Goal: Transaction & Acquisition: Subscribe to service/newsletter

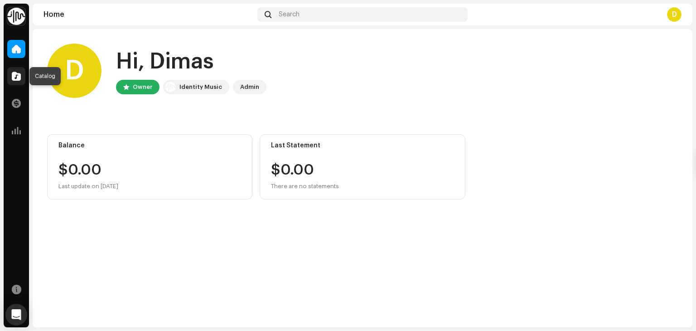
click at [12, 69] on div at bounding box center [16, 76] width 18 height 18
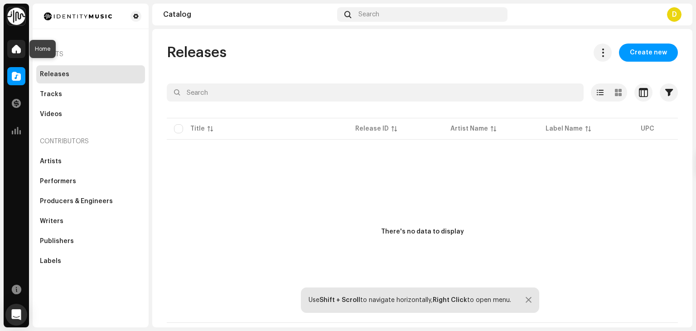
click at [16, 49] on span at bounding box center [16, 48] width 9 height 7
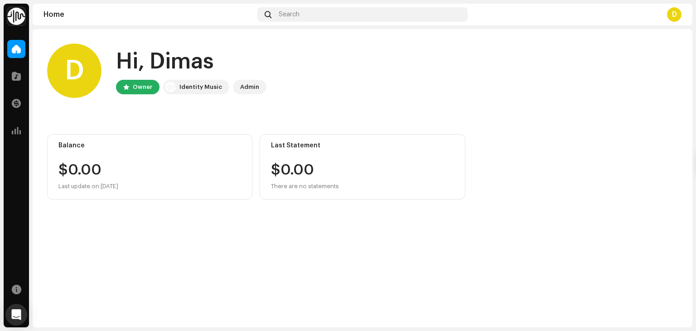
click at [15, 65] on div "Catalog" at bounding box center [16, 75] width 25 height 25
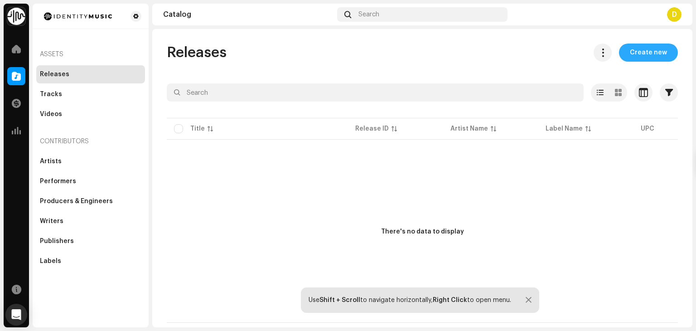
click at [642, 55] on span "Create new" at bounding box center [648, 53] width 37 height 18
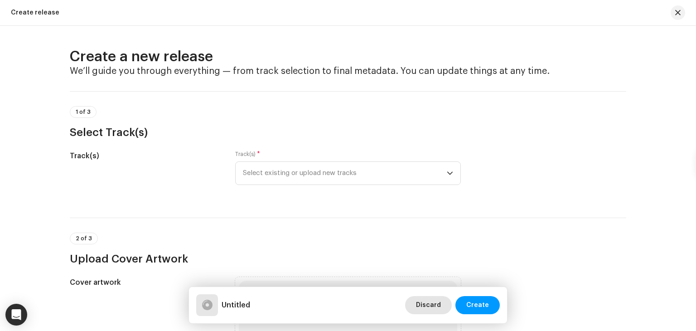
click at [428, 296] on span "Discard" at bounding box center [428, 305] width 25 height 18
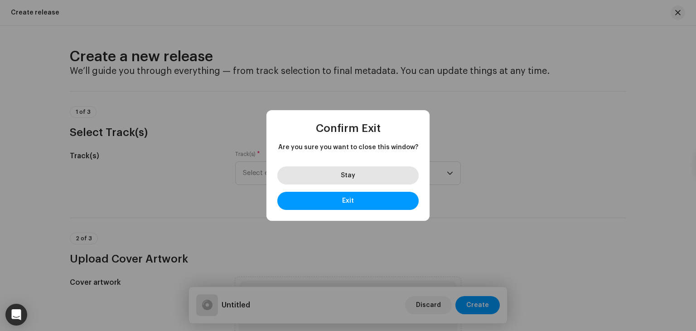
click at [365, 181] on button "Stay" at bounding box center [348, 175] width 141 height 18
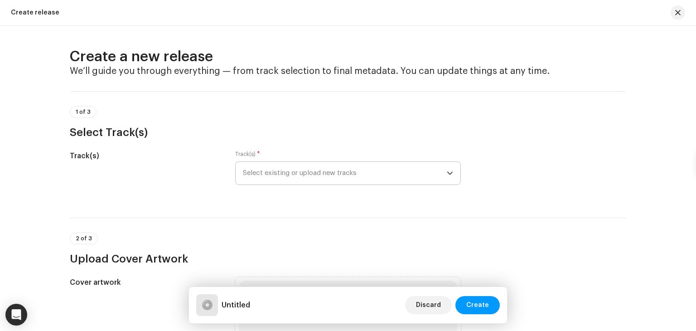
click at [313, 173] on span "Select existing or upload new tracks" at bounding box center [345, 173] width 204 height 23
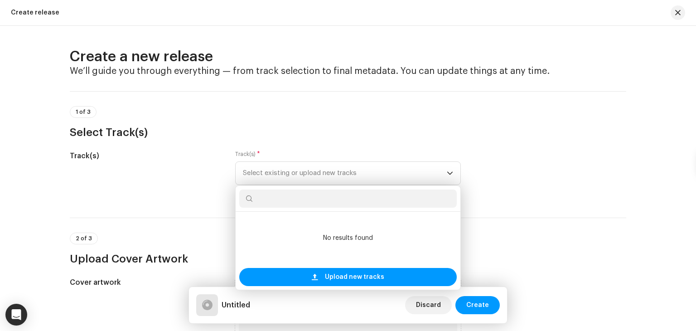
click at [180, 196] on div "Track(s)" at bounding box center [145, 173] width 151 height 45
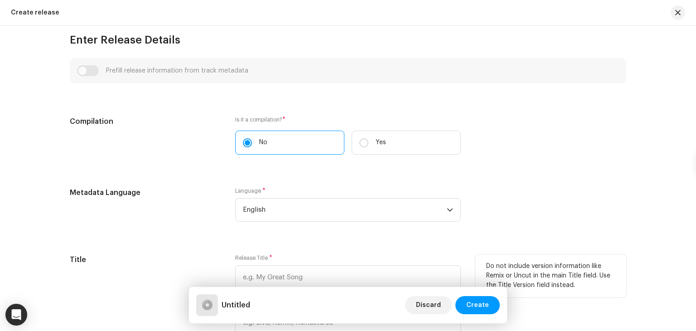
scroll to position [544, 0]
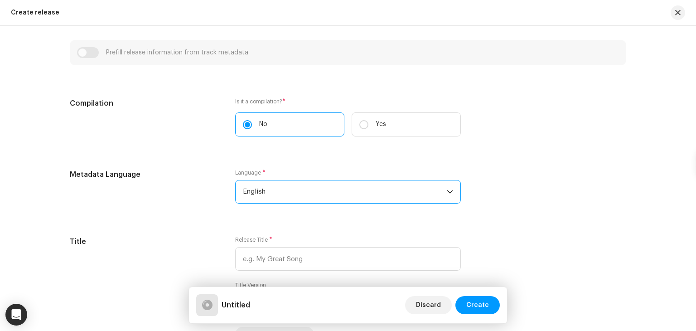
click at [306, 194] on span "English" at bounding box center [345, 191] width 204 height 23
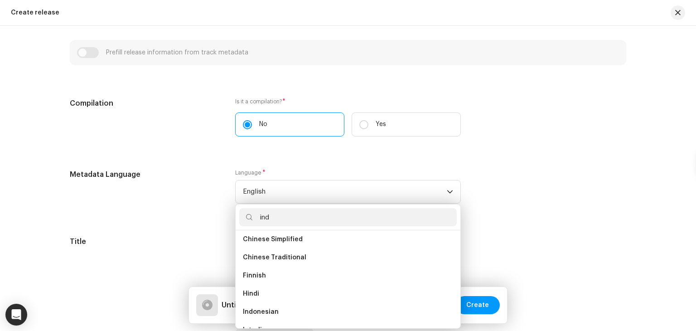
scroll to position [0, 0]
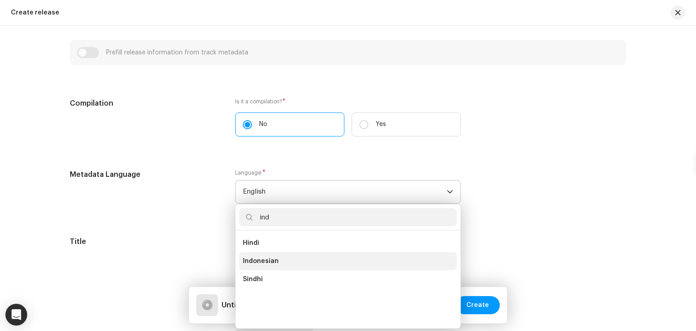
type input "ind"
click at [281, 256] on li "Indonesian" at bounding box center [348, 261] width 218 height 18
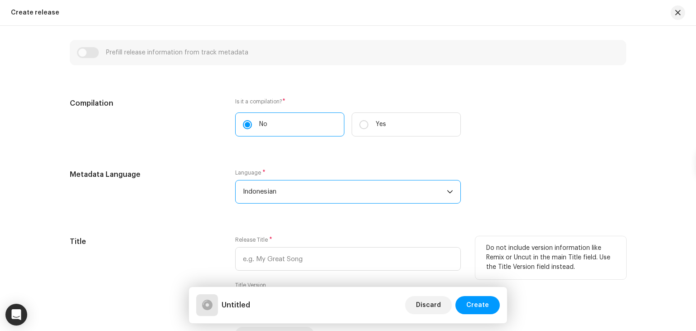
click at [213, 252] on div "Title" at bounding box center [145, 288] width 151 height 105
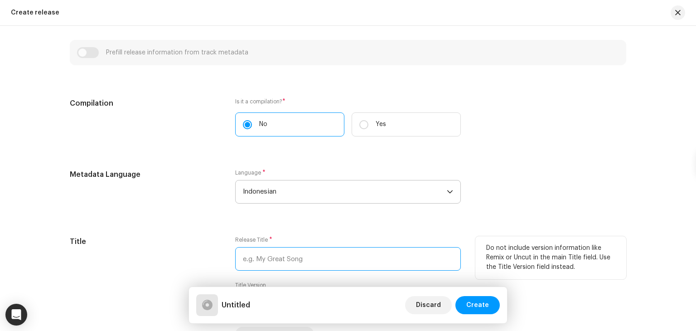
click at [261, 248] on input "text" at bounding box center [348, 259] width 226 height 24
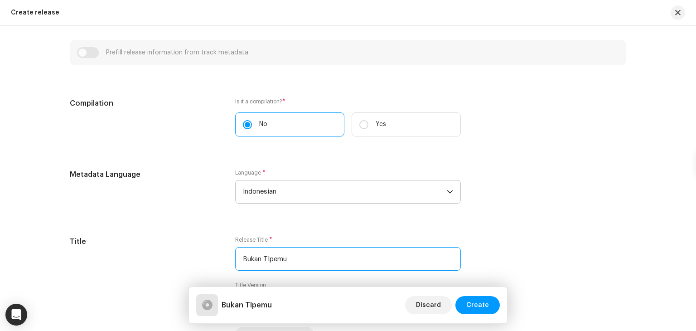
type input "Bukan TIpemu"
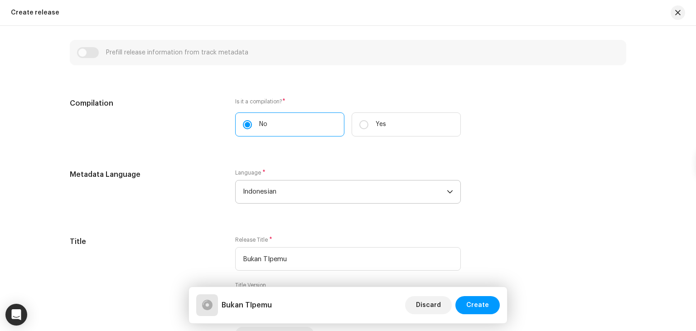
click at [229, 202] on div "Metadata Language Language * Indonesian" at bounding box center [348, 191] width 557 height 45
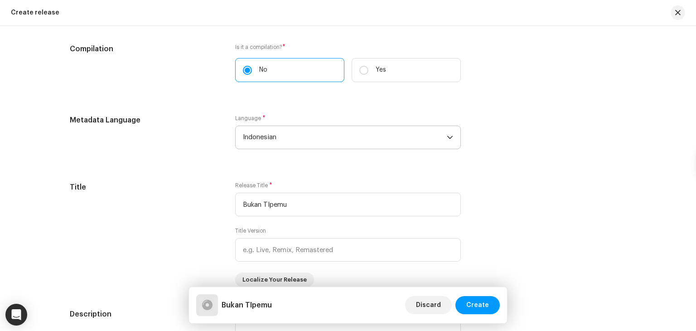
scroll to position [671, 0]
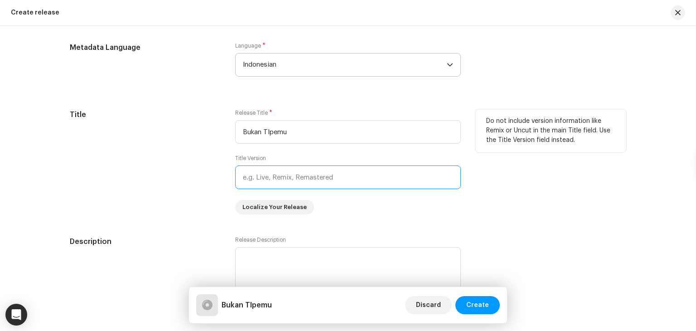
click at [299, 179] on input "text" at bounding box center [348, 178] width 226 height 24
click at [207, 195] on div "Title" at bounding box center [145, 161] width 151 height 105
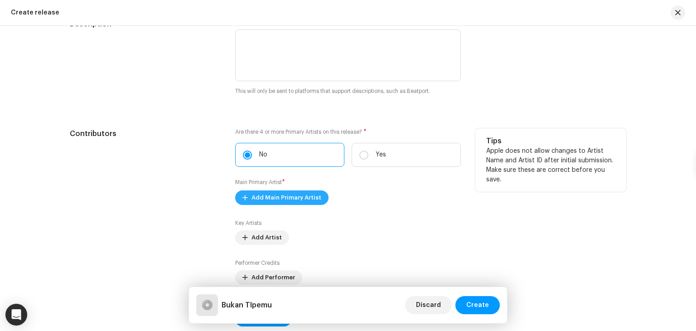
scroll to position [907, 0]
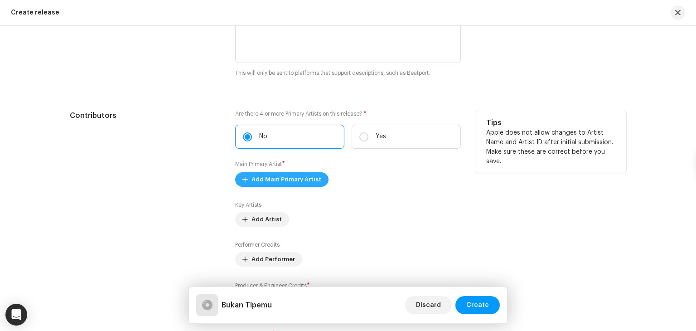
click at [243, 187] on button "Add Main Primary Artist" at bounding box center [281, 179] width 93 height 15
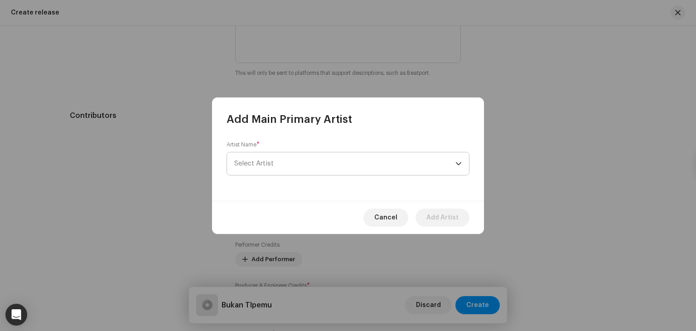
click at [266, 167] on span "Select Artist" at bounding box center [344, 163] width 221 height 23
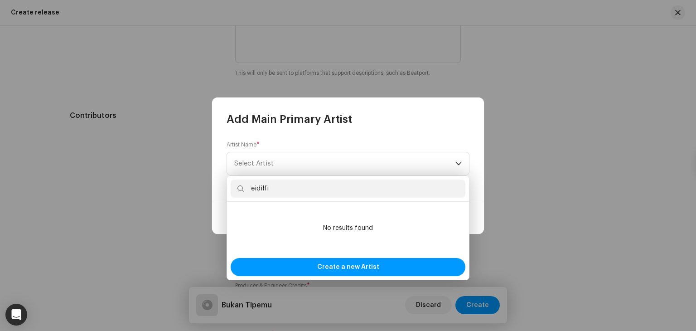
type input "eidilfi"
click at [316, 219] on li "No results found" at bounding box center [348, 227] width 235 height 45
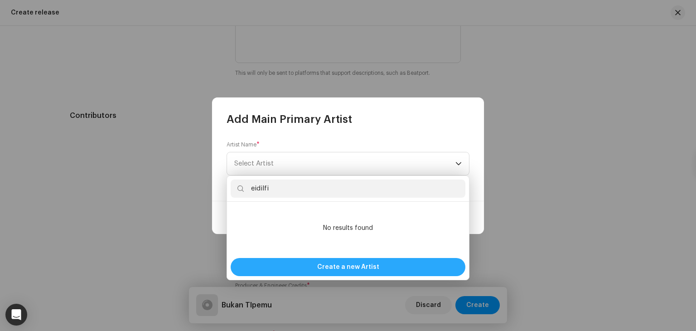
click at [336, 262] on span "Create a new Artist" at bounding box center [348, 267] width 62 height 18
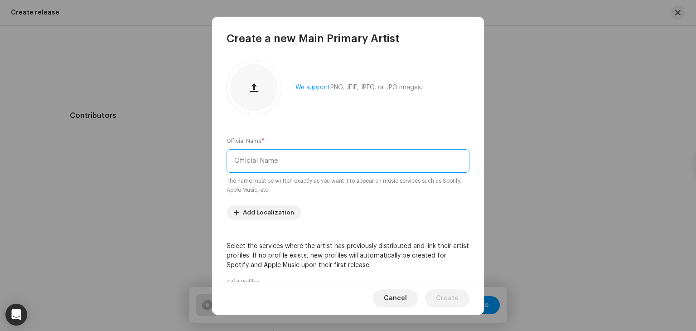
click at [252, 164] on input "text" at bounding box center [348, 161] width 243 height 24
type input "Eidilfi"
click at [384, 140] on div "Official Name * [PERSON_NAME] The name must be written exactly as you want it t…" at bounding box center [348, 165] width 243 height 58
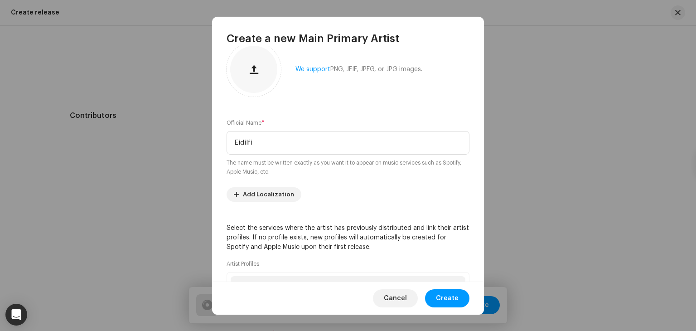
scroll to position [125, 0]
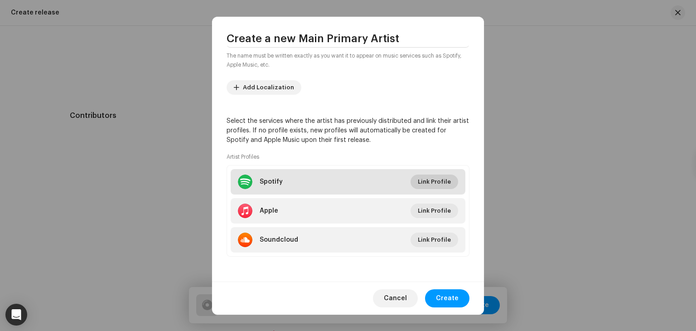
click at [429, 183] on span "Link Profile" at bounding box center [434, 182] width 33 height 18
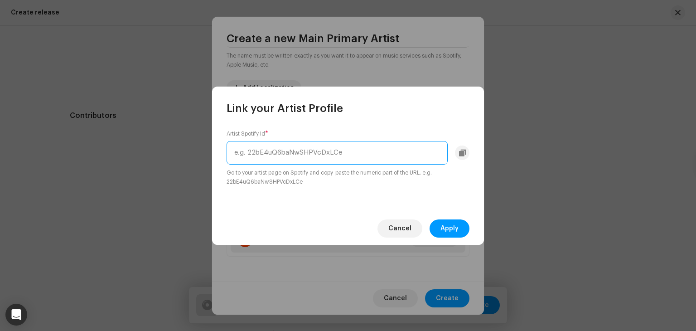
click at [369, 146] on input "text" at bounding box center [337, 153] width 221 height 24
click at [341, 161] on input "text" at bounding box center [337, 153] width 221 height 24
paste input "[URL][DOMAIN_NAME]"
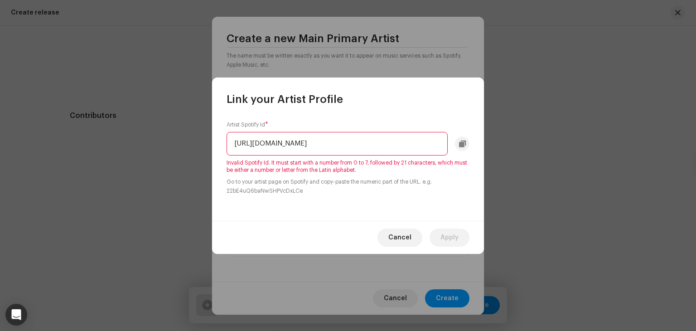
drag, startPoint x: 335, startPoint y: 144, endPoint x: 172, endPoint y: 165, distance: 164.1
click at [172, 165] on div "Link your Artist Profile Artist Spotify Id * [URL][DOMAIN_NAME] Invalid Spotify…" at bounding box center [348, 165] width 696 height 331
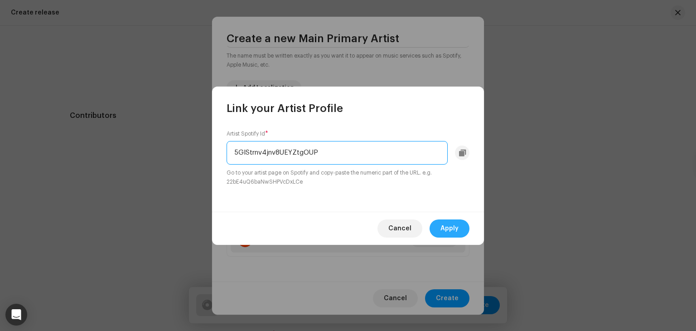
type input "5GIStrnv4jnv8UEYZtgOUP"
click at [451, 219] on span "Apply" at bounding box center [450, 228] width 18 height 18
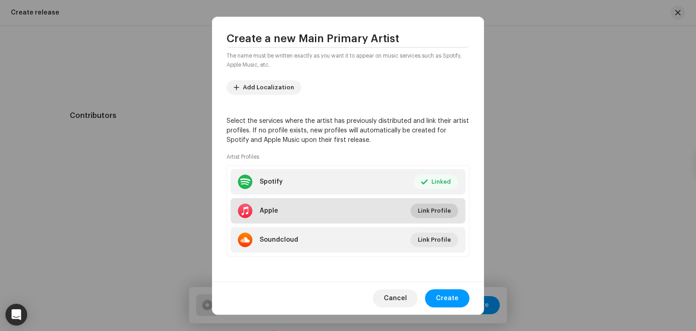
click at [443, 213] on span "Link Profile" at bounding box center [434, 211] width 33 height 18
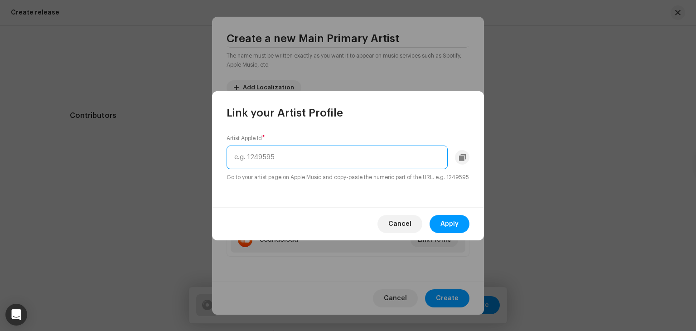
paste input "1438886203"
type input "1438886203"
click at [450, 230] on span "Apply" at bounding box center [450, 224] width 18 height 18
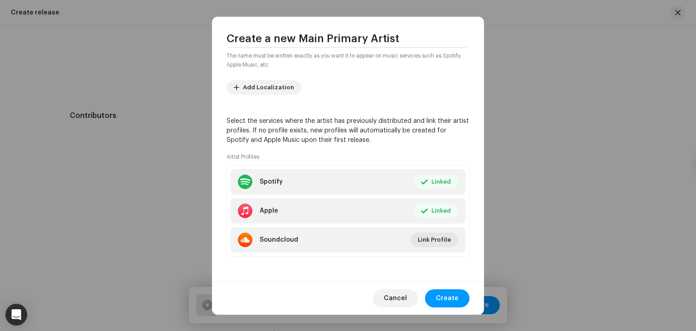
click at [457, 286] on div "Cancel Create" at bounding box center [348, 298] width 272 height 33
click at [449, 302] on span "Create" at bounding box center [447, 298] width 23 height 18
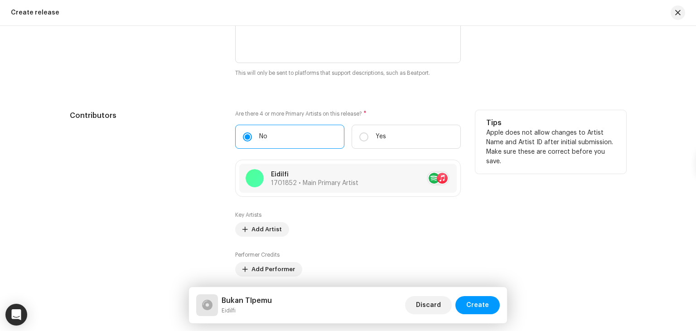
click at [170, 214] on div "Contributors" at bounding box center [145, 214] width 151 height 208
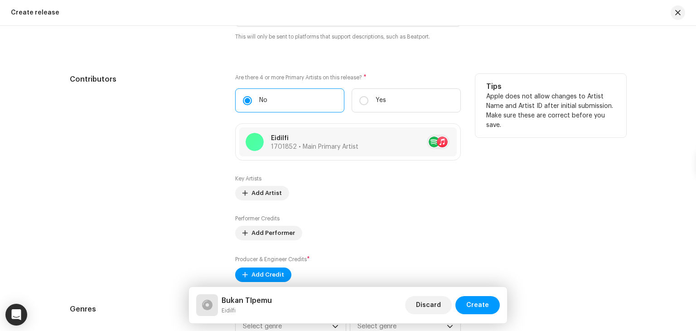
scroll to position [961, 0]
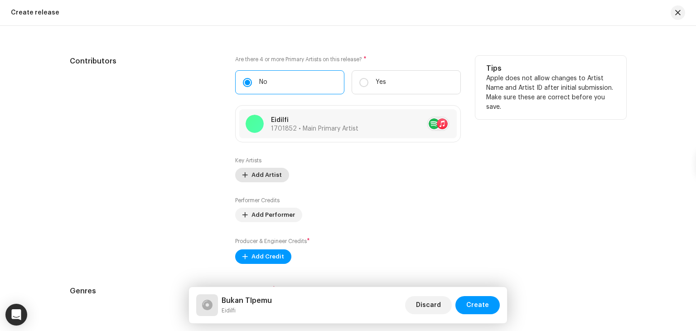
click at [248, 182] on button "Add Artist" at bounding box center [262, 175] width 54 height 15
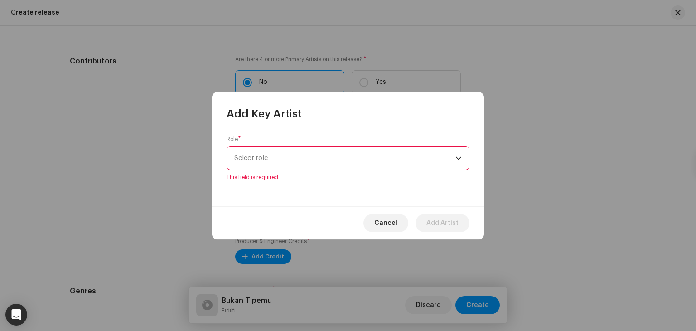
click at [346, 179] on div "Role * Select role This field is required." at bounding box center [348, 163] width 272 height 85
click at [346, 162] on span "Select role" at bounding box center [344, 158] width 221 height 23
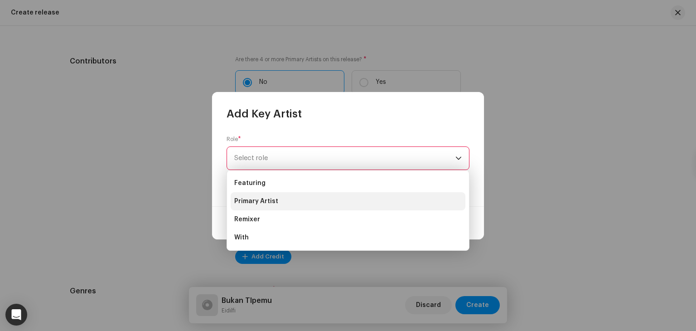
click at [252, 200] on span "Primary Artist" at bounding box center [256, 201] width 44 height 9
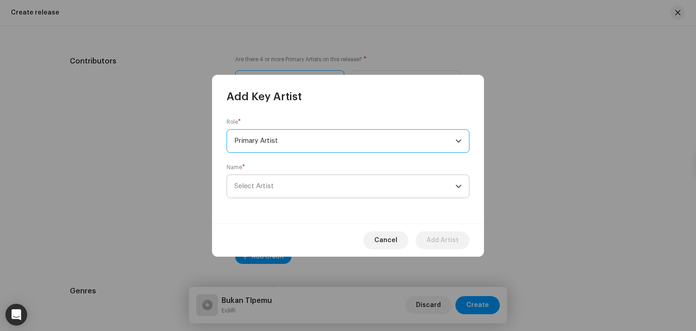
click at [277, 191] on span "Select Artist" at bounding box center [344, 186] width 221 height 23
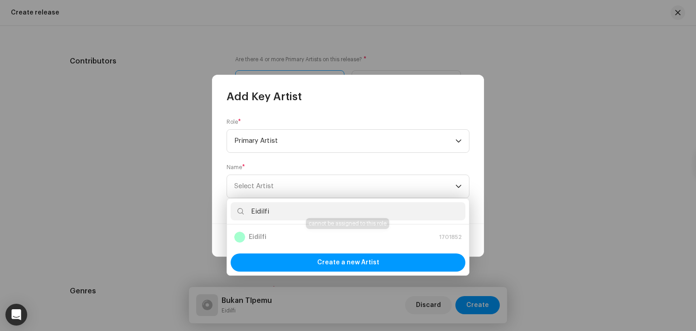
type input "Eidilfi"
click at [266, 232] on div "Eidilfi 1701852" at bounding box center [348, 237] width 228 height 11
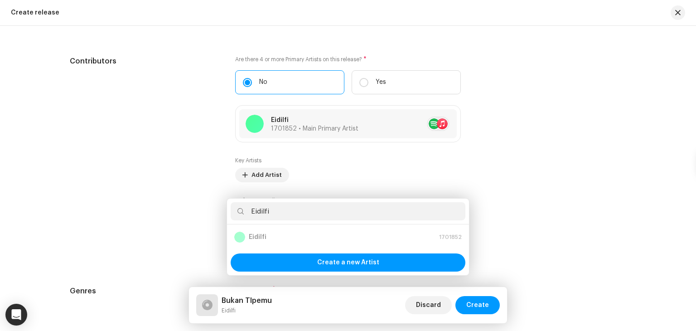
click at [189, 249] on div "Add Key Artist Role * Primary Artist Name * [PERSON_NAME] Cancel Add Artist" at bounding box center [348, 165] width 696 height 331
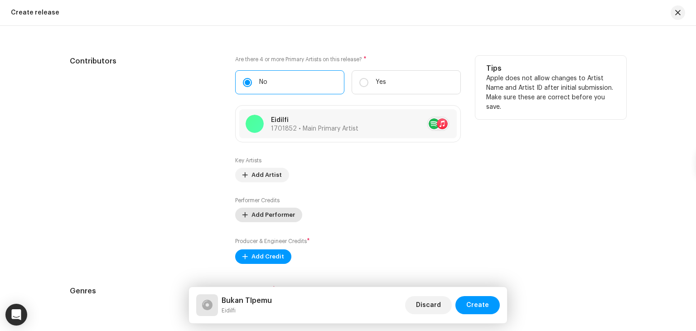
click at [255, 220] on span "Add Performer" at bounding box center [274, 215] width 44 height 18
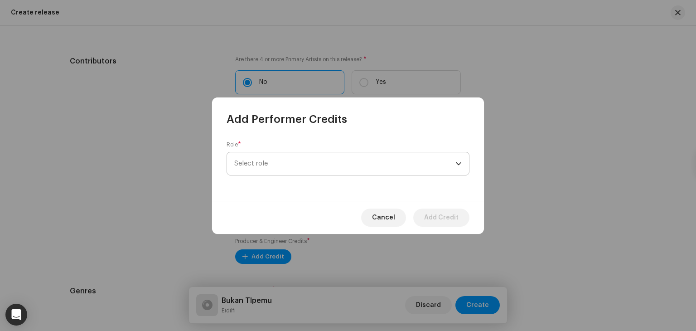
click at [313, 156] on span "Select role" at bounding box center [344, 163] width 221 height 23
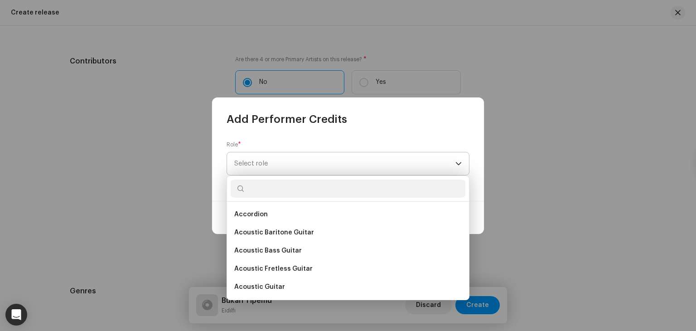
click at [303, 164] on span "Select role" at bounding box center [344, 163] width 221 height 23
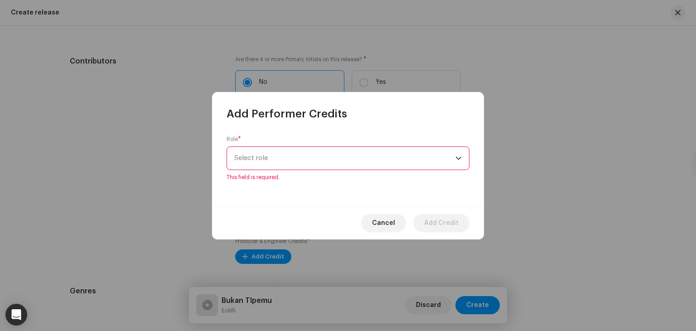
click at [303, 165] on span "Select role" at bounding box center [344, 158] width 221 height 23
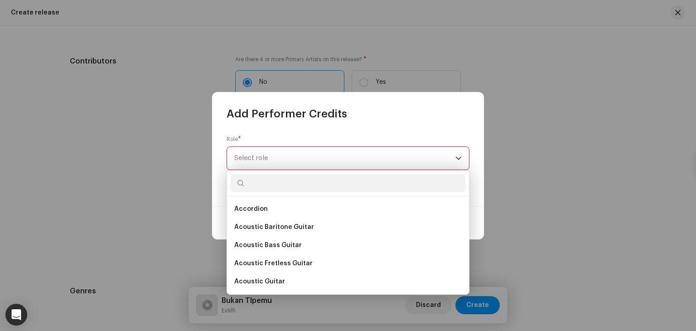
click at [303, 164] on span "Select role" at bounding box center [344, 158] width 221 height 23
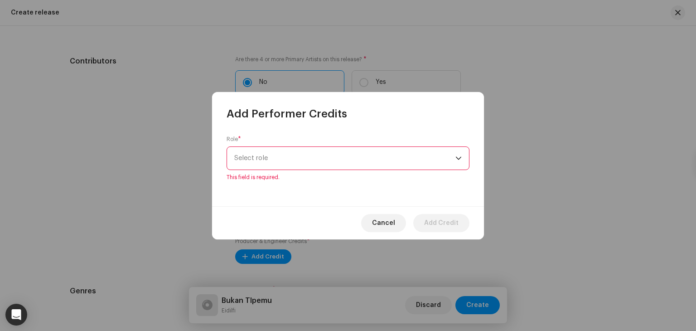
click at [303, 164] on span "Select role" at bounding box center [344, 158] width 221 height 23
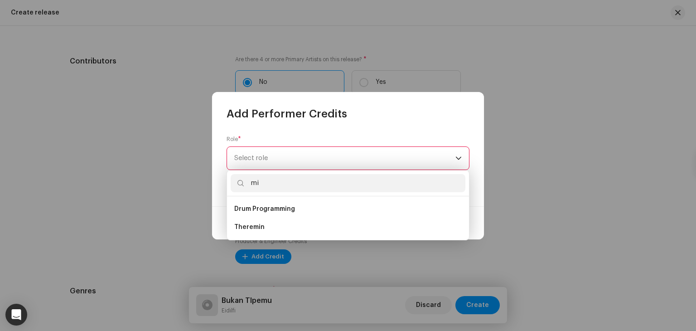
type input "m"
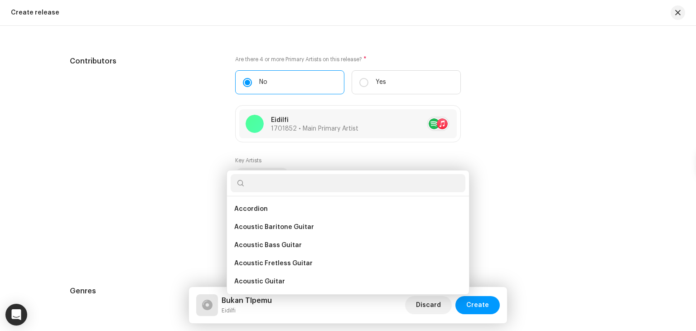
click at [191, 191] on div "Add Performer Credits Role * Select role This field is required. Cancel Add Cre…" at bounding box center [348, 165] width 696 height 331
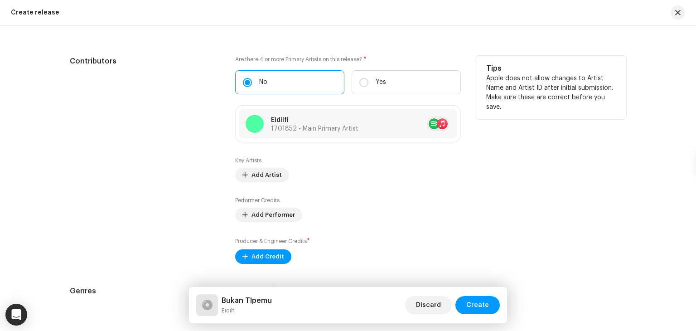
click at [216, 237] on div "Contributors" at bounding box center [145, 160] width 151 height 208
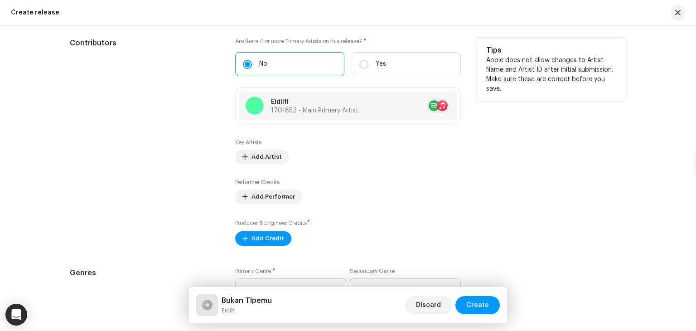
scroll to position [1052, 0]
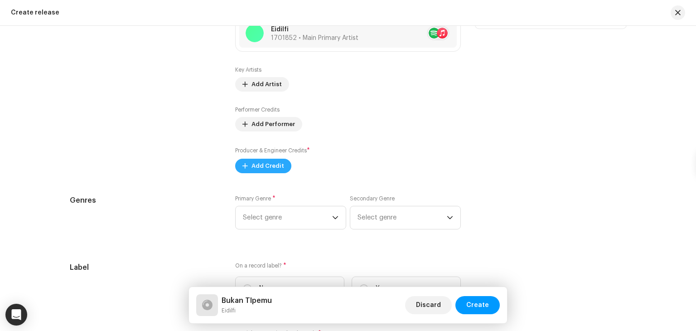
click at [258, 173] on span "Add Credit" at bounding box center [268, 166] width 33 height 18
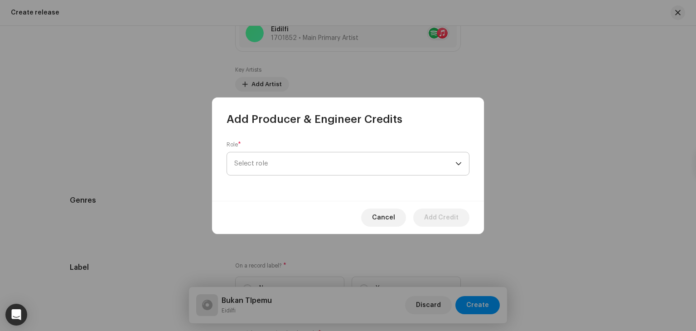
click at [263, 166] on span "Select role" at bounding box center [344, 163] width 221 height 23
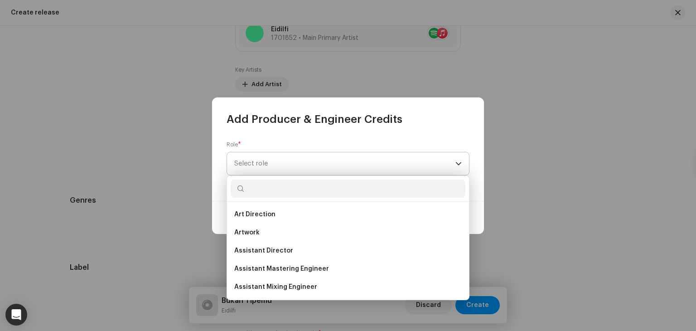
type input "m"
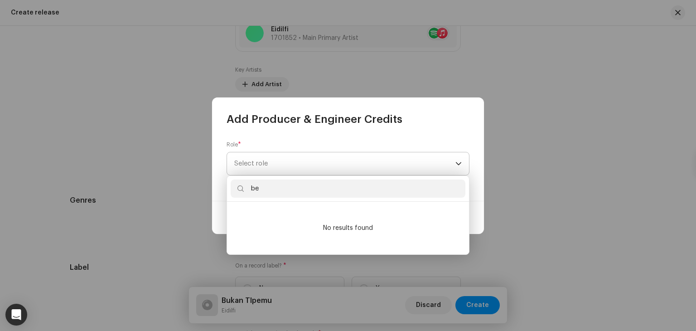
type input "b"
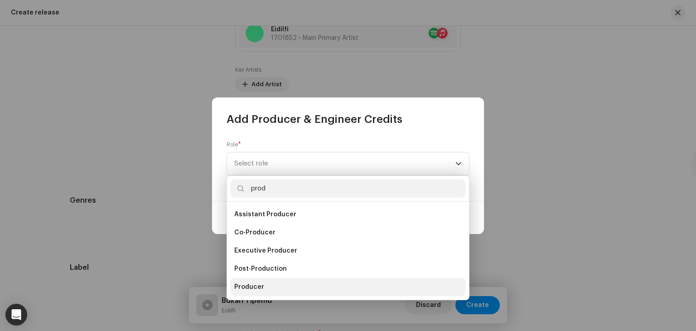
type input "prod"
click at [258, 282] on span "Producer" at bounding box center [249, 286] width 30 height 9
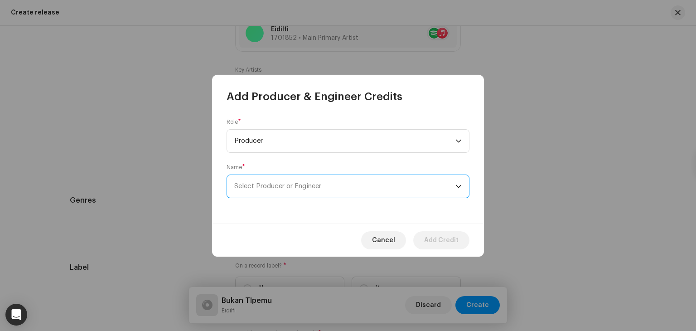
click at [292, 186] on span "Select Producer or Engineer" at bounding box center [277, 186] width 87 height 7
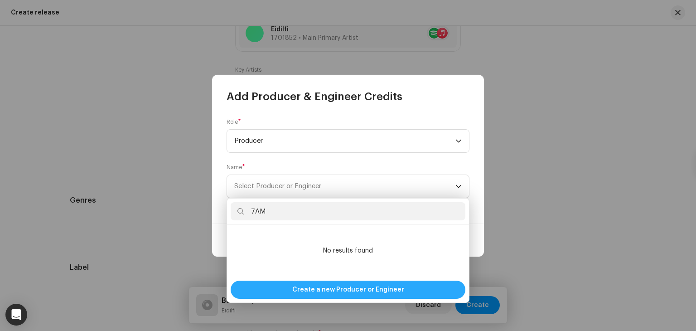
type input "7AM"
click at [302, 297] on span "Create a new Producer or Engineer" at bounding box center [348, 290] width 112 height 18
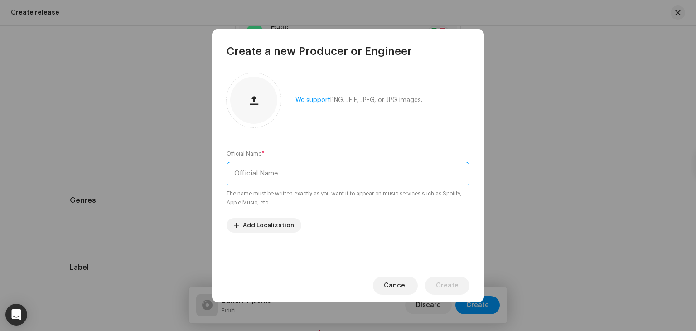
click at [349, 176] on input "text" at bounding box center [348, 174] width 243 height 24
type input "7AM"
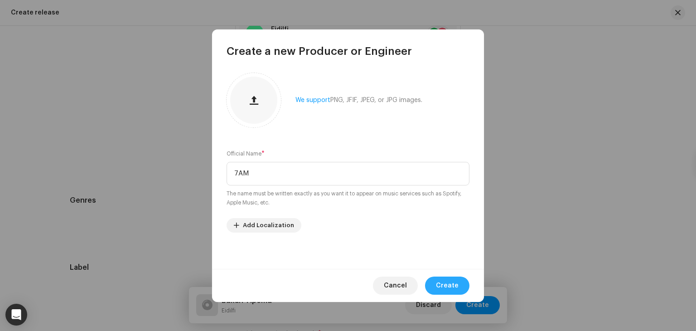
click at [440, 280] on span "Create" at bounding box center [447, 286] width 23 height 18
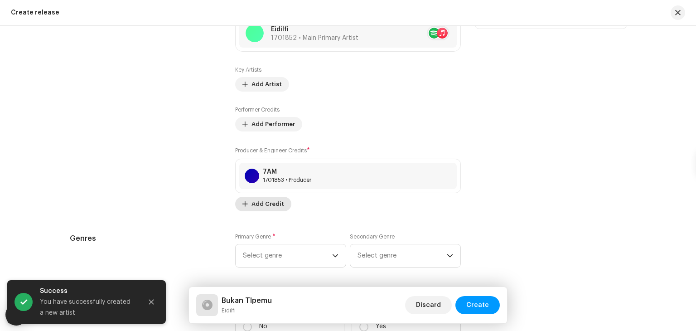
click at [244, 206] on span at bounding box center [245, 203] width 5 height 7
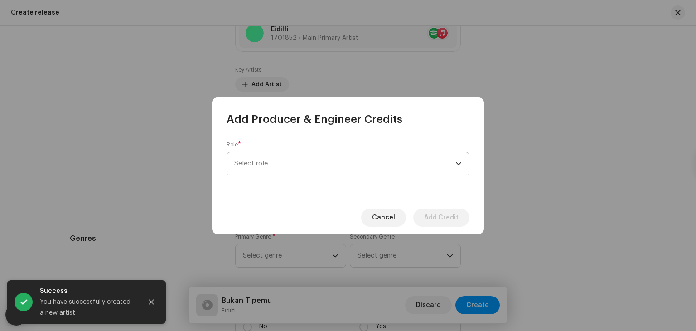
click at [273, 168] on span "Select role" at bounding box center [344, 163] width 221 height 23
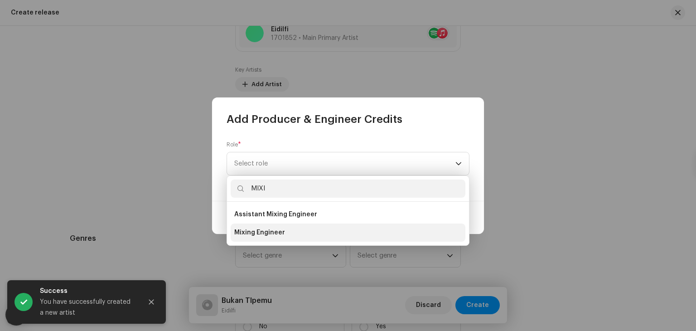
type input "MIXI"
click at [270, 234] on span "Mixing Engineer" at bounding box center [259, 232] width 51 height 9
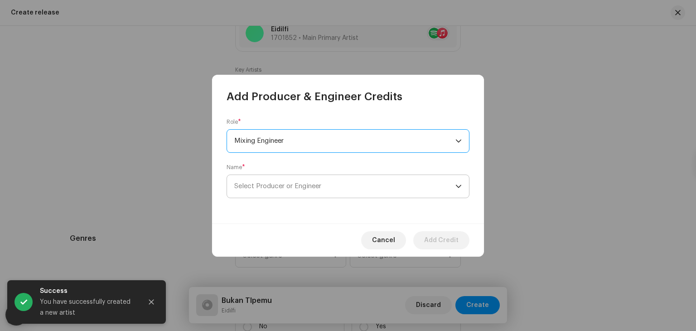
click at [293, 193] on span "Select Producer or Engineer" at bounding box center [344, 186] width 221 height 23
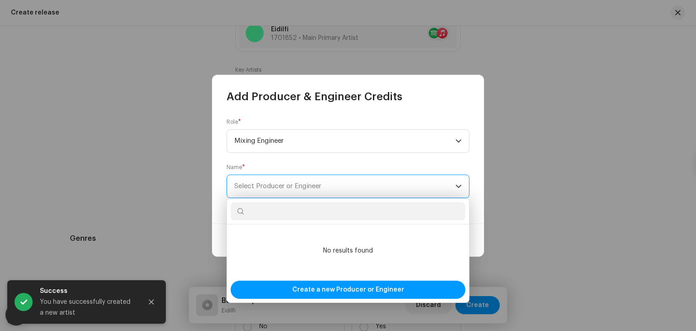
click at [293, 193] on span "Select Producer or Engineer" at bounding box center [344, 186] width 221 height 23
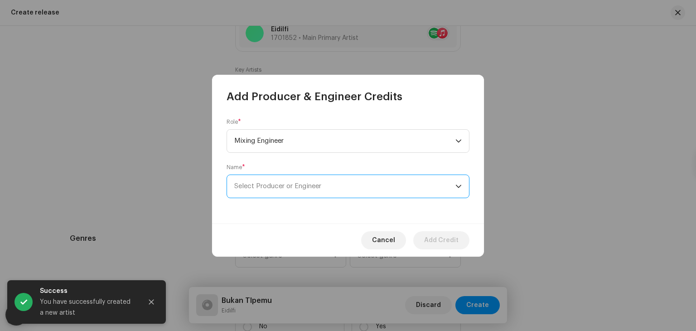
click at [292, 196] on div "Role * Mixing Engineer Name * Select Producer or Engineer" at bounding box center [348, 164] width 272 height 120
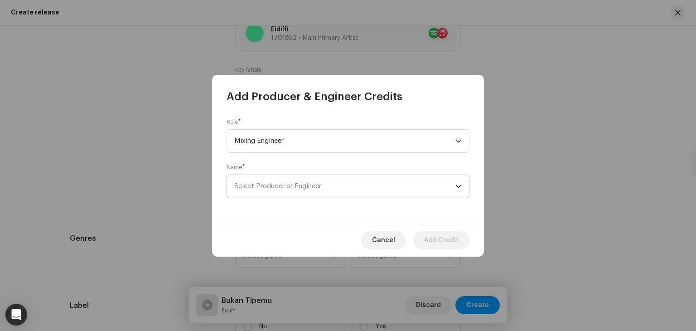
click at [292, 193] on span "Select Producer or Engineer" at bounding box center [344, 186] width 221 height 23
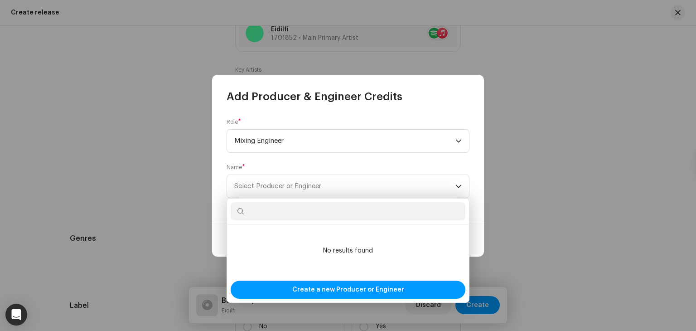
type input "D"
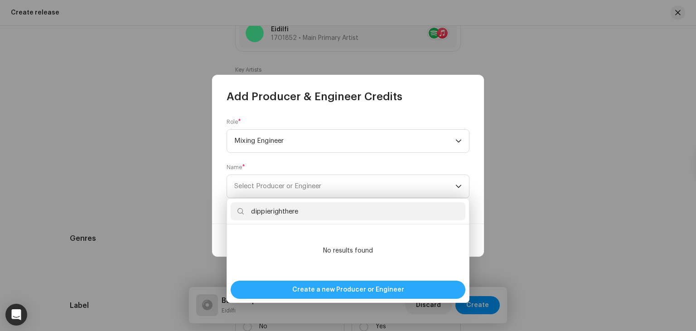
type input "dippierighthere"
click at [307, 285] on span "Create a new Producer or Engineer" at bounding box center [348, 290] width 112 height 18
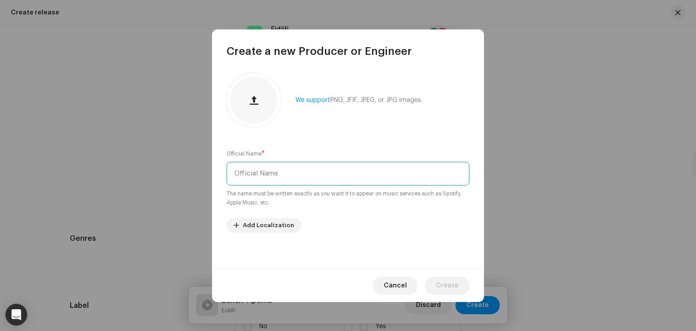
click at [374, 179] on input "text" at bounding box center [348, 174] width 243 height 24
type input "dippierighthere"
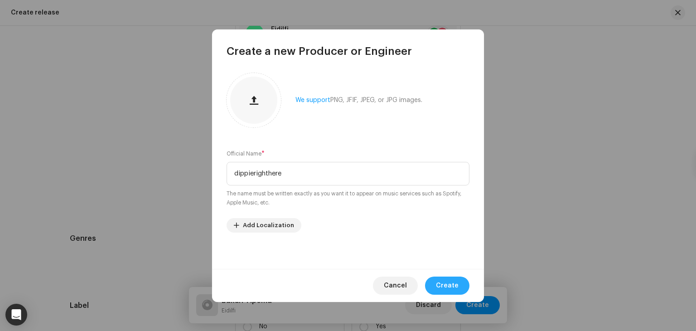
click at [445, 284] on span "Create" at bounding box center [447, 286] width 23 height 18
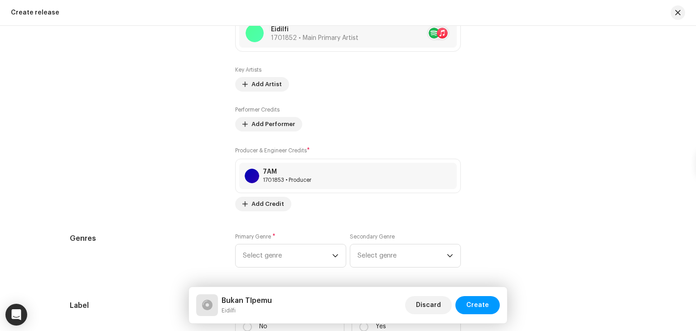
click at [188, 238] on h5 "Genres" at bounding box center [145, 238] width 151 height 11
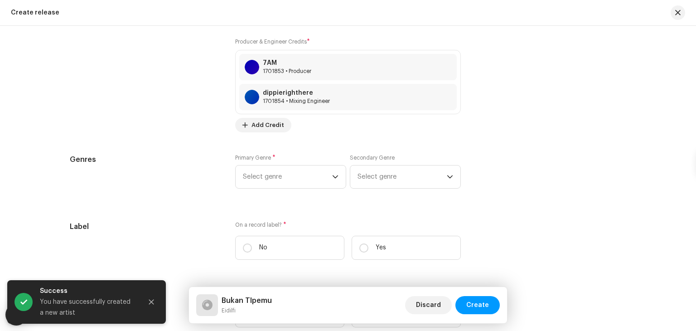
scroll to position [1197, 0]
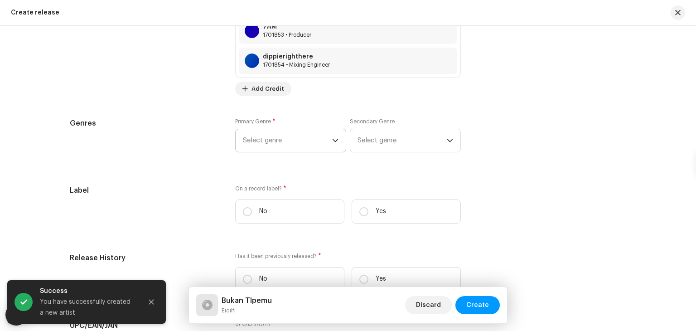
click at [277, 149] on span "Select genre" at bounding box center [287, 140] width 89 height 23
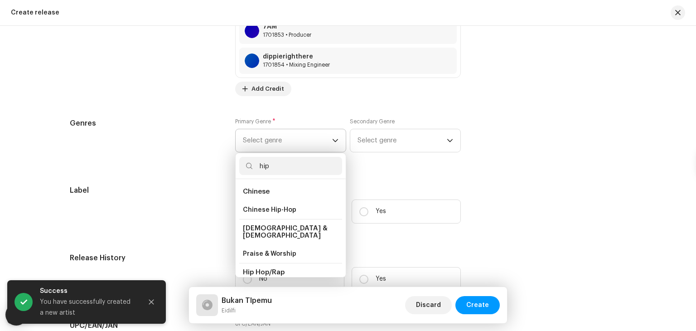
type input "hip"
click at [284, 267] on li "Hip Hop/Rap" at bounding box center [290, 272] width 103 height 19
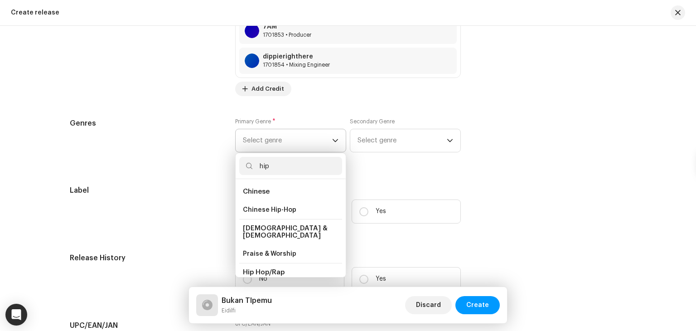
scroll to position [15, 0]
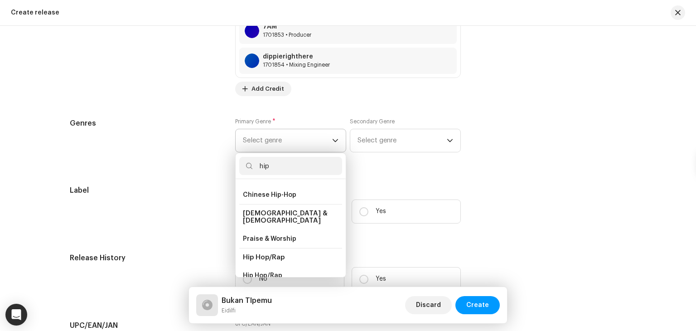
drag, startPoint x: 254, startPoint y: 269, endPoint x: 262, endPoint y: 252, distance: 19.5
click at [262, 252] on ul "Chinese Chinese Hip-Hop [DEMOGRAPHIC_DATA] & [DEMOGRAPHIC_DATA] Praise & Worshi…" at bounding box center [291, 317] width 110 height 306
click at [261, 254] on span "Hip Hop/Rap" at bounding box center [264, 257] width 42 height 7
click at [256, 256] on li "Hip Hop/Rap" at bounding box center [290, 257] width 103 height 19
click at [252, 271] on span "Hip Hop/Rap" at bounding box center [262, 275] width 39 height 9
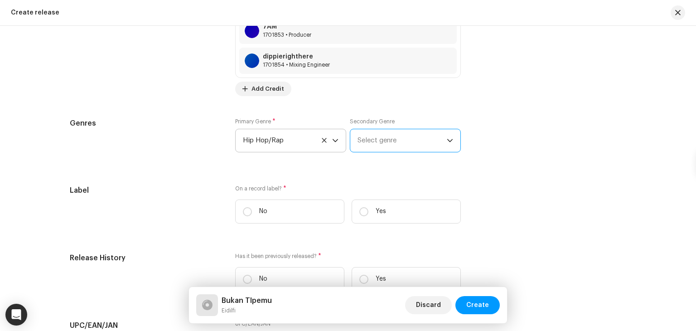
click at [376, 135] on span "Select genre" at bounding box center [402, 140] width 89 height 23
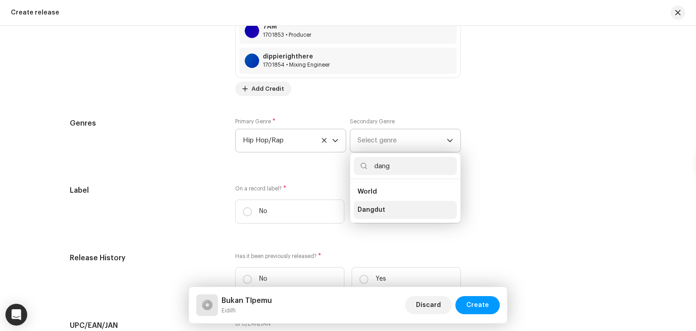
type input "dang"
click at [377, 209] on span "Dangdut" at bounding box center [372, 209] width 28 height 9
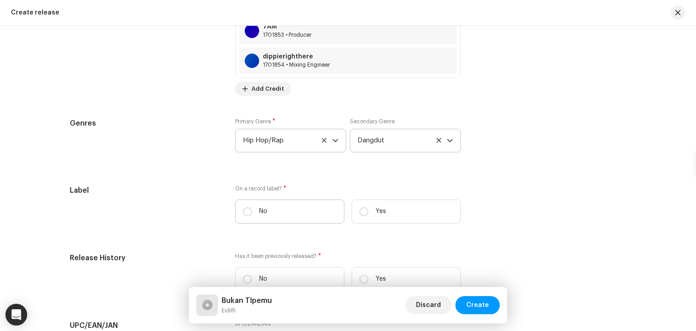
click at [316, 213] on label "No" at bounding box center [289, 212] width 109 height 24
click at [252, 213] on input "No" at bounding box center [247, 211] width 9 height 9
radio input "true"
click at [376, 216] on p "Yes" at bounding box center [381, 212] width 10 height 10
click at [369, 216] on input "Yes" at bounding box center [364, 211] width 9 height 9
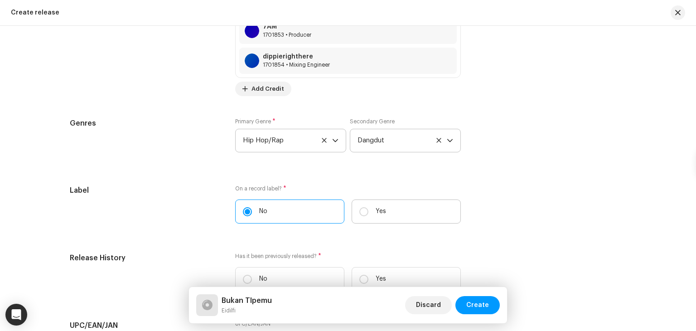
radio input "true"
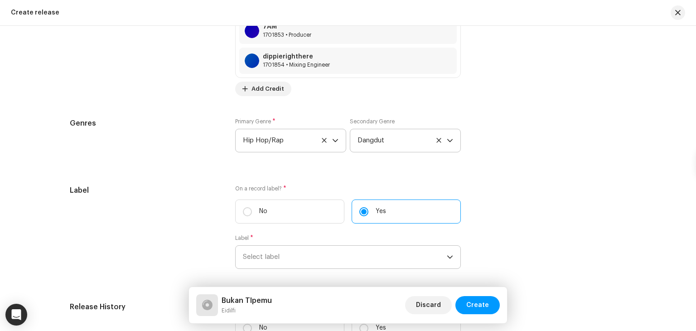
click at [310, 262] on span "Select label" at bounding box center [345, 257] width 204 height 23
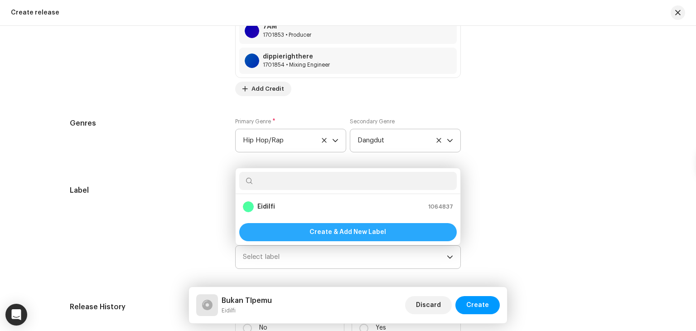
click at [276, 230] on div "Create & Add New Label" at bounding box center [348, 232] width 218 height 18
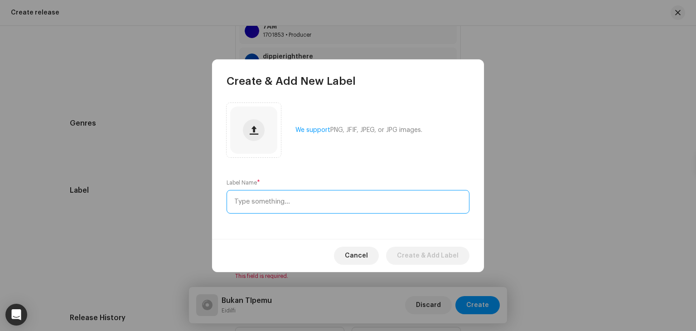
click at [289, 203] on input "text" at bounding box center [348, 202] width 243 height 24
type input "E"
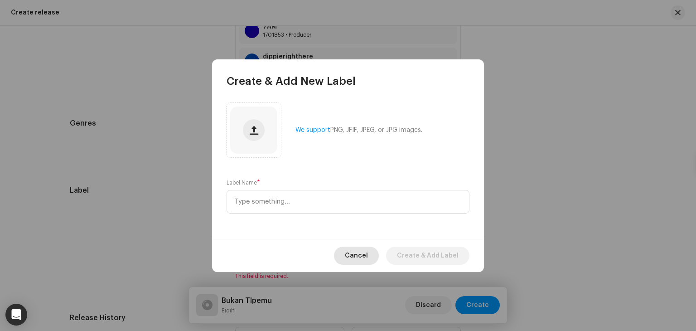
click at [379, 265] on div "Cancel Create & Add Label" at bounding box center [348, 255] width 272 height 33
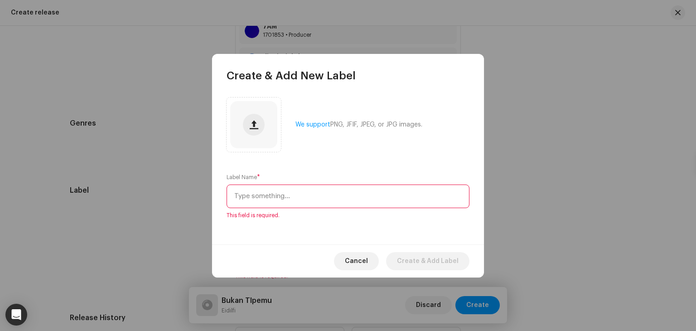
click at [368, 259] on span "Cancel" at bounding box center [356, 261] width 23 height 18
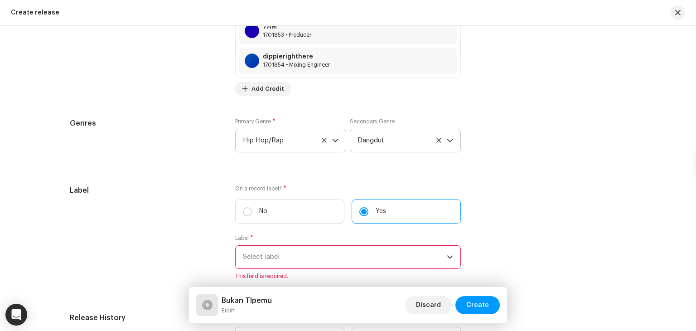
click at [343, 258] on span "Select label" at bounding box center [345, 257] width 204 height 23
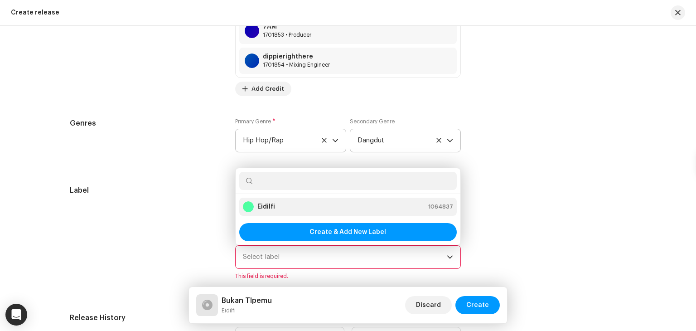
click at [304, 211] on div "Eidilfi 1064837" at bounding box center [348, 206] width 210 height 11
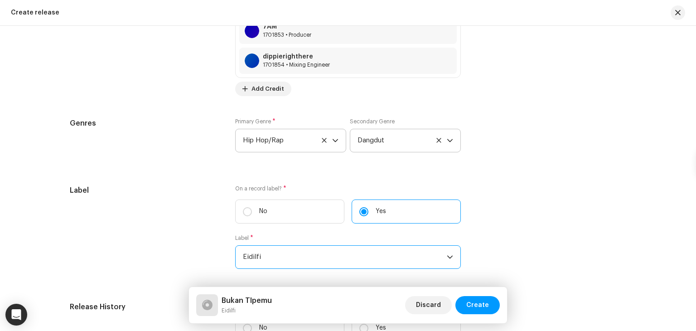
click at [192, 269] on div "Label" at bounding box center [145, 232] width 151 height 95
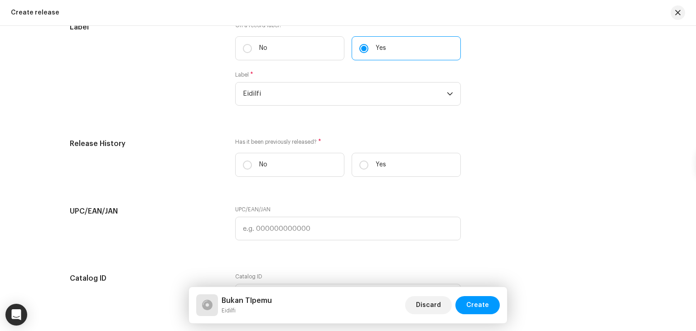
scroll to position [1397, 0]
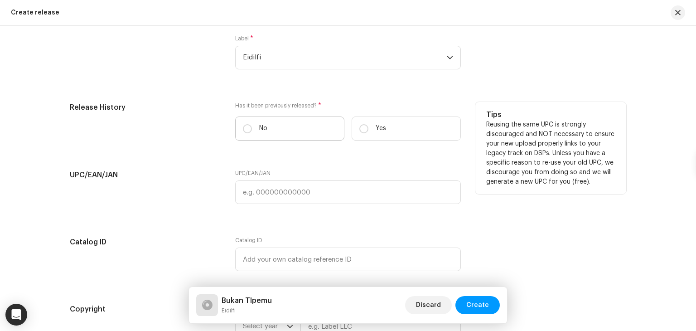
click at [324, 134] on label "No" at bounding box center [289, 129] width 109 height 24
click at [252, 133] on input "No" at bounding box center [247, 128] width 9 height 9
radio input "true"
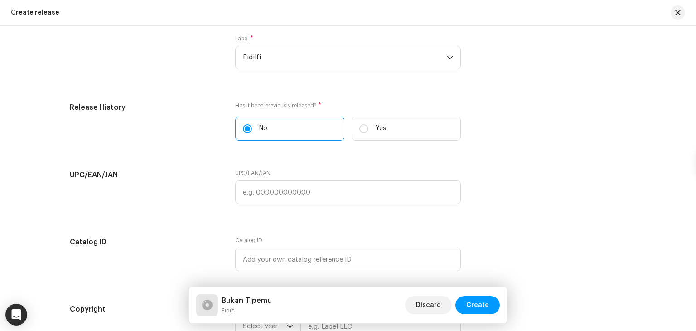
click at [209, 215] on div "UPC/EAN/JAN" at bounding box center [145, 192] width 151 height 45
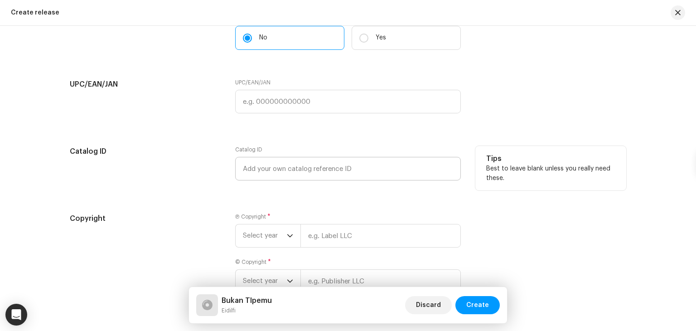
scroll to position [1551, 0]
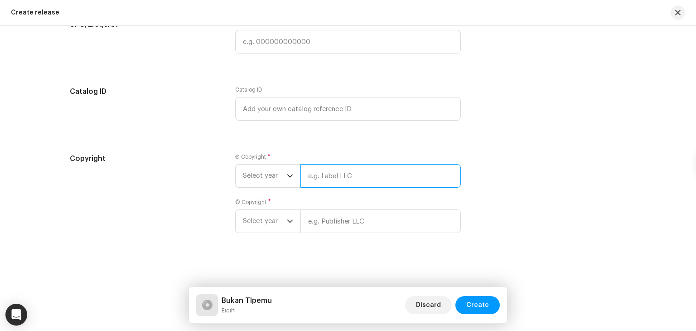
click at [310, 177] on input "text" at bounding box center [381, 176] width 161 height 24
type input "Eidilfi"
click at [268, 183] on span "Select year" at bounding box center [265, 176] width 44 height 23
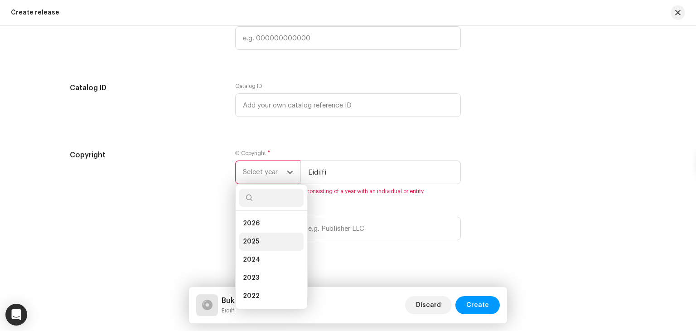
click at [265, 240] on li "2025" at bounding box center [271, 242] width 64 height 18
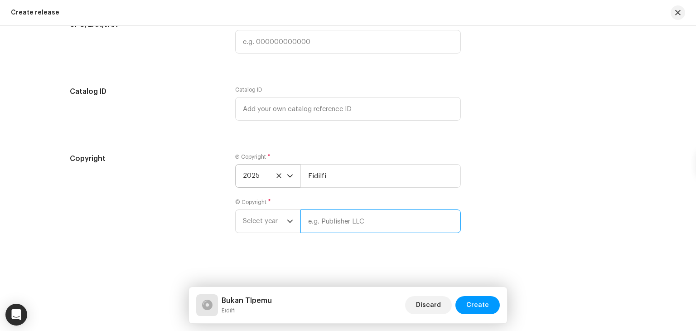
click at [311, 225] on input "text" at bounding box center [381, 221] width 161 height 24
type input "Eidilfi"
click at [287, 220] on icon "dropdown trigger" at bounding box center [289, 221] width 5 height 3
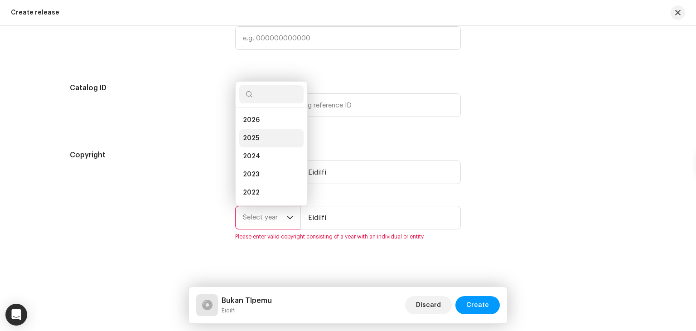
click at [267, 135] on li "2025" at bounding box center [271, 138] width 64 height 18
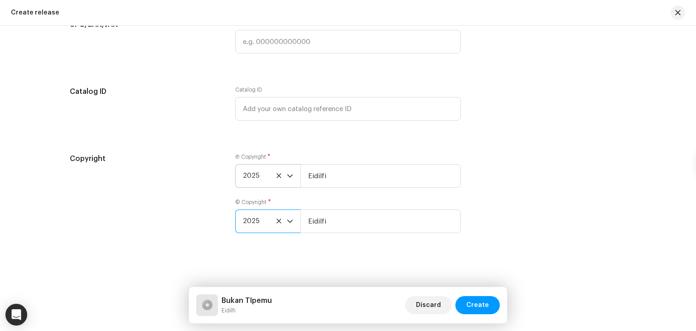
click at [184, 174] on div "Copyright" at bounding box center [145, 198] width 151 height 91
click at [481, 306] on span "Create" at bounding box center [478, 305] width 23 height 18
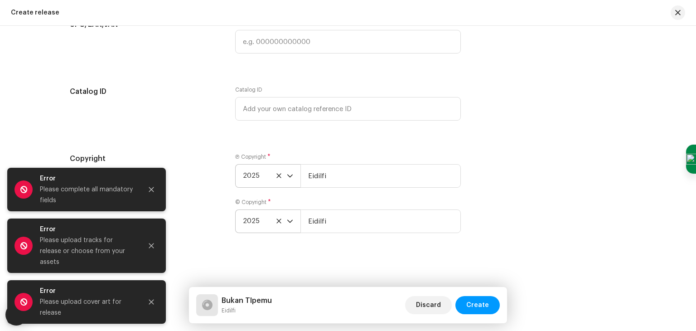
click at [667, 197] on div "Create a new release We’ll guide you through everything — from track selection …" at bounding box center [348, 178] width 696 height 305
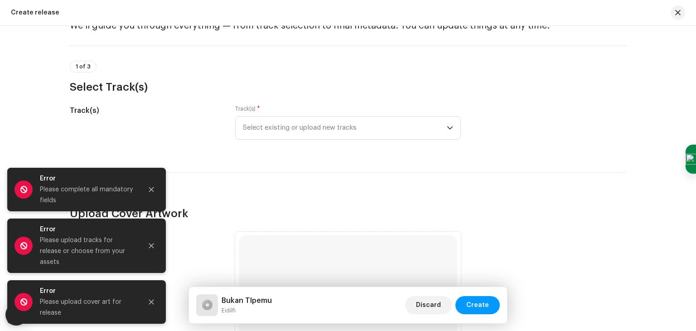
scroll to position [0, 0]
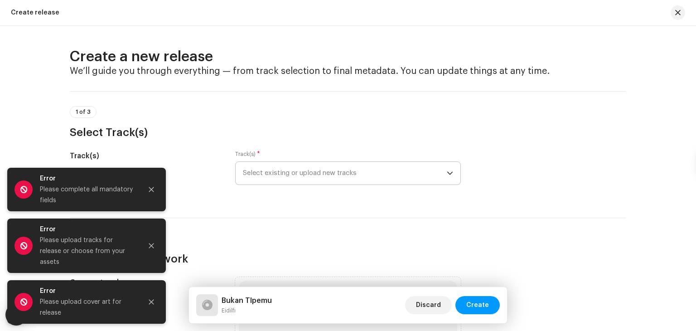
click at [394, 184] on span "Select existing or upload new tracks" at bounding box center [345, 173] width 204 height 23
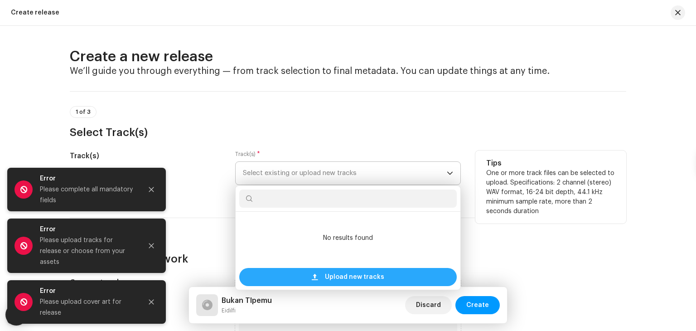
click at [338, 272] on span "Upload new tracks" at bounding box center [354, 277] width 59 height 18
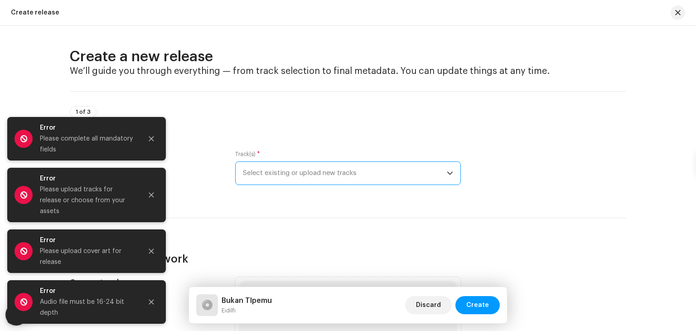
click at [278, 162] on span "Select existing or upload new tracks" at bounding box center [345, 173] width 204 height 23
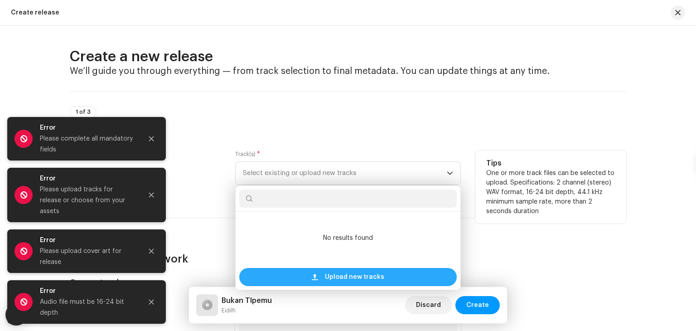
click at [286, 276] on div "Upload new tracks" at bounding box center [348, 277] width 218 height 18
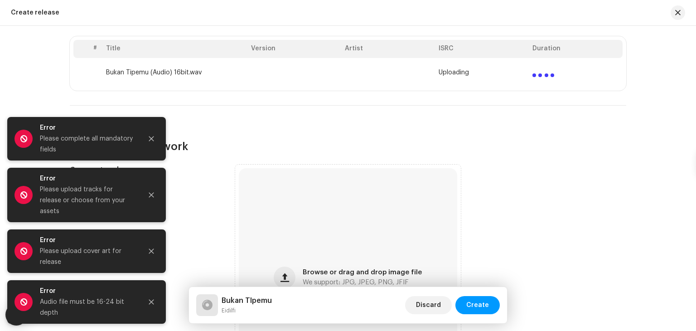
scroll to position [254, 0]
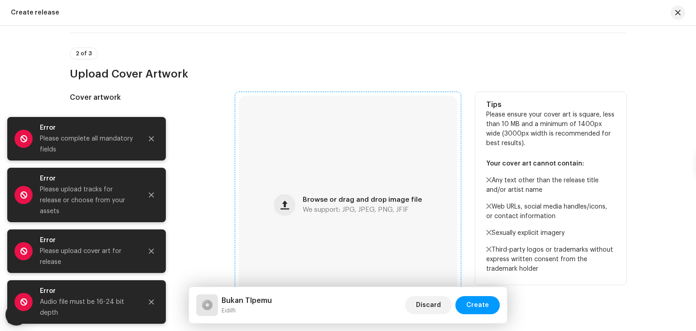
click at [287, 142] on div "Browse or drag and drop image file We support: JPG, JPEG, PNG, JFIF" at bounding box center [348, 205] width 219 height 219
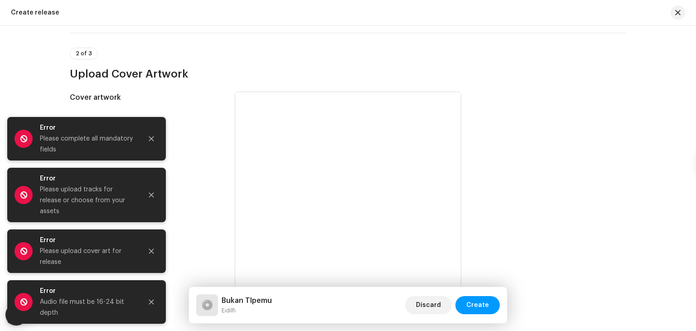
click at [339, 76] on h3 "Upload Cover Artwork" at bounding box center [348, 74] width 557 height 15
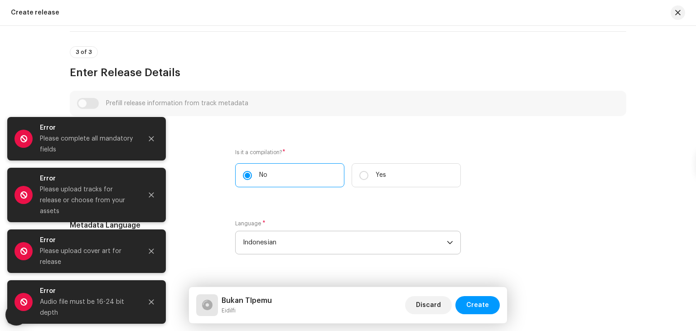
scroll to position [599, 0]
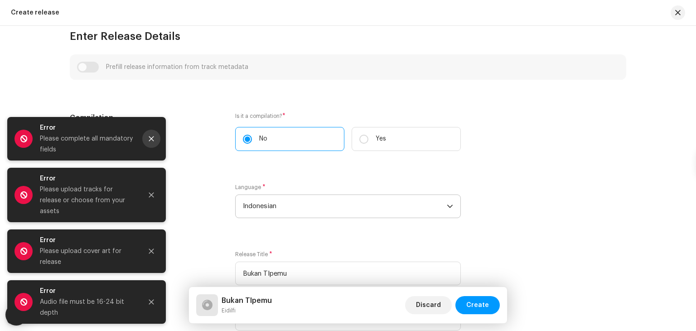
click at [147, 140] on button "Close" at bounding box center [151, 139] width 18 height 18
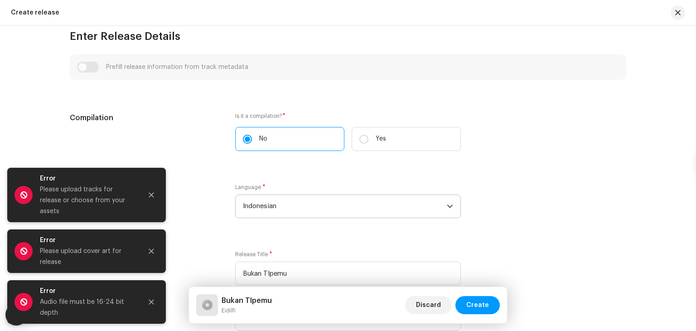
click at [152, 180] on div "Error Please upload tracks for release or choose from your assets" at bounding box center [86, 195] width 159 height 54
click at [150, 191] on button "Close" at bounding box center [151, 195] width 18 height 18
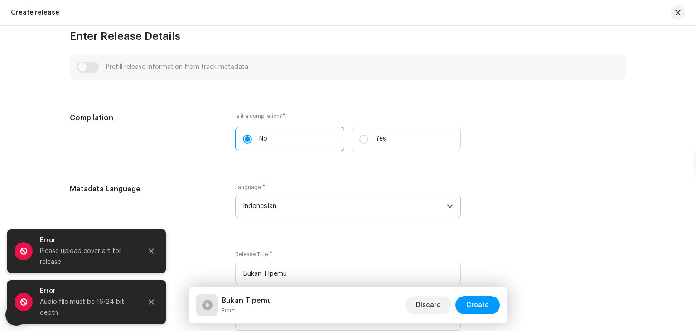
click at [157, 242] on div at bounding box center [151, 251] width 18 height 18
drag, startPoint x: 151, startPoint y: 242, endPoint x: 150, endPoint y: 254, distance: 12.3
click at [151, 243] on button "Close" at bounding box center [151, 251] width 18 height 18
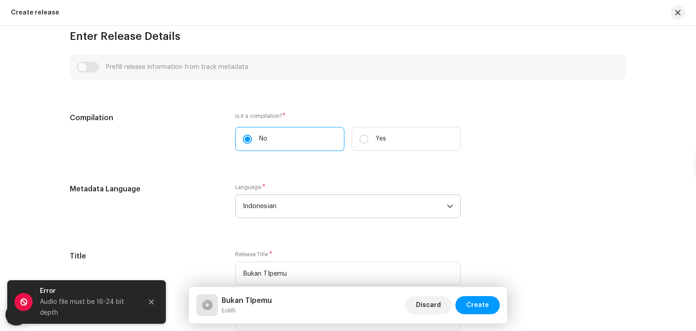
click at [149, 293] on button "Close" at bounding box center [151, 302] width 18 height 18
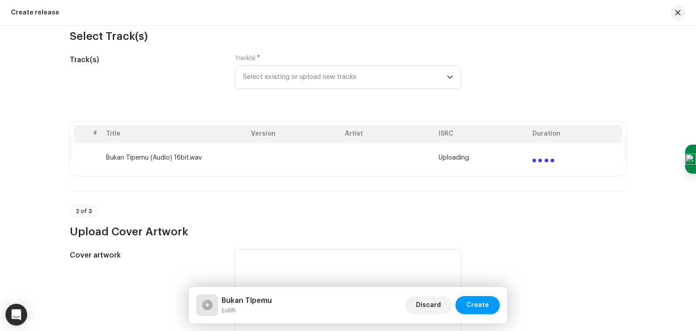
scroll to position [0, 0]
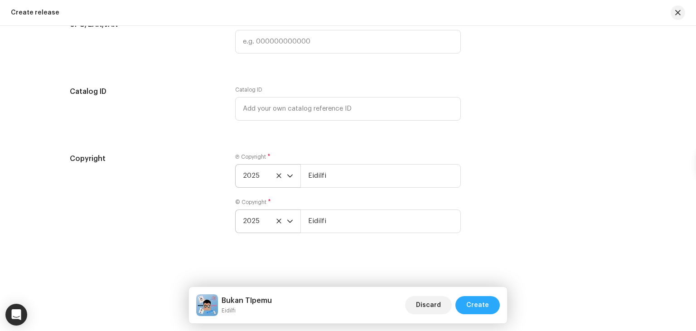
click at [469, 305] on button "Create" at bounding box center [478, 305] width 44 height 18
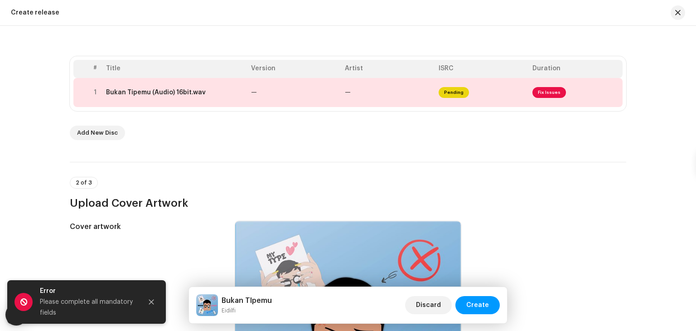
scroll to position [166, 0]
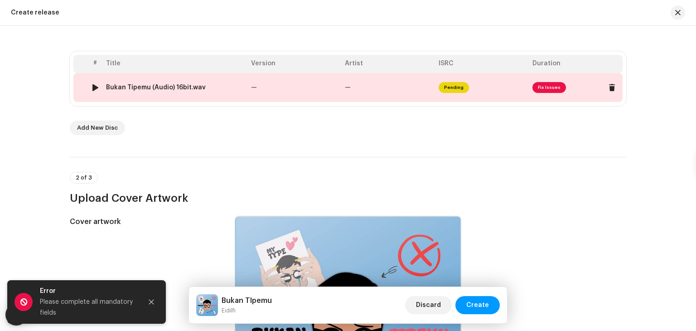
click at [553, 88] on span "Fix Issues" at bounding box center [550, 87] width 34 height 11
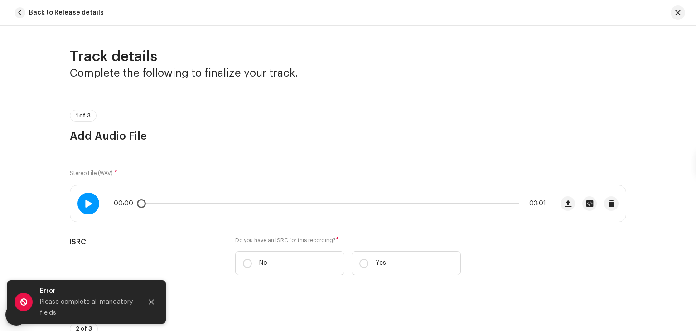
click at [84, 205] on span at bounding box center [88, 203] width 8 height 7
click at [70, 193] on div "00:01 03:01" at bounding box center [348, 203] width 557 height 37
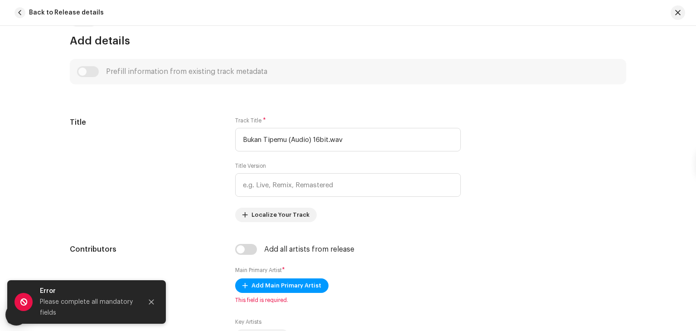
scroll to position [381, 0]
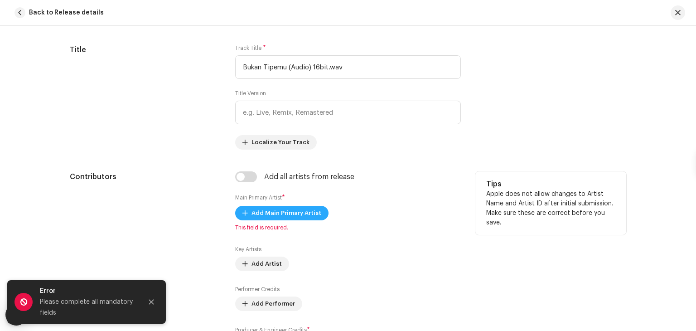
click at [292, 216] on span "Add Main Primary Artist" at bounding box center [287, 213] width 70 height 18
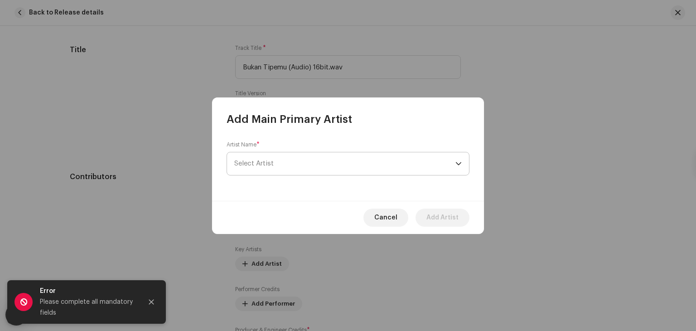
click at [280, 169] on span "Select Artist" at bounding box center [344, 163] width 221 height 23
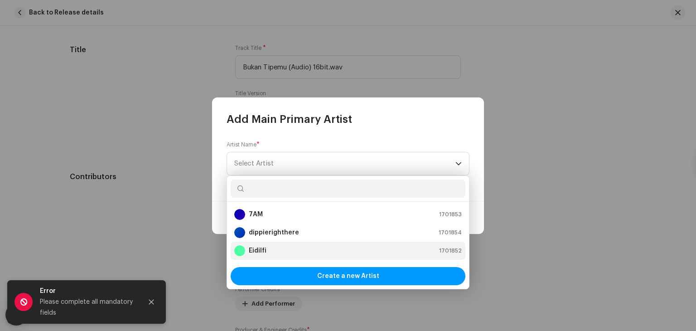
click at [250, 248] on strong "Eidilfi" at bounding box center [258, 250] width 18 height 9
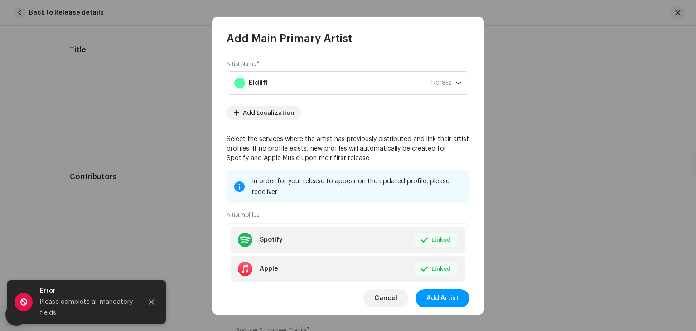
click at [428, 310] on div "Cancel Add Artist" at bounding box center [348, 298] width 272 height 33
click at [433, 298] on span "Add Artist" at bounding box center [443, 298] width 32 height 18
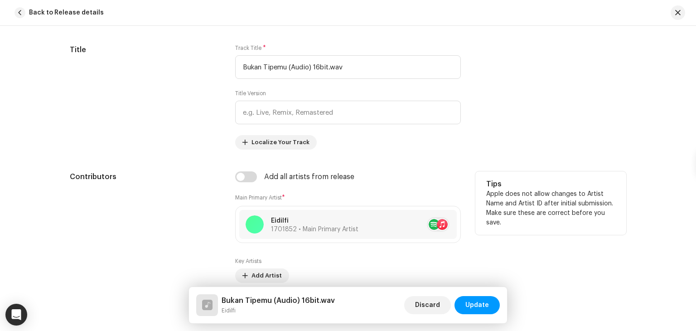
click at [137, 234] on div "Contributors" at bounding box center [145, 273] width 151 height 204
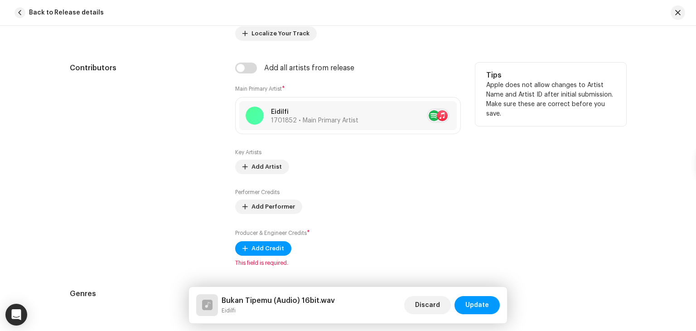
scroll to position [580, 0]
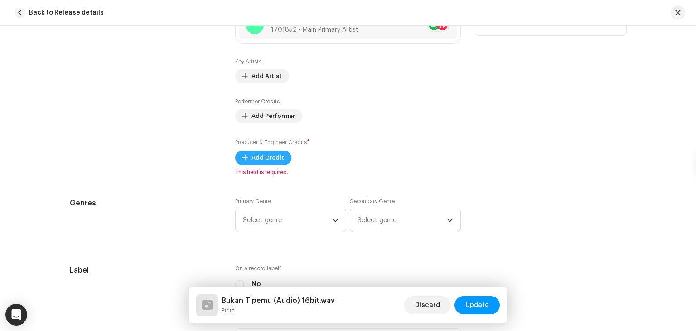
click at [272, 159] on span "Add Credit" at bounding box center [268, 158] width 33 height 18
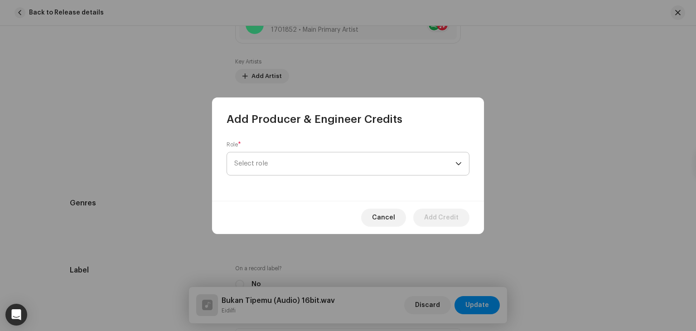
click at [253, 160] on span "Select role" at bounding box center [344, 163] width 221 height 23
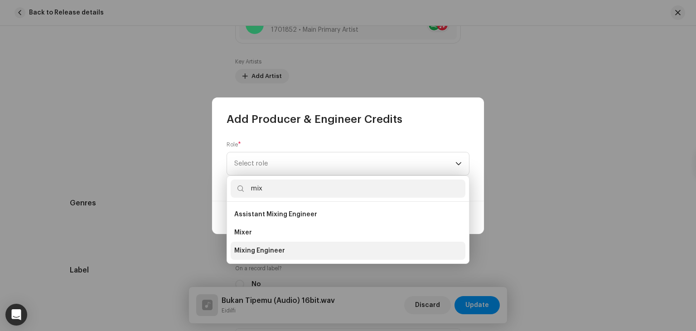
type input "mix"
click at [257, 246] on span "Mixing Engineer" at bounding box center [259, 250] width 51 height 9
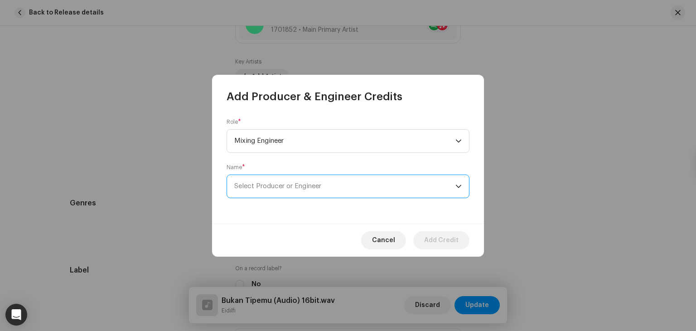
click at [298, 191] on span "Select Producer or Engineer" at bounding box center [344, 186] width 221 height 23
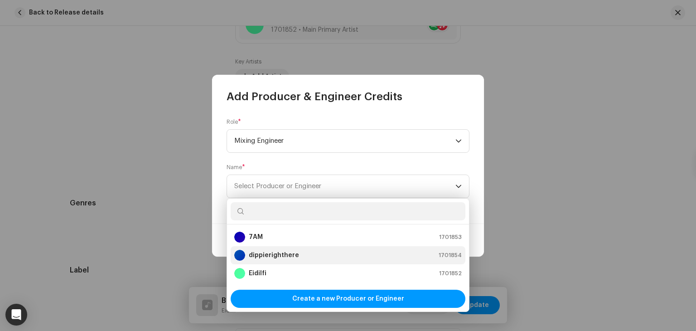
click at [274, 258] on strong "dippierighthere" at bounding box center [274, 255] width 50 height 9
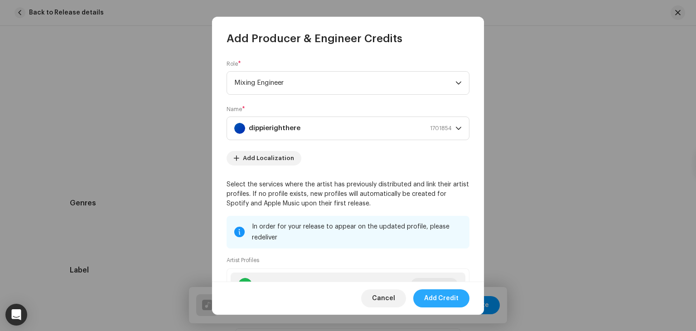
click at [431, 297] on span "Add Credit" at bounding box center [441, 298] width 34 height 18
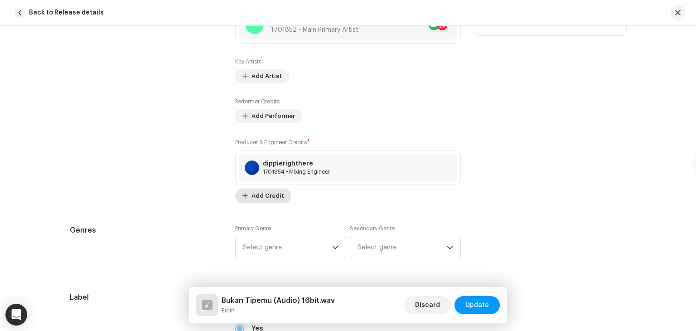
click at [270, 159] on div "dippierighthere 1701854 • Mixing Engineer" at bounding box center [348, 168] width 218 height 26
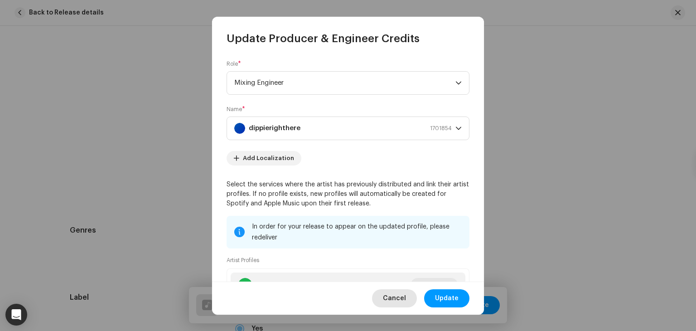
click at [392, 299] on span "Cancel" at bounding box center [394, 298] width 23 height 18
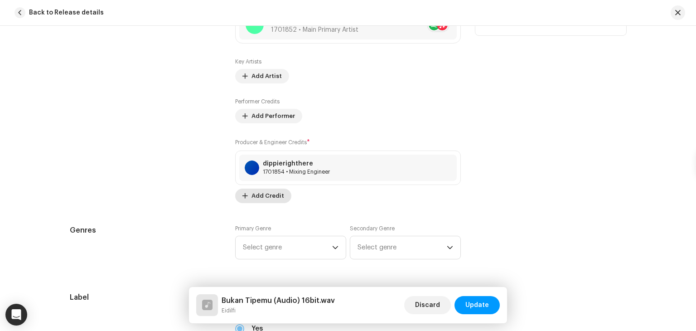
click at [255, 197] on span "Add Credit" at bounding box center [268, 196] width 33 height 18
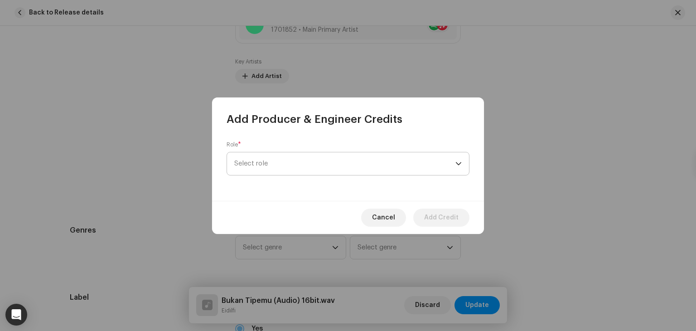
click at [277, 163] on span "Select role" at bounding box center [344, 163] width 221 height 23
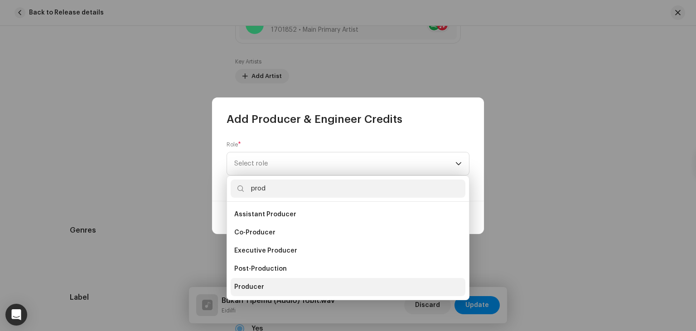
type input "prod"
click at [258, 282] on li "Producer" at bounding box center [348, 287] width 235 height 18
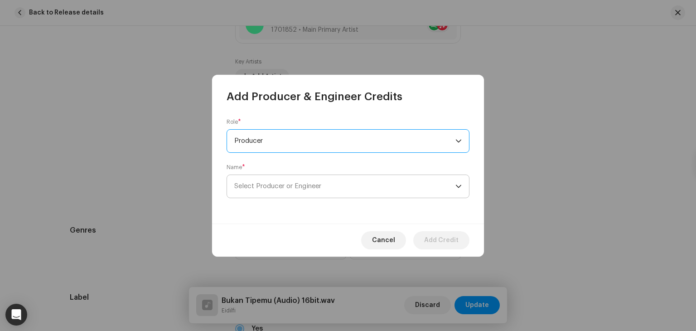
click at [291, 187] on span "Select Producer or Engineer" at bounding box center [277, 186] width 87 height 7
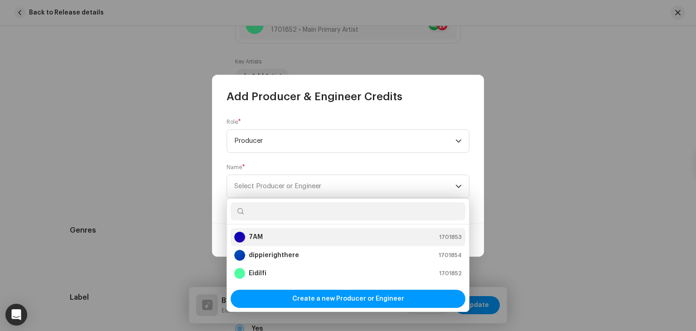
click at [260, 243] on li "7AM 1701853" at bounding box center [348, 237] width 235 height 18
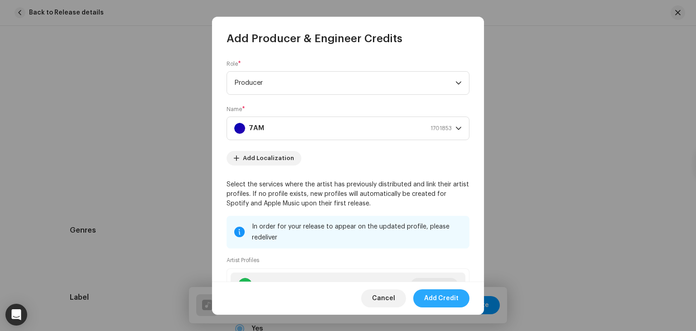
click at [423, 295] on button "Add Credit" at bounding box center [442, 298] width 56 height 18
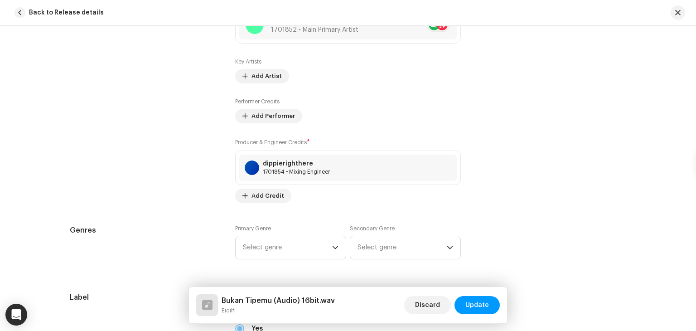
click at [185, 225] on h5 "Genres" at bounding box center [145, 230] width 151 height 11
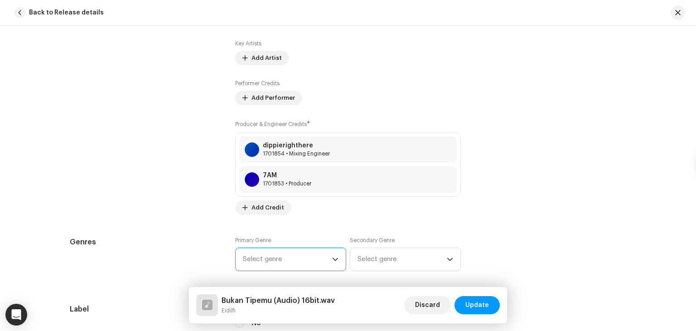
click at [264, 257] on span "Select genre" at bounding box center [287, 259] width 89 height 23
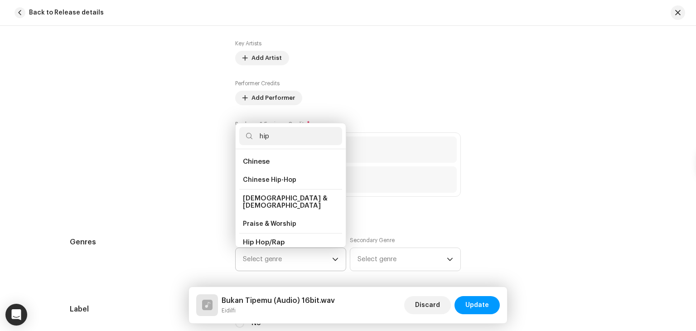
scroll to position [15, 0]
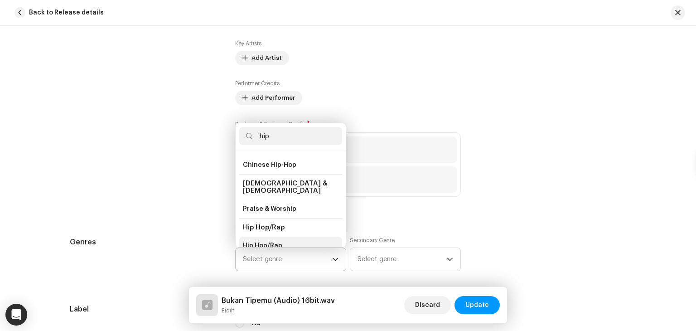
type input "hip"
click at [262, 237] on li "Hip Hop/Rap" at bounding box center [290, 246] width 103 height 18
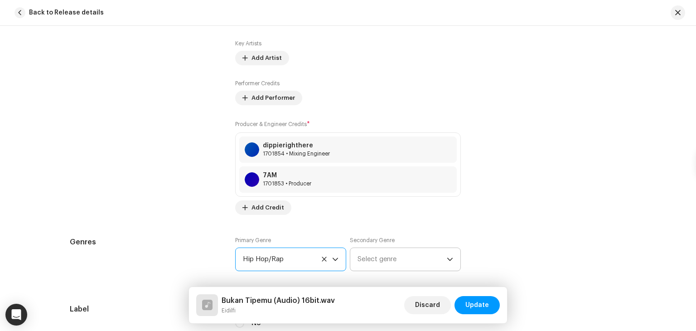
click at [386, 267] on span "Select genre" at bounding box center [402, 259] width 89 height 23
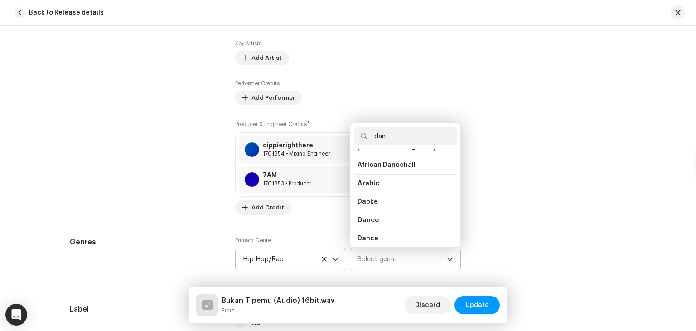
scroll to position [0, 0]
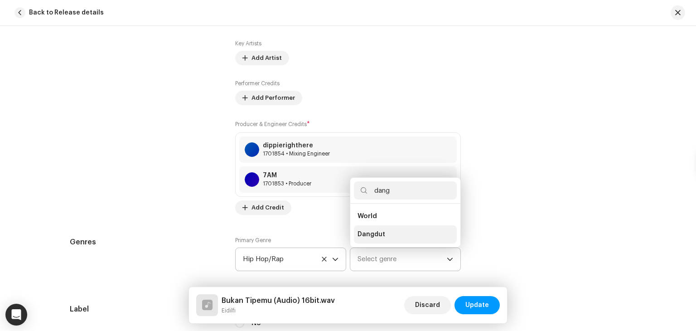
type input "dang"
click at [381, 232] on span "Dangdut" at bounding box center [372, 234] width 28 height 9
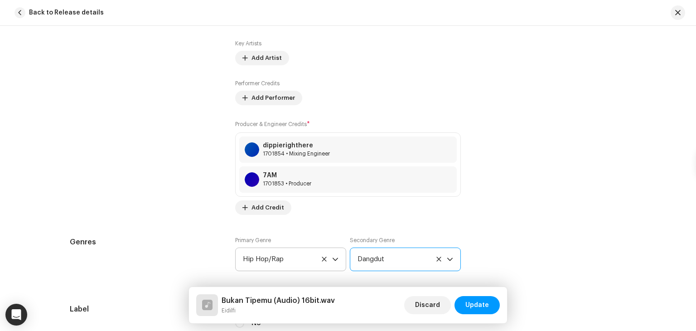
click at [132, 185] on div "Contributors" at bounding box center [145, 84] width 151 height 261
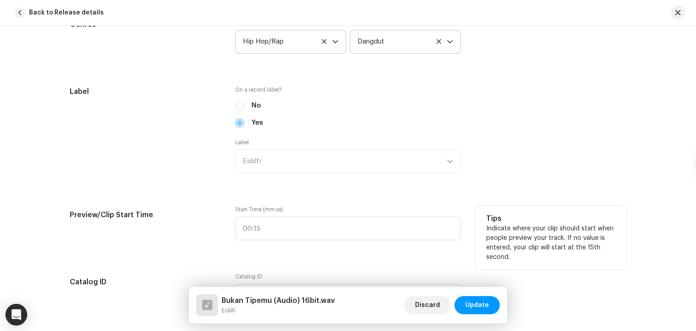
scroll to position [834, 0]
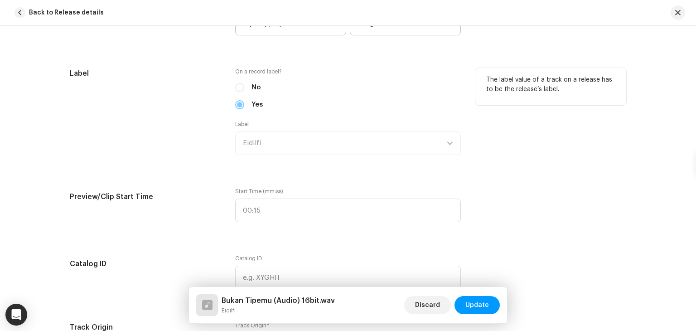
click at [240, 88] on div "No" at bounding box center [348, 88] width 226 height 10
click at [238, 89] on div "No" at bounding box center [348, 88] width 226 height 10
click at [485, 298] on span "Update" at bounding box center [478, 305] width 24 height 18
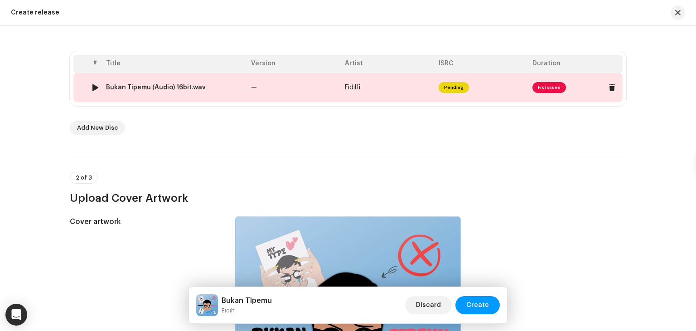
click at [97, 89] on img at bounding box center [95, 88] width 12 height 12
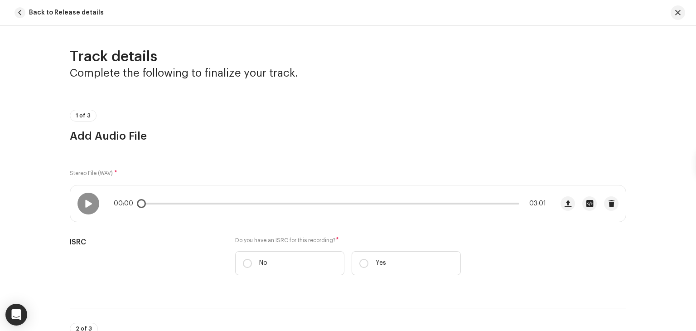
click at [72, 209] on div "00:00 03:01" at bounding box center [311, 203] width 483 height 36
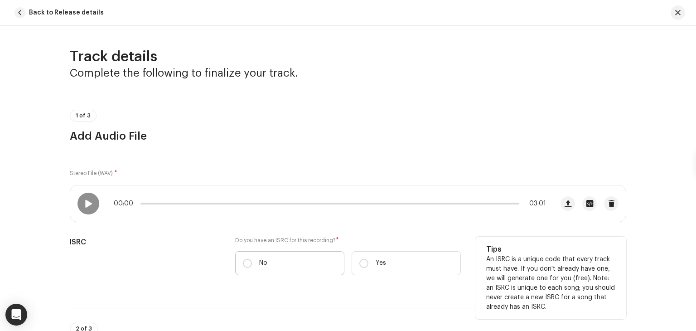
click at [305, 259] on label "No" at bounding box center [289, 263] width 109 height 24
click at [252, 259] on input "No" at bounding box center [247, 263] width 9 height 9
radio input "true"
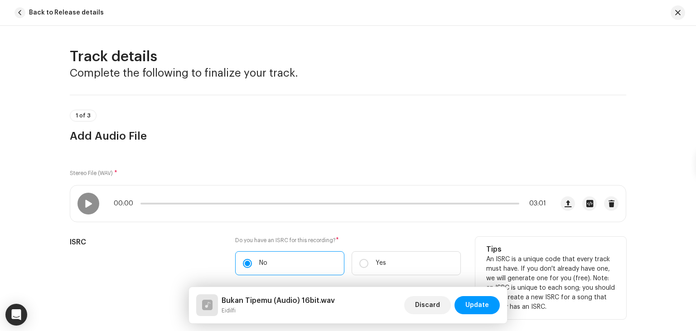
click at [180, 269] on div "ISRC" at bounding box center [145, 273] width 151 height 73
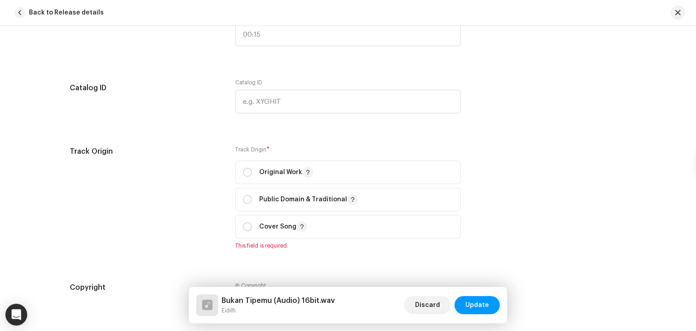
scroll to position [961, 0]
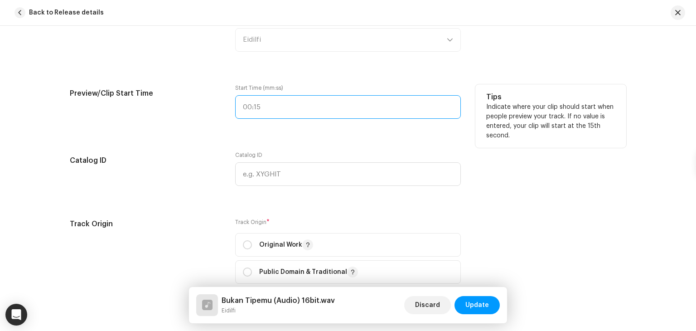
type input ":"
click at [255, 105] on input ":" at bounding box center [348, 107] width 226 height 24
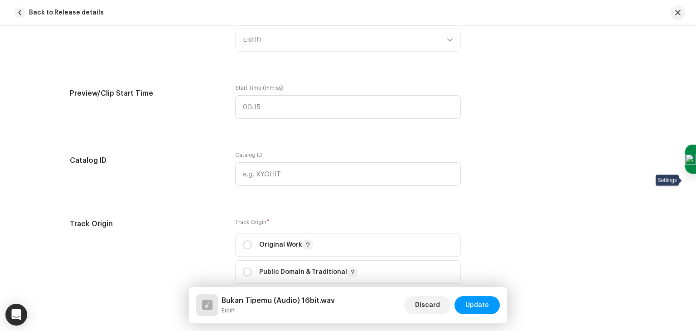
drag, startPoint x: 691, startPoint y: 186, endPoint x: 696, endPoint y: 176, distance: 11.0
click at [696, 176] on span "Settings" at bounding box center [691, 180] width 11 height 13
click at [696, 154] on div "Settings" at bounding box center [691, 166] width 11 height 42
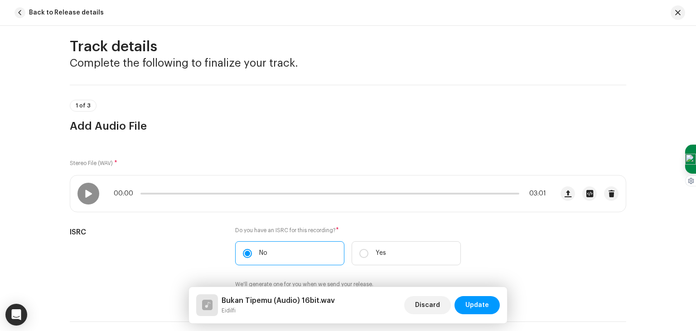
scroll to position [15, 0]
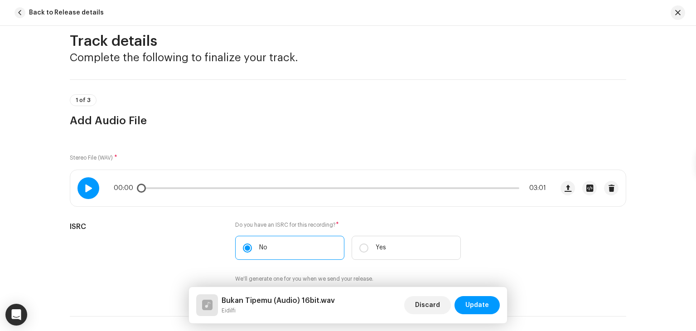
click at [87, 186] on span at bounding box center [88, 188] width 8 height 7
click at [339, 188] on p-slider at bounding box center [330, 188] width 379 height 2
click at [425, 191] on div "01:37 03:01" at bounding box center [330, 188] width 433 height 7
click at [422, 188] on p-slider at bounding box center [330, 188] width 379 height 2
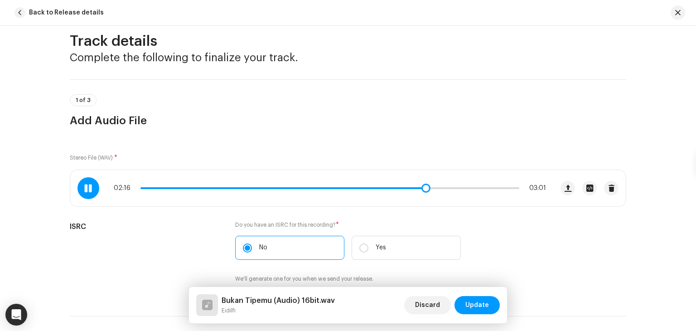
click at [410, 189] on div "02:16 03:01" at bounding box center [330, 188] width 433 height 7
drag, startPoint x: 424, startPoint y: 190, endPoint x: 403, endPoint y: 188, distance: 20.5
click at [420, 188] on span at bounding box center [424, 188] width 9 height 9
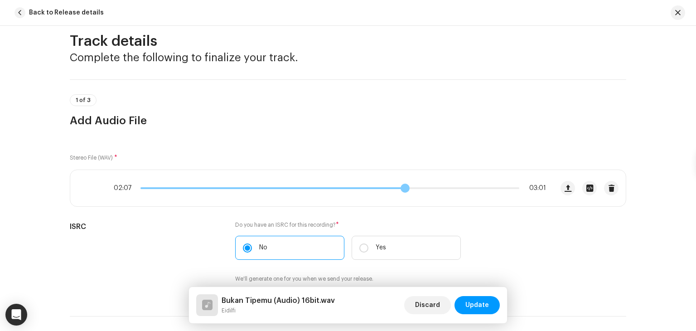
drag, startPoint x: 408, startPoint y: 189, endPoint x: 403, endPoint y: 188, distance: 5.5
click at [403, 188] on span at bounding box center [405, 188] width 9 height 9
drag, startPoint x: 403, startPoint y: 188, endPoint x: 396, endPoint y: 188, distance: 6.4
click at [396, 188] on span at bounding box center [398, 188] width 9 height 9
drag, startPoint x: 396, startPoint y: 188, endPoint x: 389, endPoint y: 188, distance: 7.7
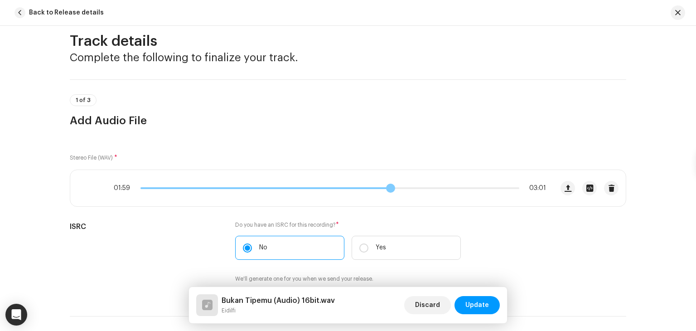
click at [389, 188] on span at bounding box center [390, 188] width 9 height 9
drag, startPoint x: 383, startPoint y: 188, endPoint x: 377, endPoint y: 188, distance: 5.9
click at [380, 188] on span at bounding box center [384, 188] width 9 height 9
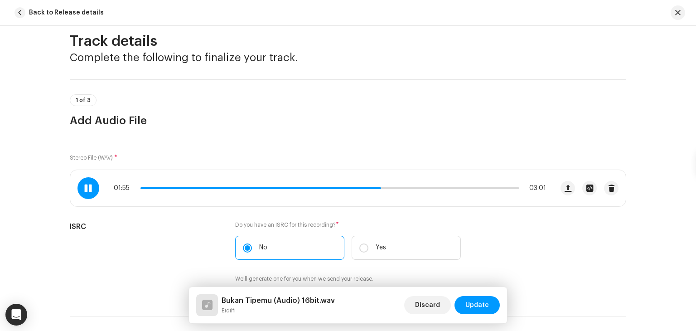
click at [80, 188] on div at bounding box center [89, 188] width 22 height 22
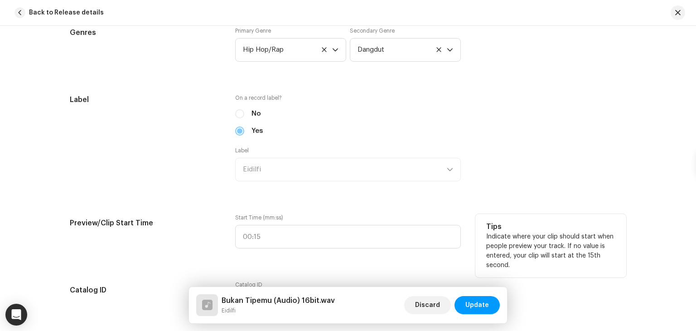
scroll to position [850, 0]
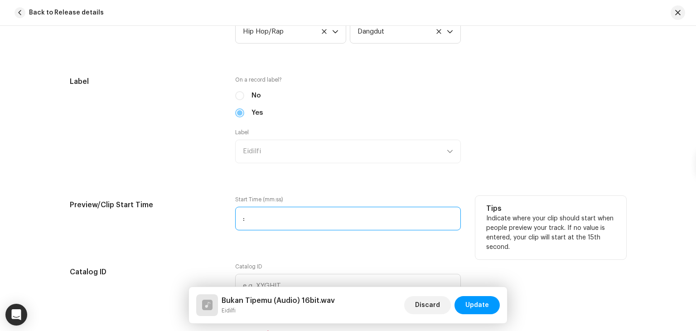
click at [264, 214] on input ":" at bounding box center [348, 219] width 226 height 24
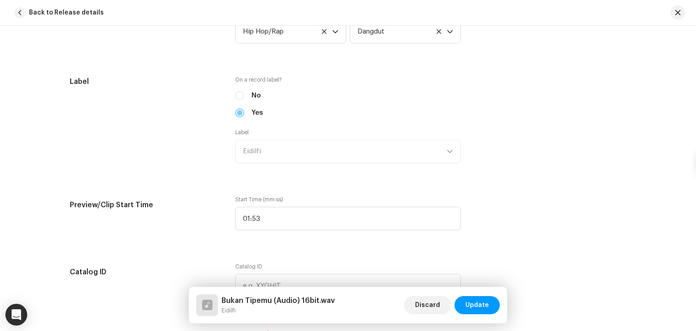
drag, startPoint x: 695, startPoint y: 182, endPoint x: 696, endPoint y: 90, distance: 91.6
click at [696, 90] on body "Eidilfi Home Catalog Transactions Analytics Resources Assets Releases Tracks Vi…" at bounding box center [348, 165] width 696 height 331
click at [693, 110] on div "Track details Complete the following to finalize your track. 1 of 3 Add Audio F…" at bounding box center [348, 178] width 696 height 305
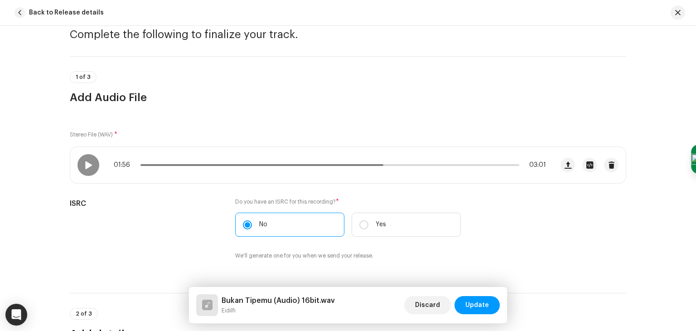
scroll to position [25, 0]
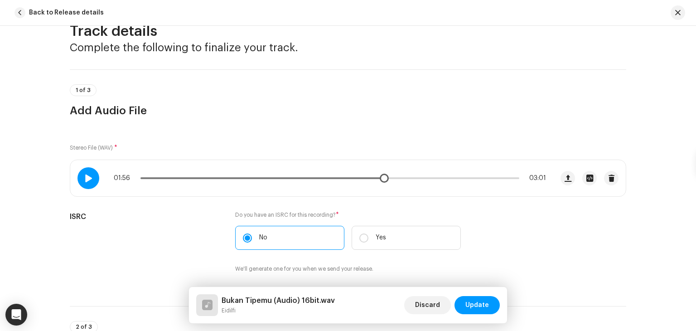
click at [86, 175] on span at bounding box center [88, 178] width 8 height 7
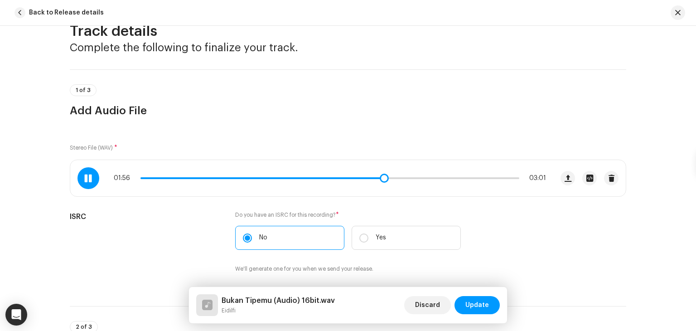
click at [341, 179] on div "01:56 03:01" at bounding box center [330, 178] width 433 height 7
click at [343, 177] on span at bounding box center [263, 178] width 245 height 2
click at [357, 180] on div "01:38 03:01" at bounding box center [330, 178] width 433 height 7
click at [364, 177] on p-slider at bounding box center [330, 178] width 379 height 2
click at [375, 177] on p-slider at bounding box center [330, 178] width 379 height 2
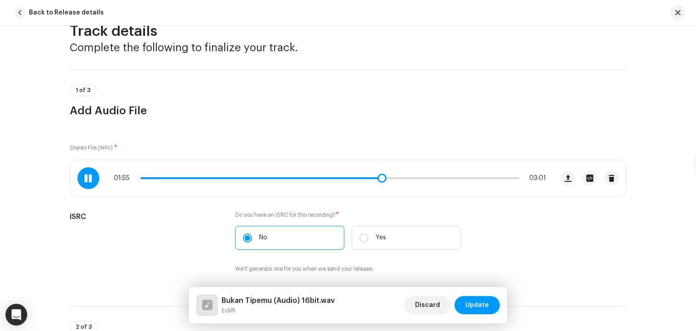
click at [356, 175] on div "01:55 03:01" at bounding box center [330, 178] width 433 height 7
click at [357, 178] on span at bounding box center [262, 178] width 243 height 2
click at [84, 175] on span at bounding box center [88, 178] width 8 height 7
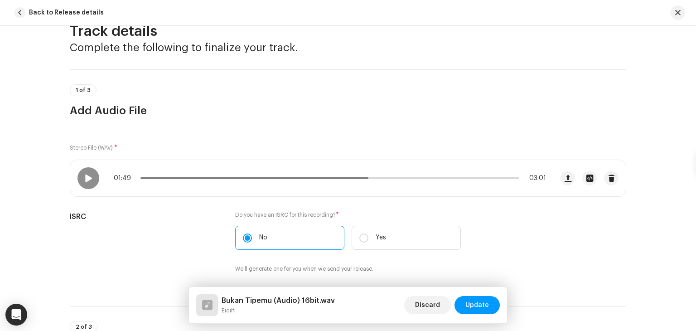
click at [53, 188] on div "Track details Complete the following to finalize your track. 1 of 3 Add Audio F…" at bounding box center [348, 178] width 696 height 305
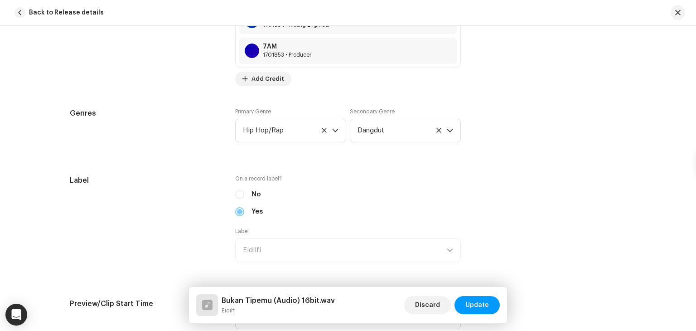
scroll to position [860, 0]
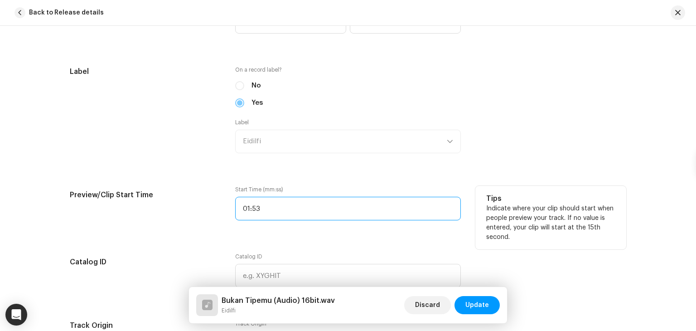
click at [287, 209] on input "01:53" at bounding box center [348, 209] width 226 height 24
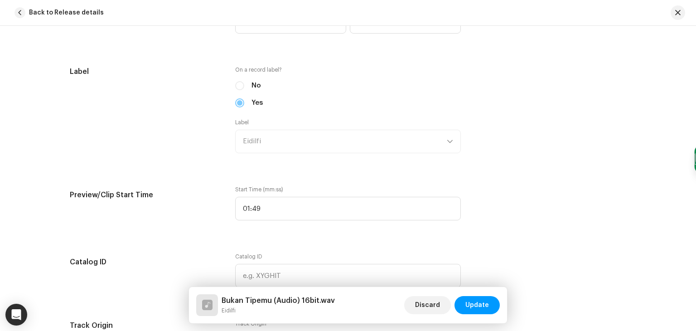
drag, startPoint x: 695, startPoint y: 182, endPoint x: 696, endPoint y: 99, distance: 83.0
click at [696, 99] on body "Eidilfi Home Catalog Transactions Analytics Resources Assets Releases Tracks Vi…" at bounding box center [348, 165] width 696 height 331
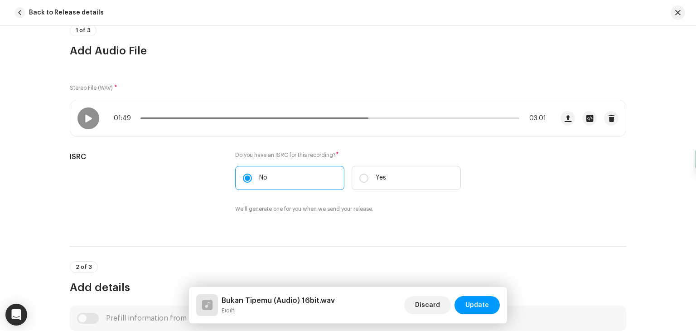
scroll to position [62, 0]
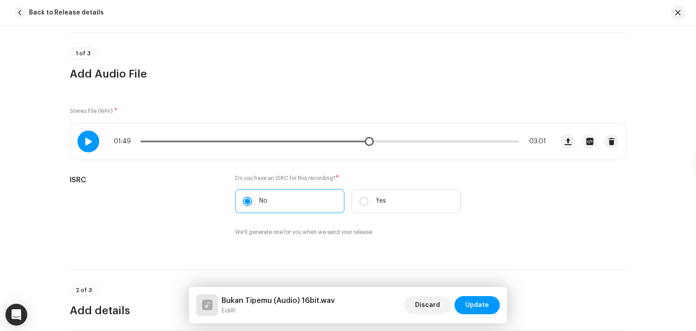
click at [84, 139] on span at bounding box center [88, 141] width 8 height 7
click at [365, 141] on span at bounding box center [256, 142] width 230 height 2
drag, startPoint x: 689, startPoint y: 58, endPoint x: 695, endPoint y: 58, distance: 5.9
click at [690, 58] on div "Track details Complete the following to finalize your track. 1 of 3 Add Audio F…" at bounding box center [348, 178] width 696 height 305
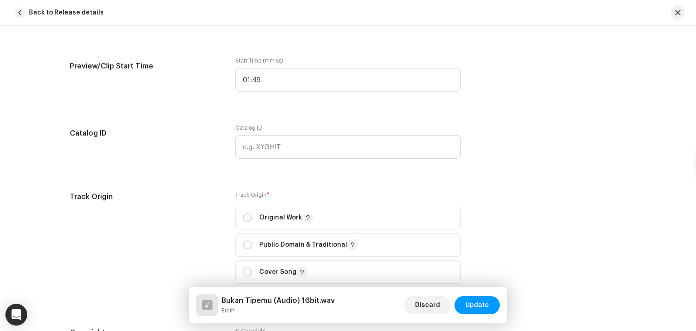
scroll to position [965, 0]
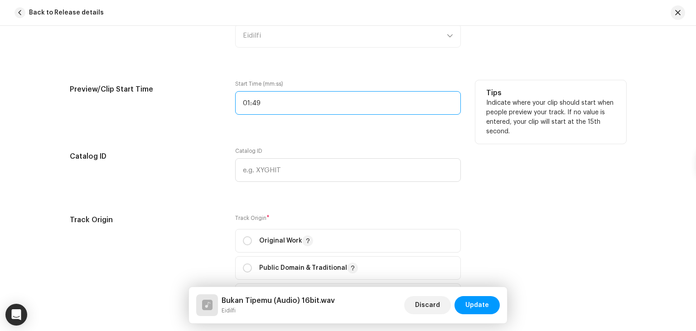
click at [355, 106] on input "01:49" at bounding box center [348, 103] width 226 height 24
type input "01:48"
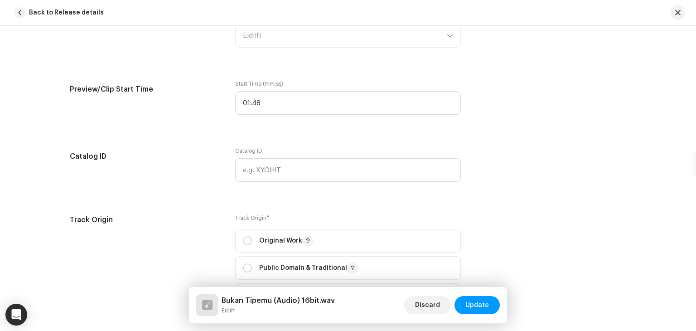
click at [483, 243] on div "Track Origin Track Origin * Original Work Public Domain & Traditional Cover Son…" at bounding box center [348, 271] width 557 height 114
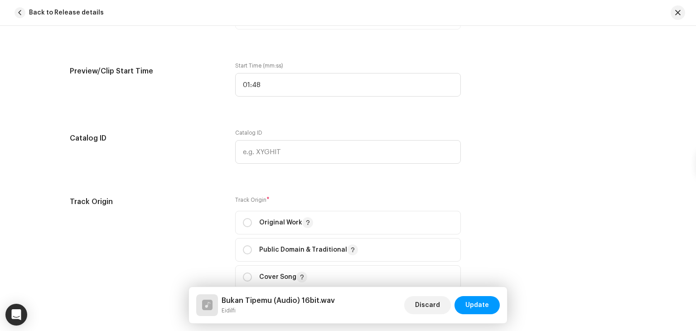
scroll to position [1020, 0]
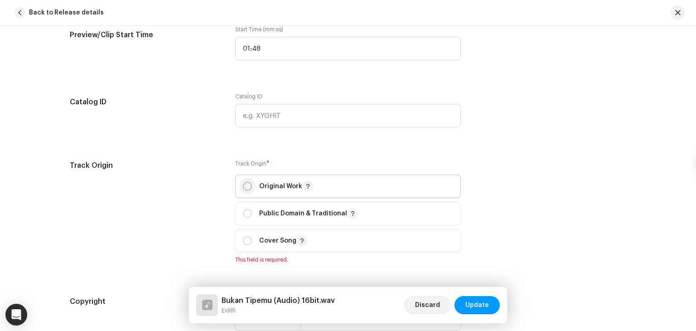
click at [248, 185] on input "radio" at bounding box center [247, 186] width 9 height 9
radio input "true"
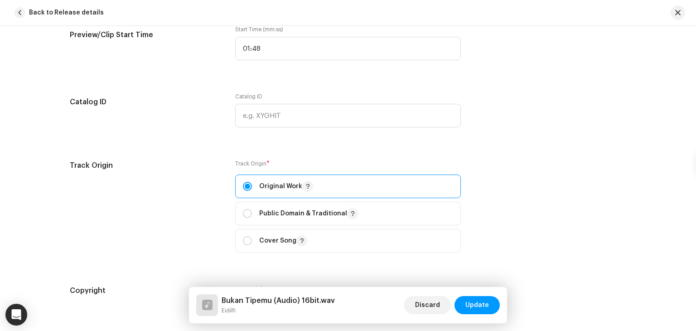
click at [188, 202] on div "Track Origin" at bounding box center [145, 211] width 151 height 103
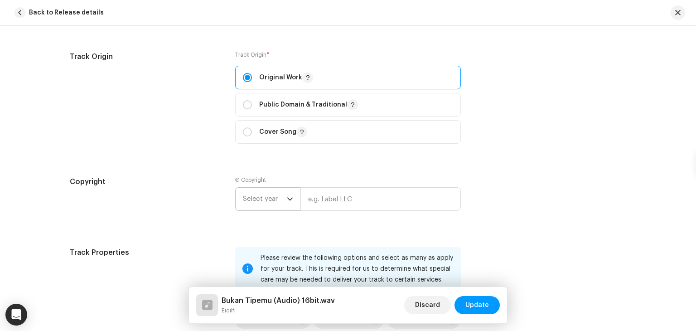
scroll to position [1183, 0]
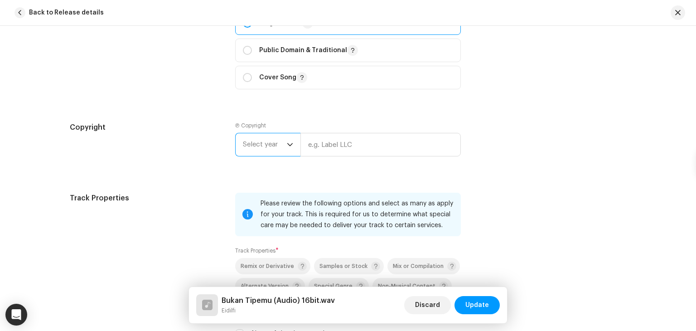
click at [261, 147] on span "Select year" at bounding box center [265, 144] width 44 height 23
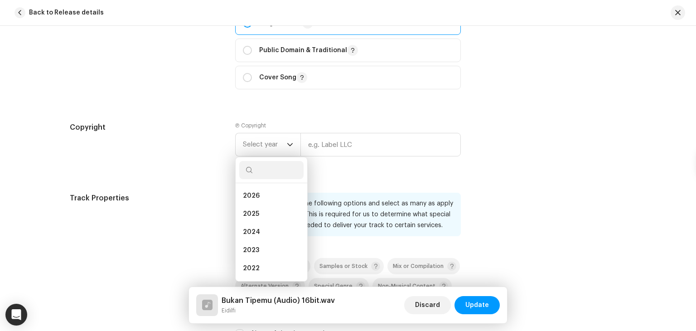
drag, startPoint x: 259, startPoint y: 213, endPoint x: 306, endPoint y: 185, distance: 54.3
click at [259, 213] on li "2025" at bounding box center [271, 214] width 64 height 18
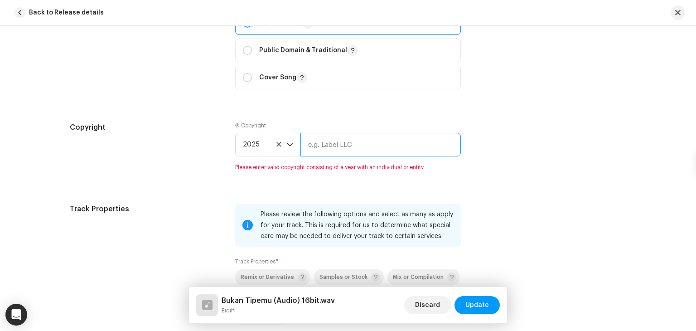
click at [363, 151] on input "text" at bounding box center [381, 145] width 161 height 24
type input "Eidilfi"
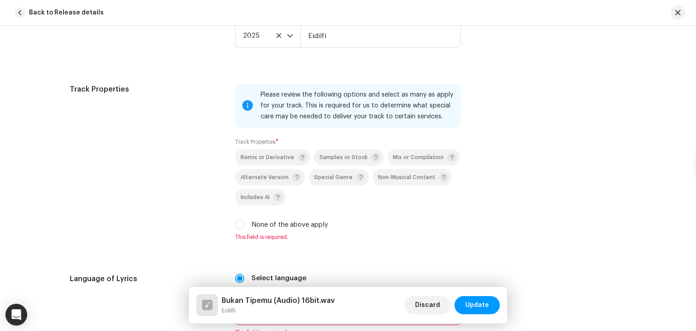
scroll to position [1310, 0]
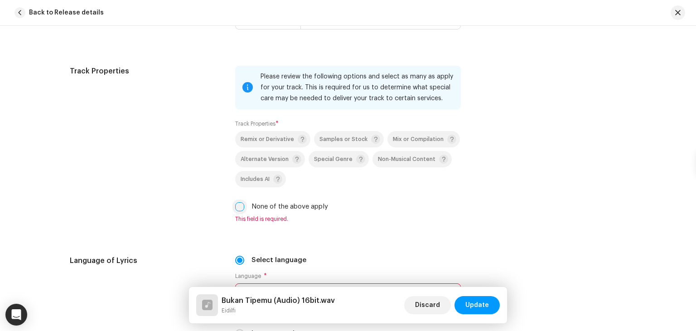
click at [236, 211] on input "None of the above apply" at bounding box center [239, 206] width 9 height 9
checkbox input "true"
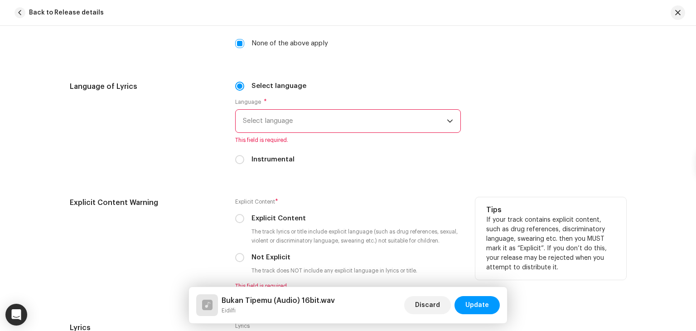
scroll to position [1491, 0]
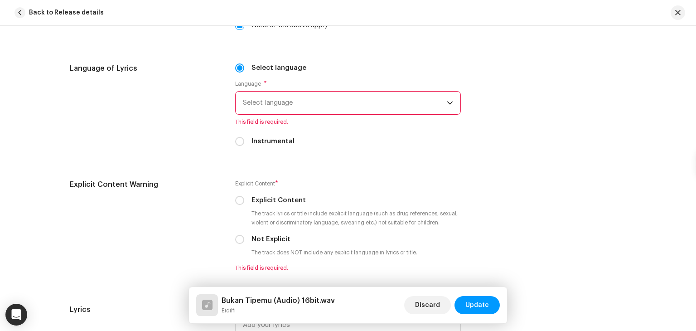
click at [268, 114] on span "Select language" at bounding box center [345, 103] width 204 height 23
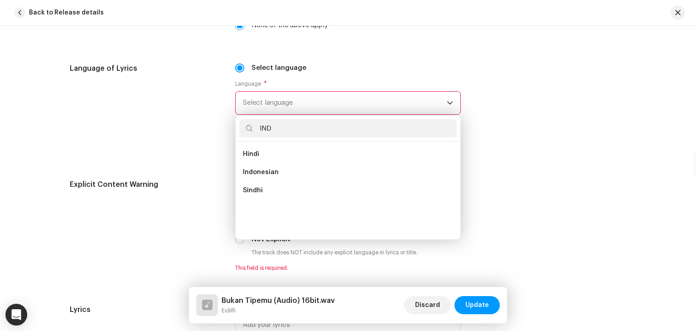
scroll to position [0, 0]
type input "IND"
click at [256, 177] on span "Indonesian" at bounding box center [261, 172] width 36 height 9
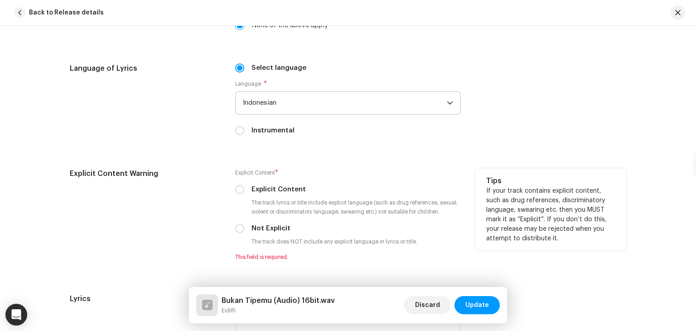
click at [188, 179] on h5 "Explicit Content Warning" at bounding box center [145, 173] width 151 height 11
click at [242, 234] on div "Not Explicit" at bounding box center [348, 229] width 226 height 10
click at [245, 234] on div "Not Explicit" at bounding box center [348, 229] width 226 height 10
click at [239, 233] on input "Not Explicit" at bounding box center [239, 228] width 9 height 9
radio input "true"
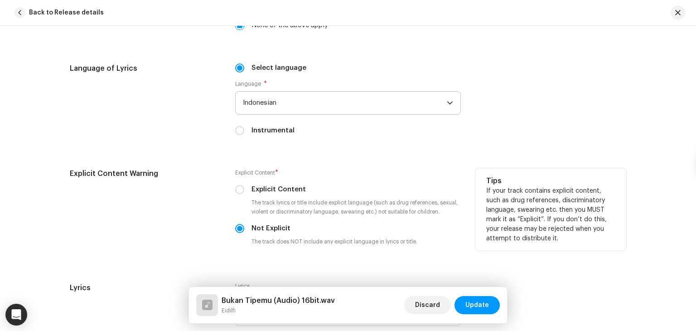
click at [181, 245] on div "Explicit Content Warning" at bounding box center [145, 214] width 151 height 93
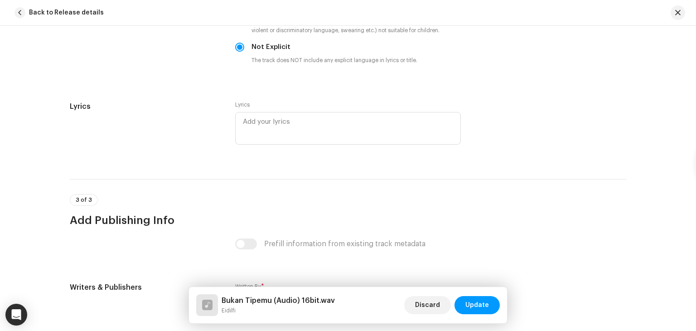
scroll to position [1691, 0]
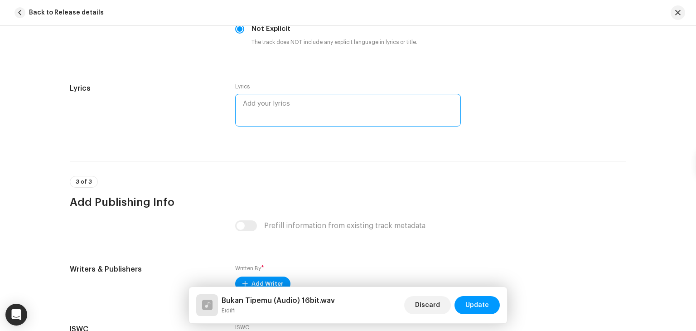
click at [253, 127] on textarea at bounding box center [348, 110] width 226 height 33
paste textarea "Kamu datang cerita soal dia Aku dengerin tanpa banyak [PERSON_NAME] Kamu senyum…"
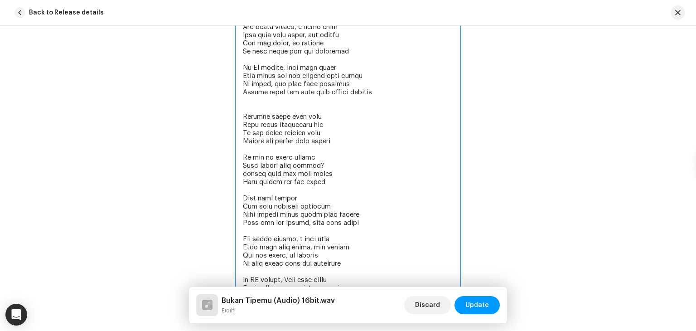
click at [291, 150] on textarea at bounding box center [348, 104] width 226 height 419
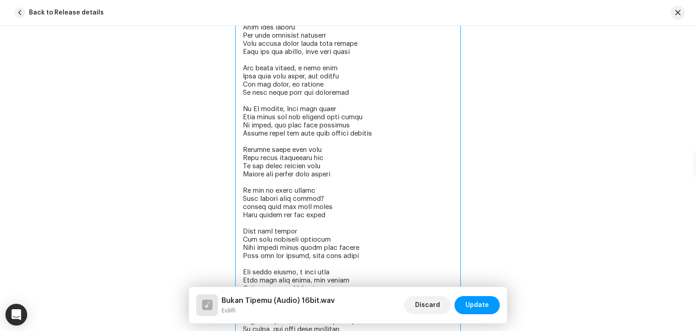
scroll to position [1881, 0]
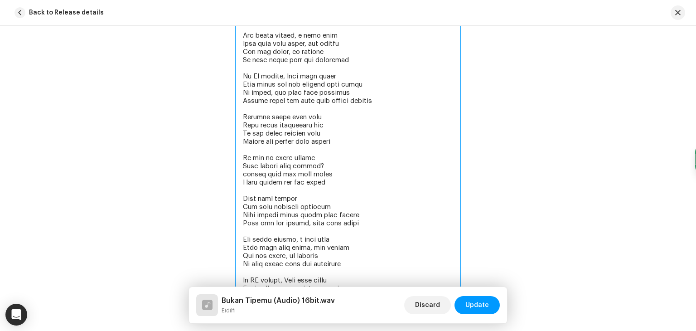
type textarea "Kamu datang cerita soal dia Aku dengerin tanpa banyak [PERSON_NAME] Kamu senyum…"
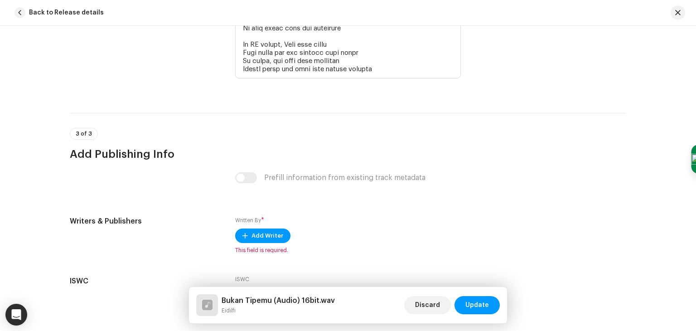
scroll to position [2190, 0]
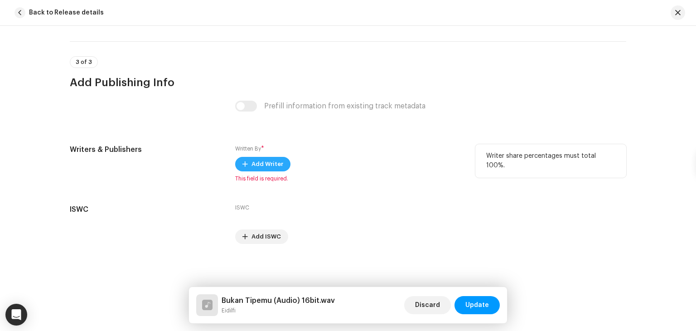
click at [257, 173] on span "Add Writer" at bounding box center [268, 164] width 32 height 18
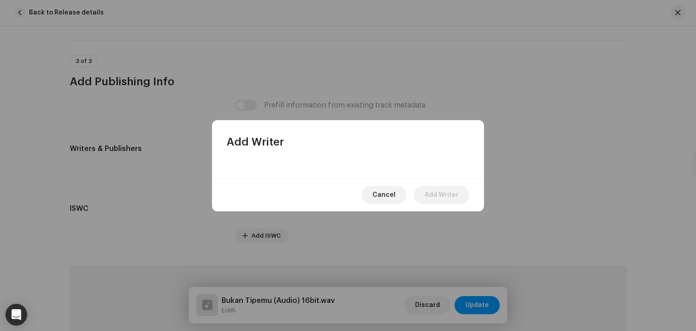
click at [326, 165] on div at bounding box center [348, 163] width 272 height 29
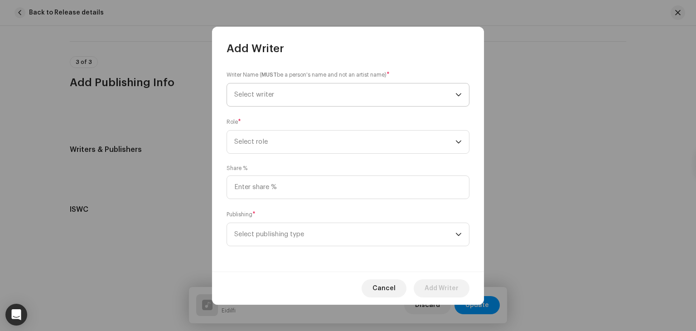
click at [298, 86] on span "Select writer" at bounding box center [344, 94] width 221 height 23
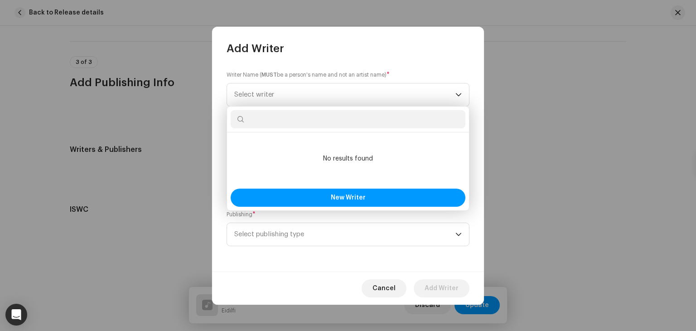
type input "e"
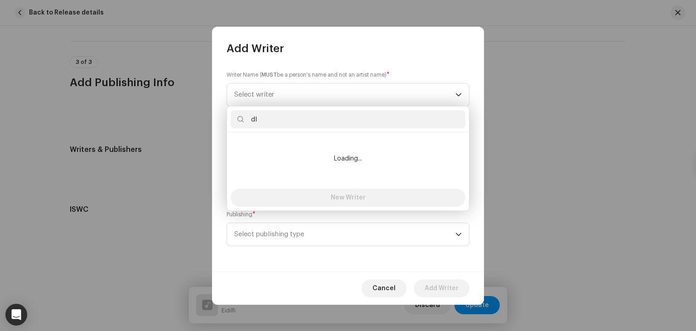
type input "d"
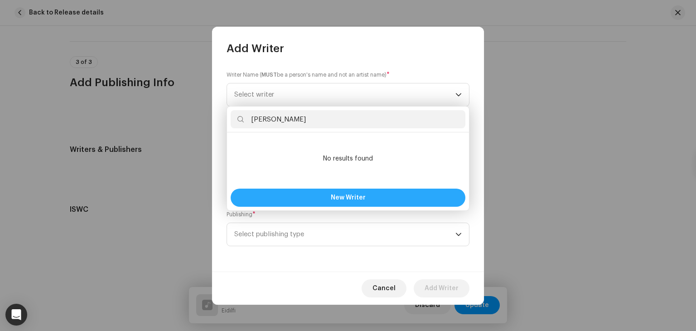
type input "[PERSON_NAME]"
click at [317, 196] on button "New Writer" at bounding box center [348, 198] width 235 height 18
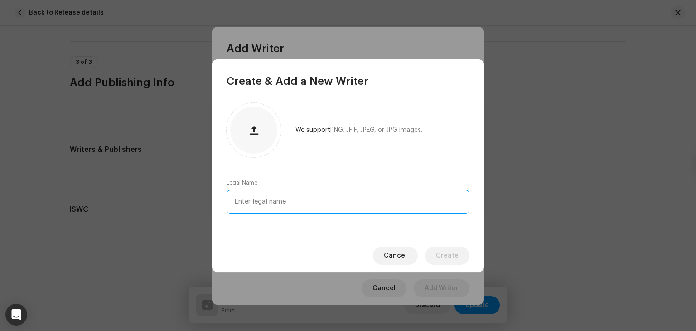
click at [307, 202] on input "text" at bounding box center [348, 202] width 243 height 24
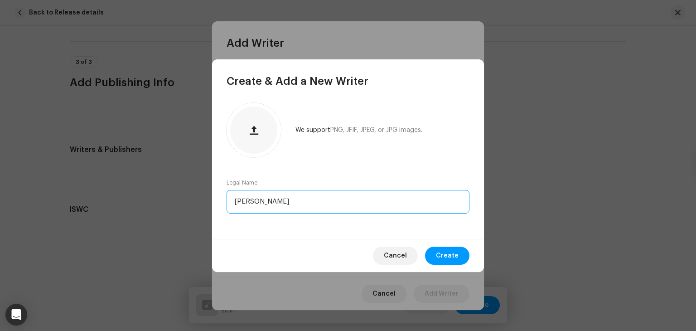
type input "[PERSON_NAME]"
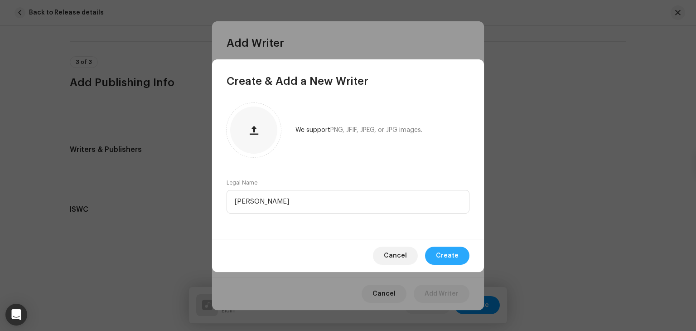
click at [460, 255] on button "Create" at bounding box center [447, 256] width 44 height 18
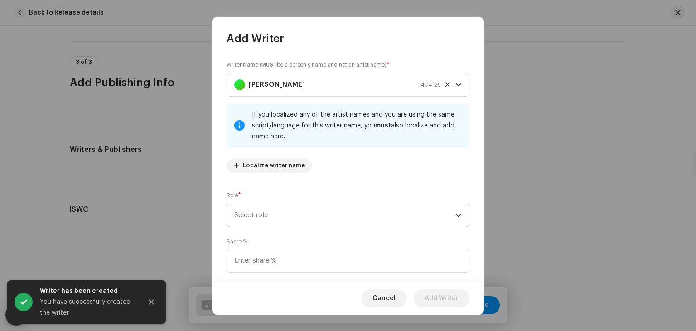
click at [311, 223] on span "Select role" at bounding box center [344, 215] width 221 height 23
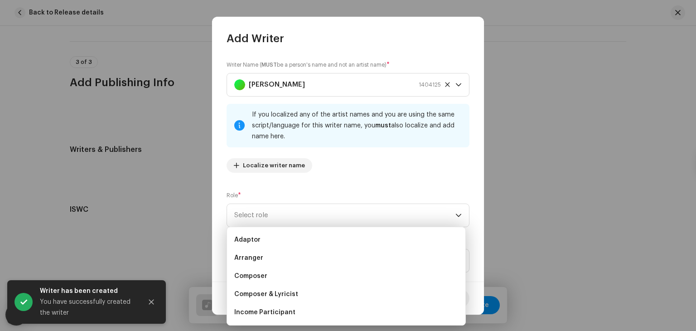
scroll to position [15, 0]
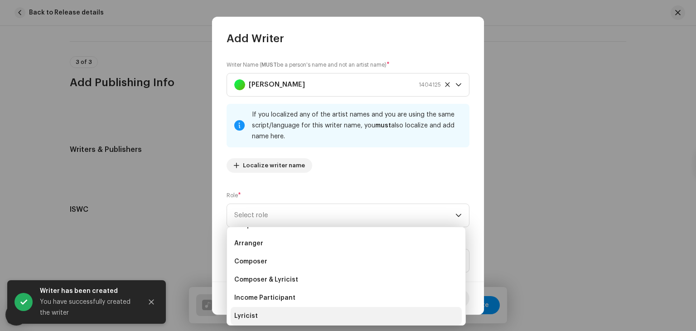
click at [267, 319] on li "Lyricist" at bounding box center [346, 316] width 231 height 18
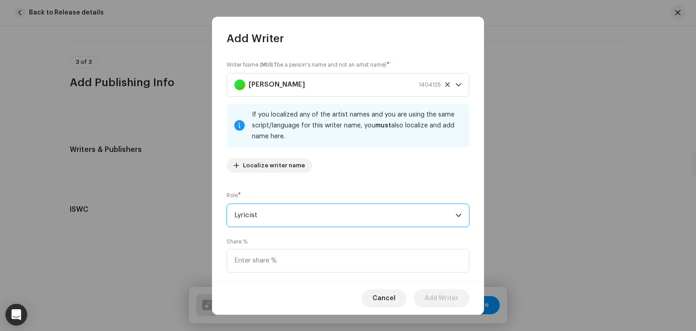
click at [263, 240] on div "Share %" at bounding box center [348, 255] width 243 height 34
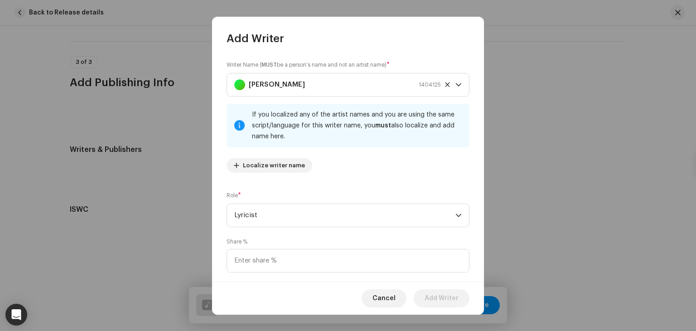
click at [263, 240] on div "Share %" at bounding box center [348, 255] width 243 height 34
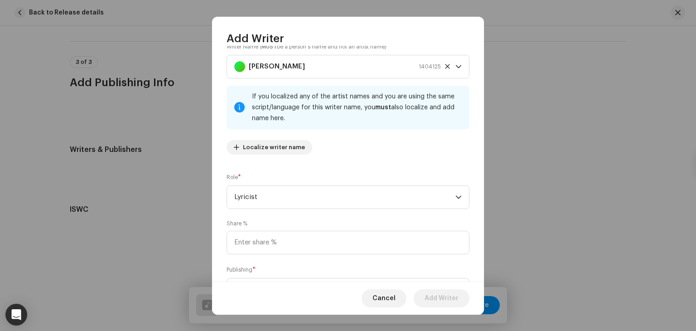
scroll to position [63, 0]
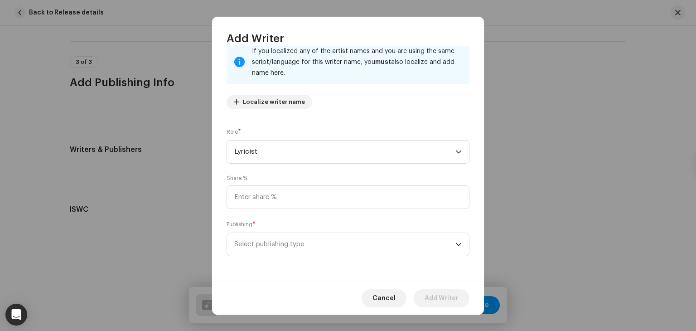
click at [263, 240] on span "Select publishing type" at bounding box center [344, 244] width 221 height 23
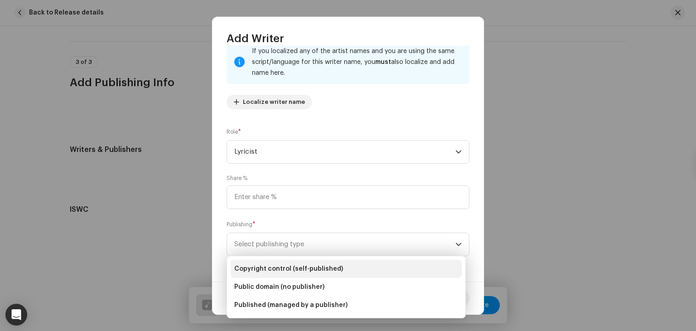
click at [271, 264] on span "Copyright control (self-published)" at bounding box center [288, 268] width 109 height 9
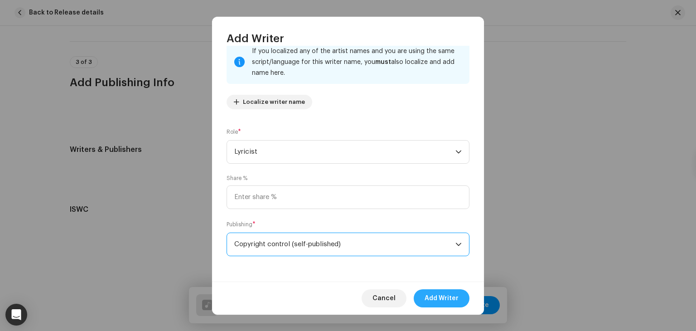
click at [435, 299] on span "Add Writer" at bounding box center [442, 298] width 34 height 18
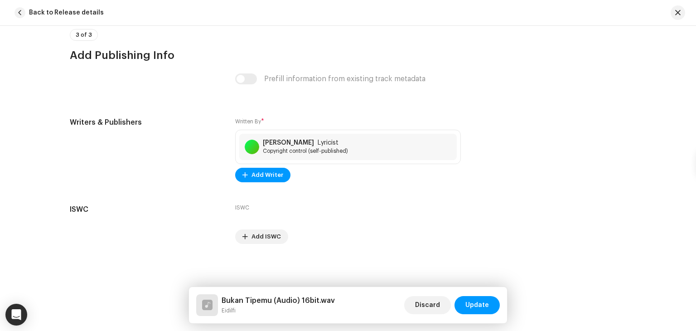
scroll to position [2238, 0]
click at [493, 302] on button "Update" at bounding box center [477, 305] width 45 height 18
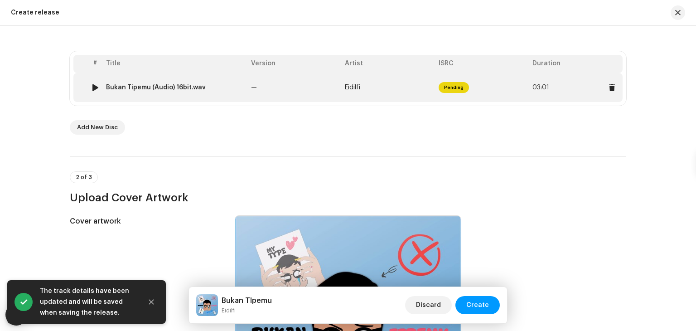
click at [92, 87] on div at bounding box center [95, 87] width 7 height 7
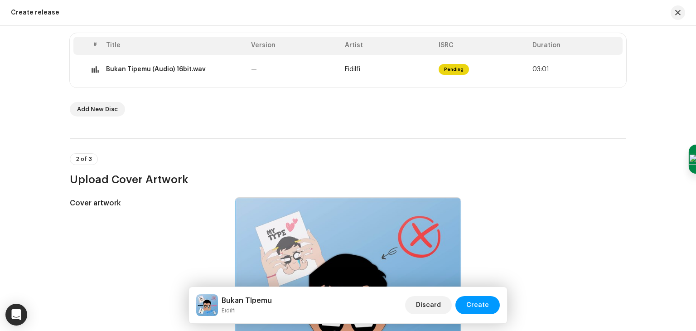
scroll to position [275, 0]
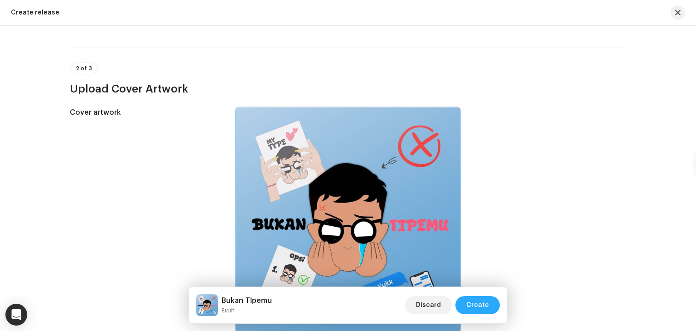
click at [478, 307] on span "Create" at bounding box center [478, 305] width 23 height 18
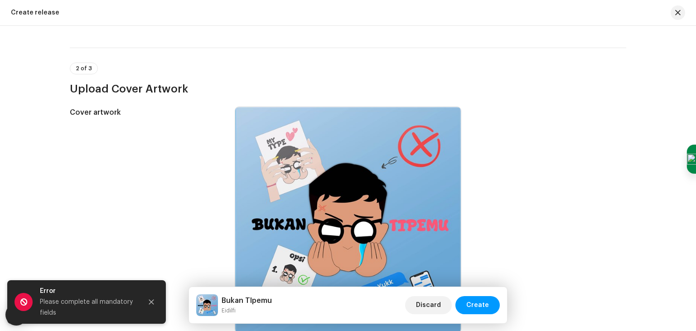
click at [670, 212] on div "Create a new release We’ll guide you through everything — from track selection …" at bounding box center [348, 178] width 696 height 305
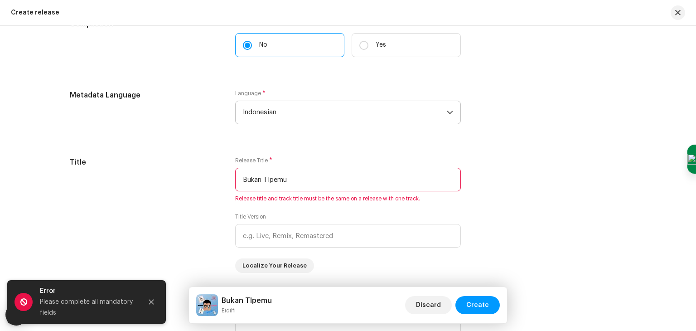
scroll to position [747, 0]
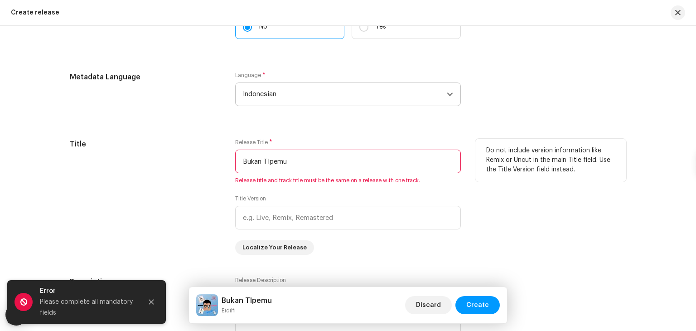
click at [431, 154] on input "Bukan TIpemu" at bounding box center [348, 162] width 226 height 24
type input "B"
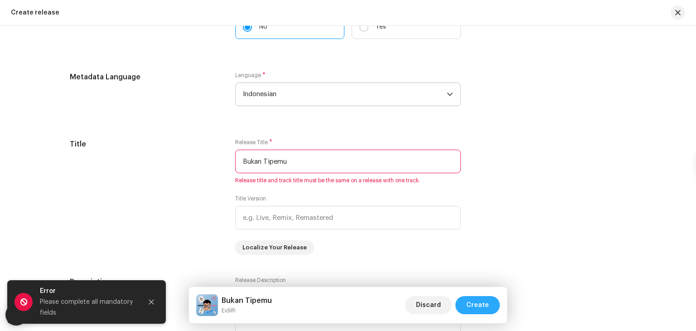
type input "Bukan Tipemu"
click at [475, 311] on span "Create" at bounding box center [478, 305] width 23 height 18
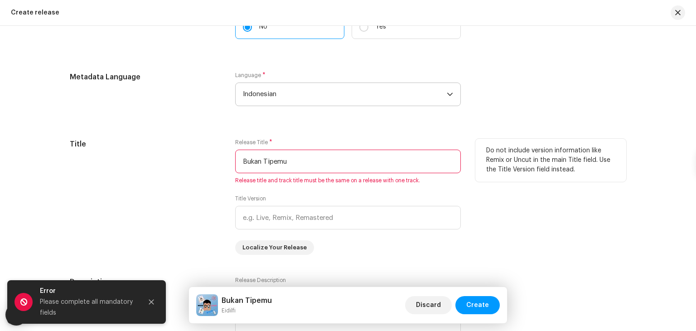
click at [476, 253] on div "Do not include version information like Remix or Uncut in the main Title field.…" at bounding box center [551, 197] width 151 height 116
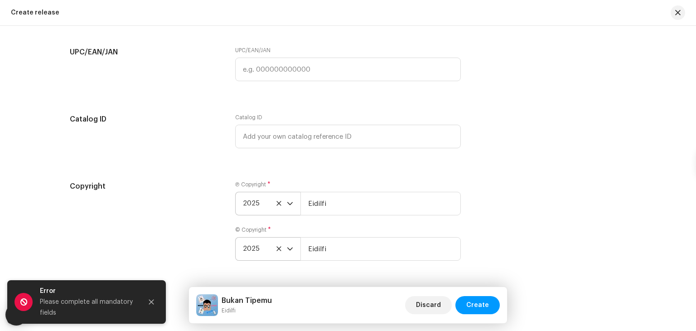
scroll to position [1667, 0]
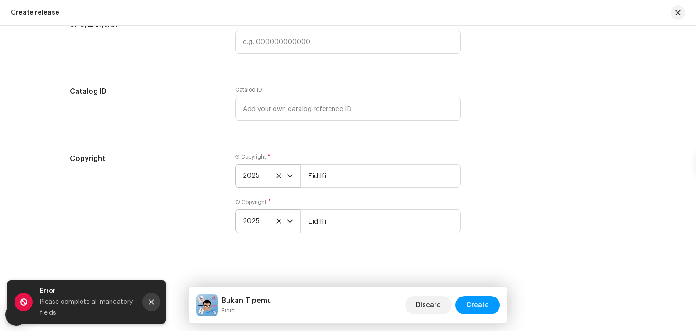
click at [150, 309] on button "Close" at bounding box center [151, 302] width 18 height 18
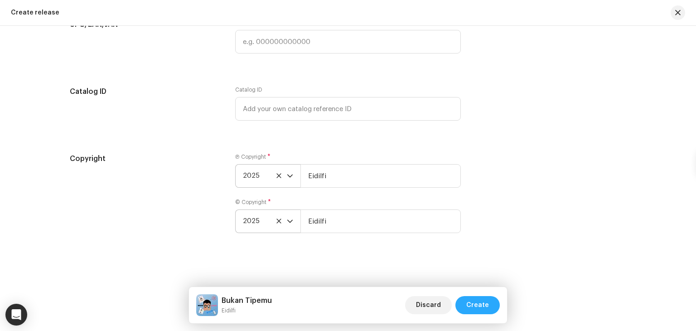
click at [478, 307] on span "Create" at bounding box center [478, 305] width 23 height 18
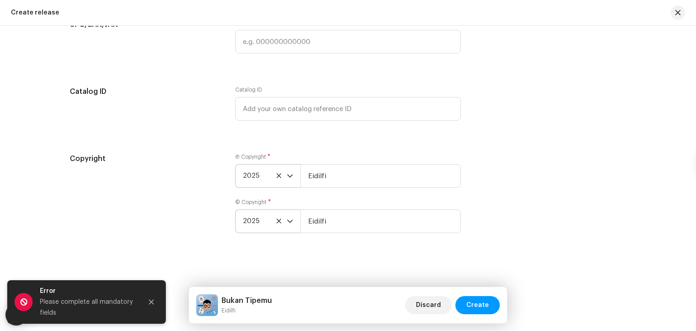
click at [646, 247] on div "Create a new release We’ll guide you through everything — from track selection …" at bounding box center [348, 178] width 696 height 305
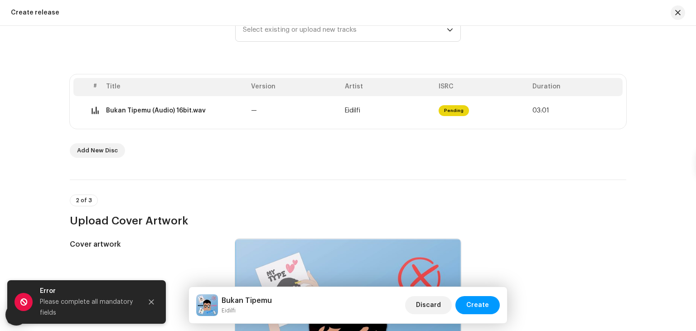
scroll to position [125, 0]
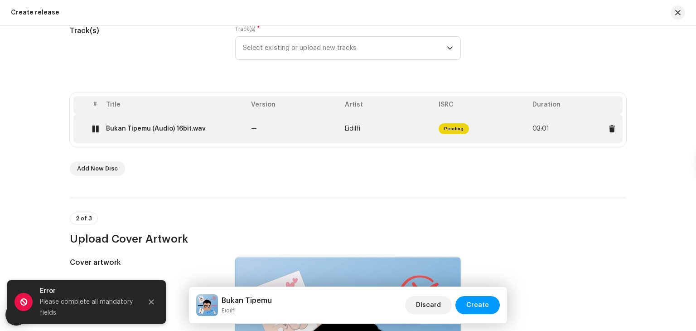
click at [353, 132] on td "Eidilfi" at bounding box center [388, 128] width 94 height 29
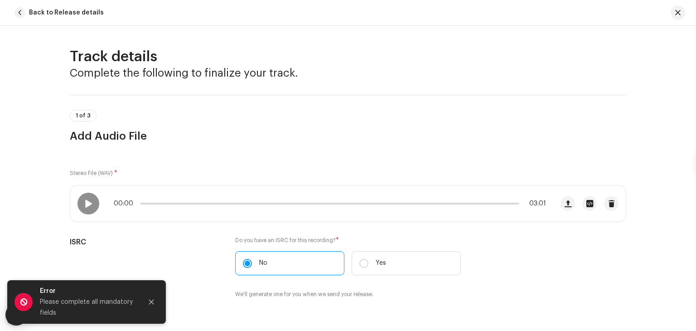
click at [353, 132] on h3 "Add Audio File" at bounding box center [348, 136] width 557 height 15
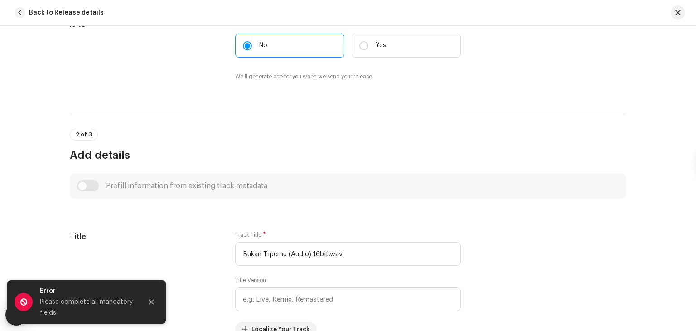
scroll to position [272, 0]
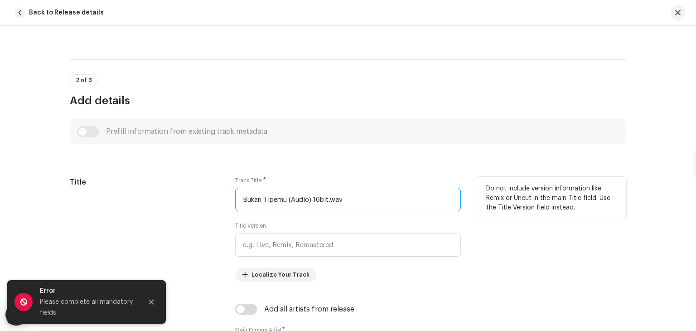
drag, startPoint x: 361, startPoint y: 197, endPoint x: 288, endPoint y: 196, distance: 73.0
click at [288, 196] on input "Bukan Tipemu (Audio) 16bit.wav" at bounding box center [348, 200] width 226 height 24
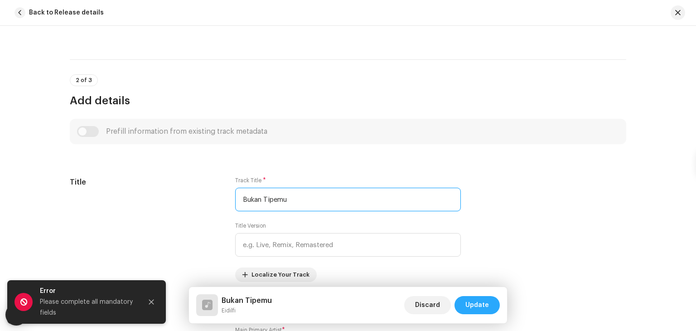
type input "Bukan Tipemu"
click at [486, 304] on span "Update" at bounding box center [478, 305] width 24 height 18
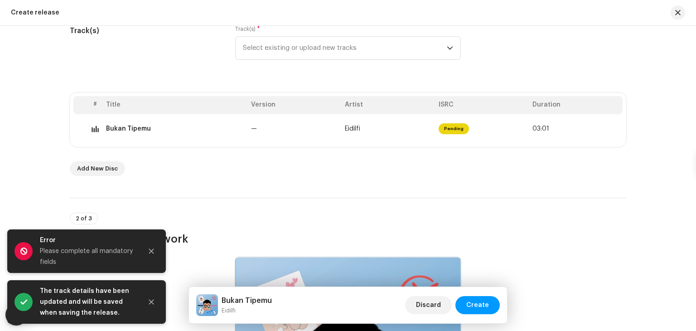
click at [450, 240] on h3 "Upload Cover Artwork" at bounding box center [348, 239] width 557 height 15
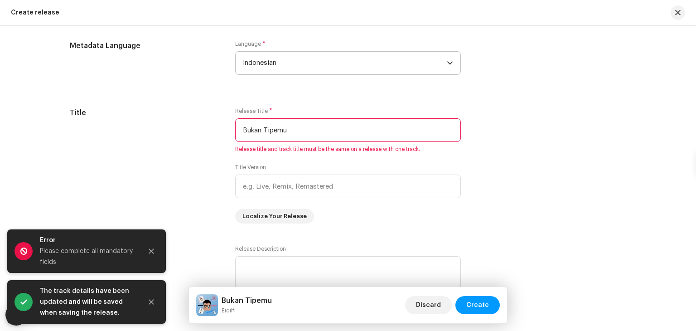
scroll to position [796, 0]
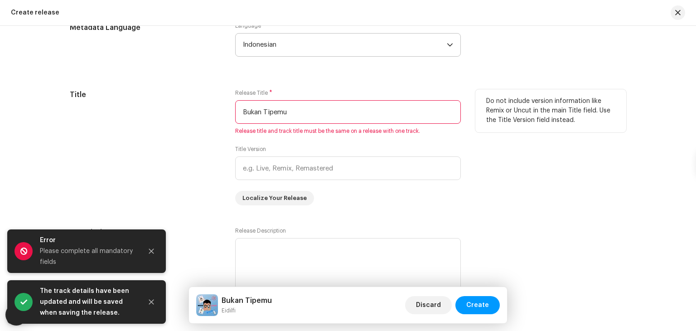
click at [381, 117] on input "Bukan Tipemu" at bounding box center [348, 112] width 226 height 24
type input "Bukan Tipemu"
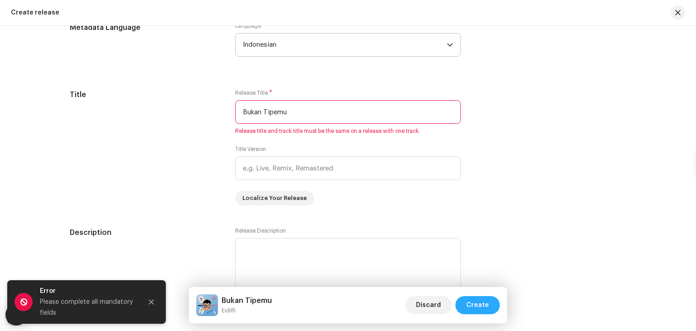
click at [482, 307] on span "Create" at bounding box center [478, 305] width 23 height 18
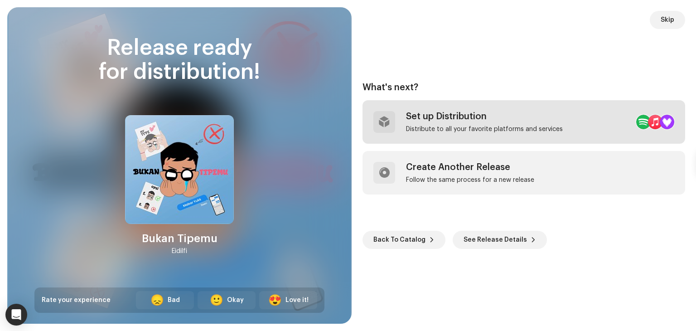
click at [464, 120] on div "Set up Distribution" at bounding box center [484, 116] width 157 height 11
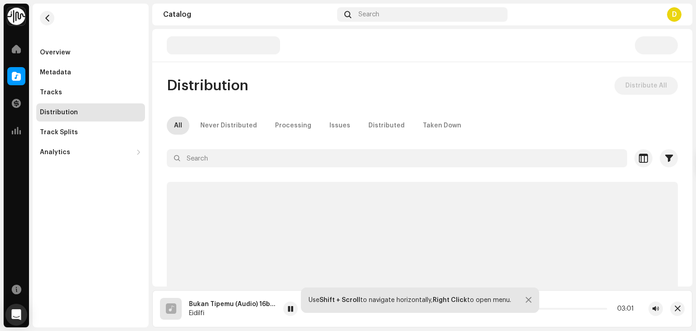
click at [455, 108] on div "Distribution Distribute All All Never Distributed Processing Issues Distributed…" at bounding box center [422, 225] width 540 height 296
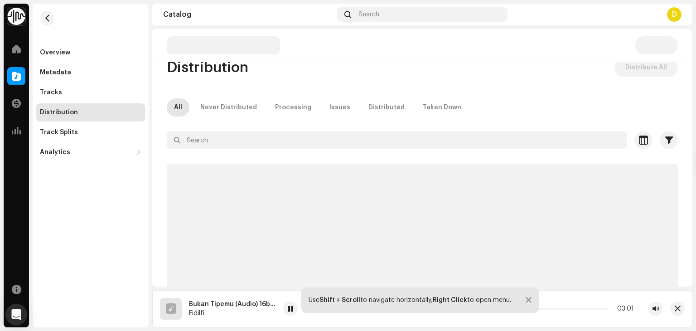
click at [455, 108] on div "Distribution Distribute All All Never Distributed Processing Issues Distributed…" at bounding box center [422, 206] width 540 height 296
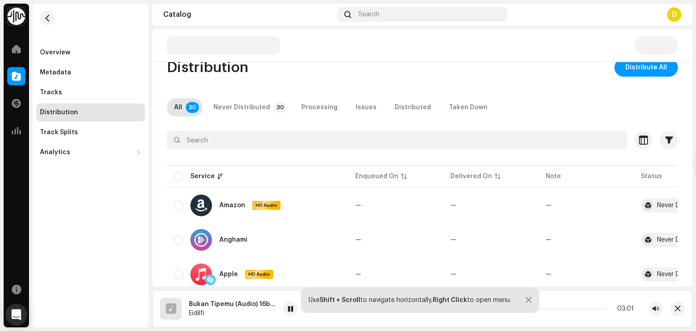
scroll to position [0, 0]
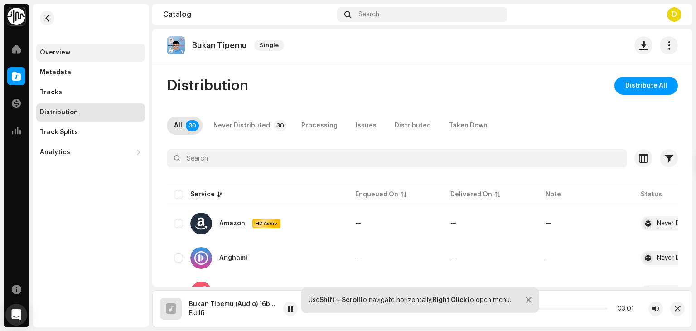
click at [94, 60] on div "Overview" at bounding box center [90, 53] width 109 height 18
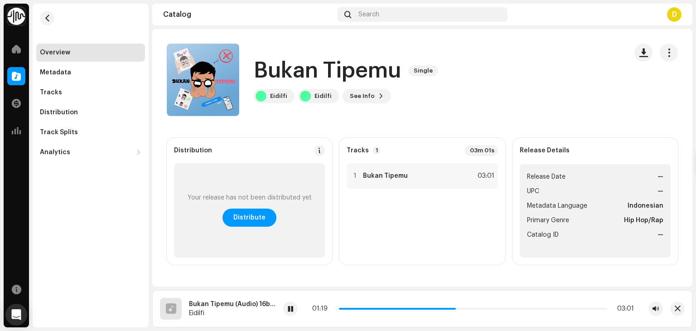
click at [122, 170] on div "Overview Metadata Tracks Distribution Track Splits Analytics Consumption Engage…" at bounding box center [91, 166] width 116 height 324
click at [126, 180] on div "Overview Metadata Tracks Distribution Track Splits Analytics Consumption Engage…" at bounding box center [91, 166] width 116 height 324
click at [642, 49] on span "button" at bounding box center [644, 52] width 9 height 7
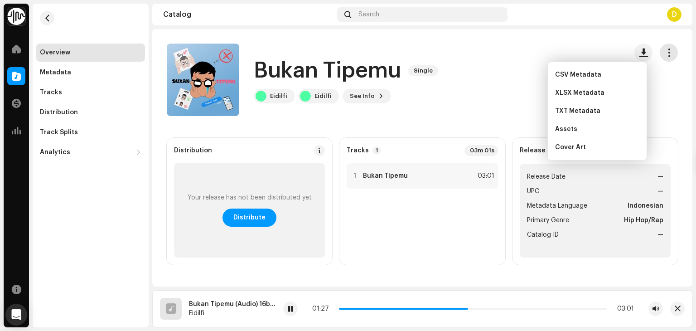
click at [660, 53] on button "button" at bounding box center [669, 53] width 18 height 18
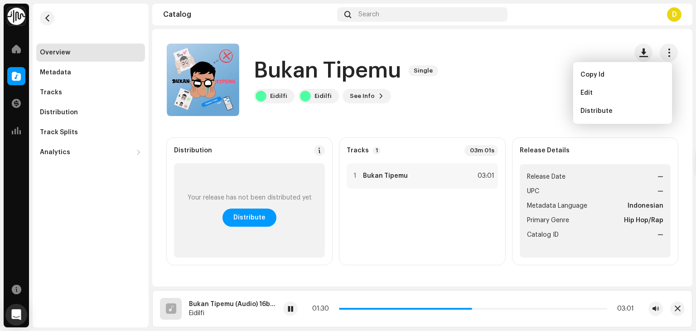
click at [117, 193] on div "Overview Metadata Tracks Distribution Track Splits Analytics Consumption Engage…" at bounding box center [91, 166] width 116 height 324
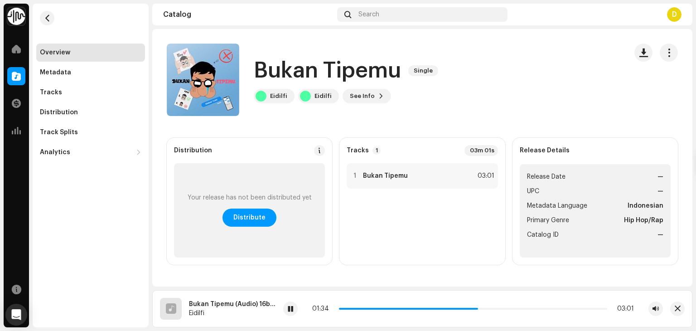
click at [241, 161] on div "Distribution Your release has not been distributed yet Distribute" at bounding box center [250, 201] width 166 height 127
click at [359, 88] on div "Bukan Tipemu Single Eidilfi Eidilfi See Info" at bounding box center [348, 79] width 188 height 47
click at [362, 100] on span "See Info" at bounding box center [362, 96] width 25 height 18
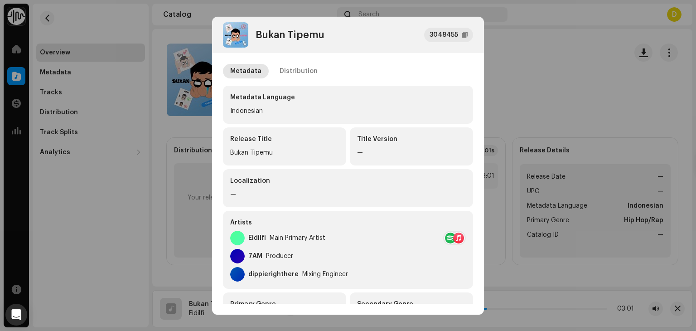
click at [362, 100] on div "Metadata Language" at bounding box center [348, 97] width 236 height 9
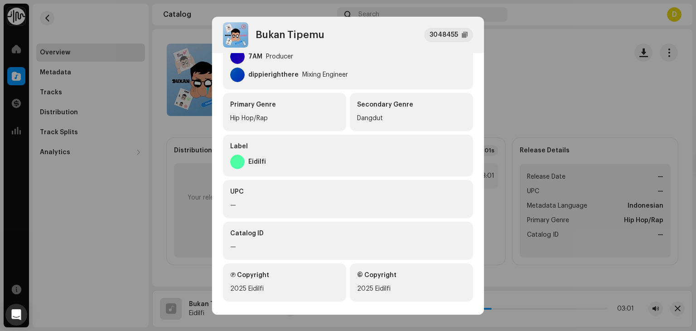
scroll to position [208, 0]
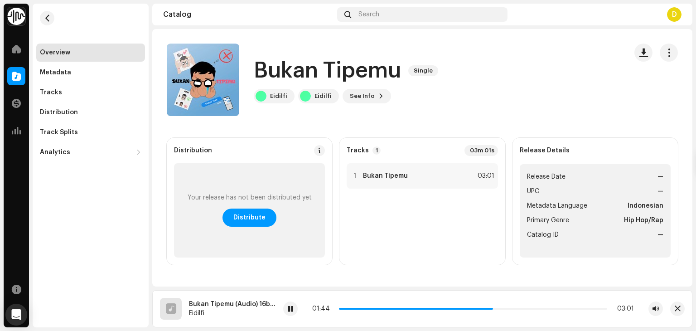
click at [100, 253] on div "Bukan Tipemu 3048455 Metadata Distribution Metadata Language Indonesian Release…" at bounding box center [348, 165] width 696 height 331
click at [55, 91] on div "Tracks" at bounding box center [51, 92] width 22 height 7
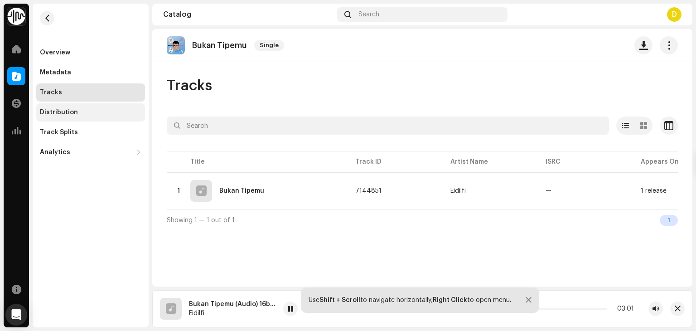
click at [59, 104] on div "Distribution" at bounding box center [90, 112] width 109 height 18
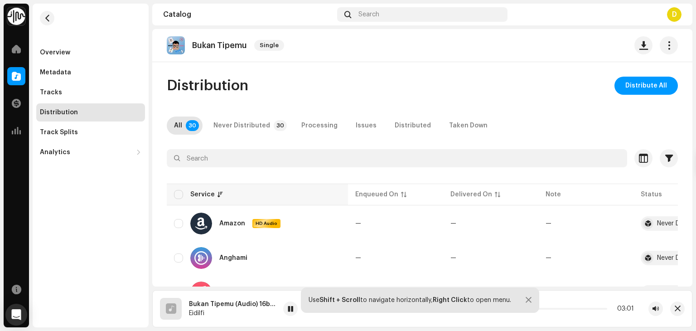
click at [227, 189] on th "Service" at bounding box center [257, 195] width 181 height 22
click at [212, 194] on div "Service" at bounding box center [202, 194] width 24 height 9
click at [180, 194] on input "checkbox" at bounding box center [178, 194] width 9 height 9
checkbox input "true"
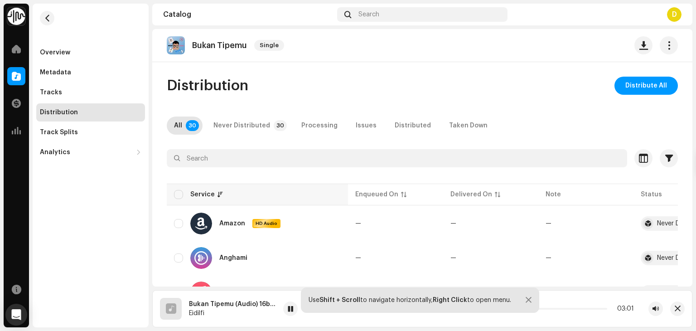
checkbox input "true"
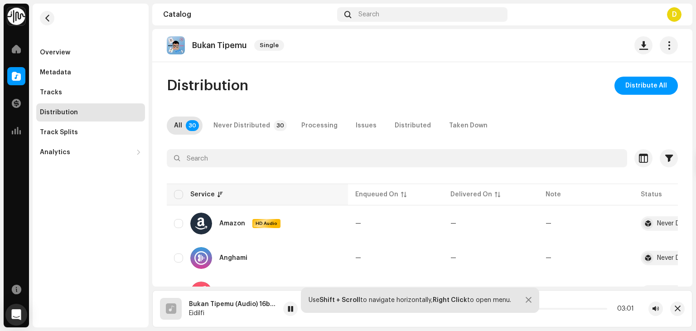
checkbox input "true"
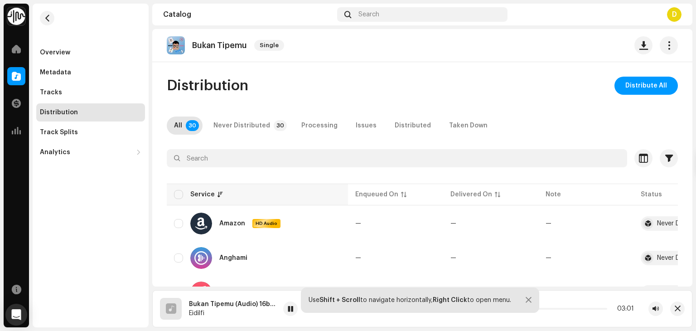
checkbox input "true"
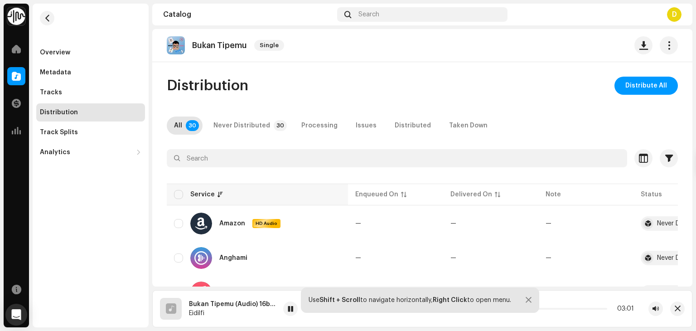
checkbox input "true"
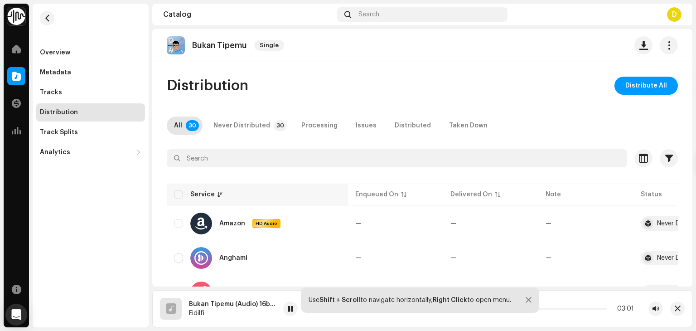
checkbox input "true"
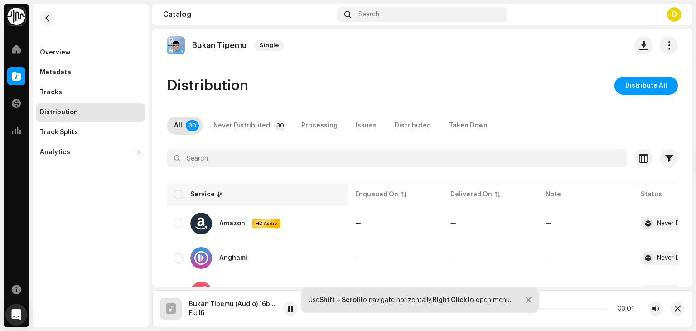
checkbox input "true"
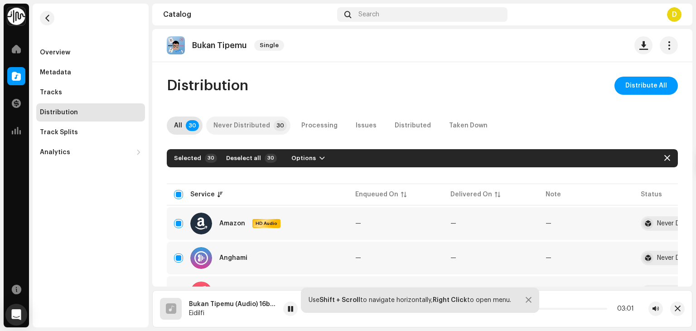
click at [265, 129] on div "Never Distributed" at bounding box center [242, 126] width 57 height 18
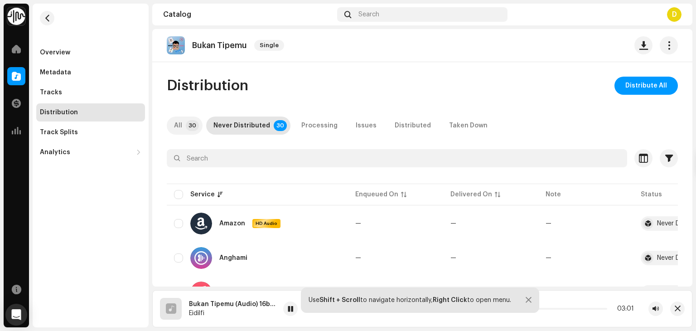
click at [183, 128] on p-tab "All 30" at bounding box center [185, 126] width 36 height 18
click at [180, 198] on input "checkbox" at bounding box center [178, 194] width 9 height 9
checkbox input "true"
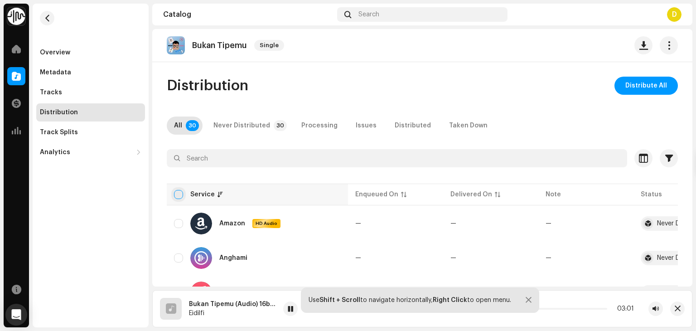
checkbox input "true"
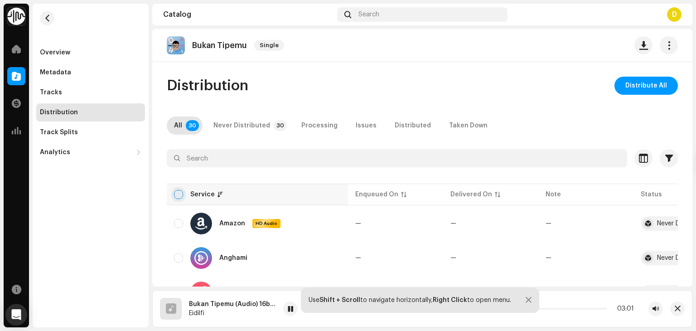
checkbox input "true"
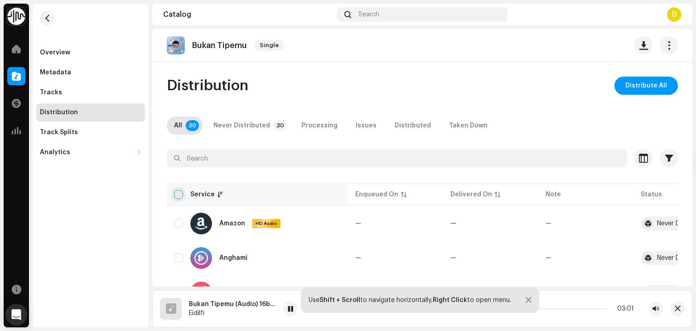
checkbox input "true"
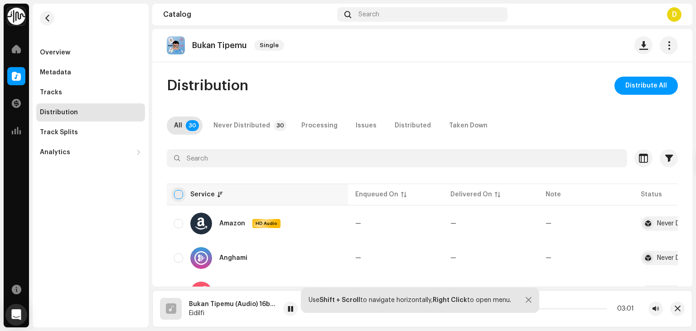
checkbox input "true"
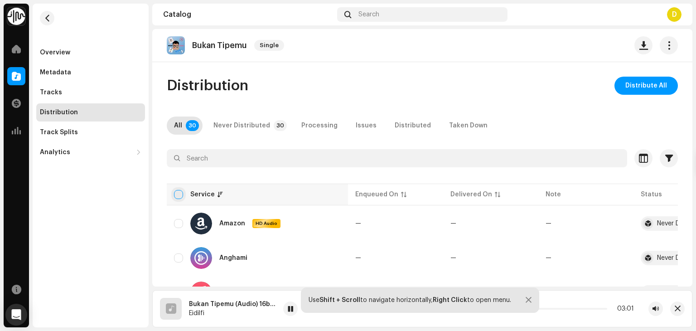
checkbox input "true"
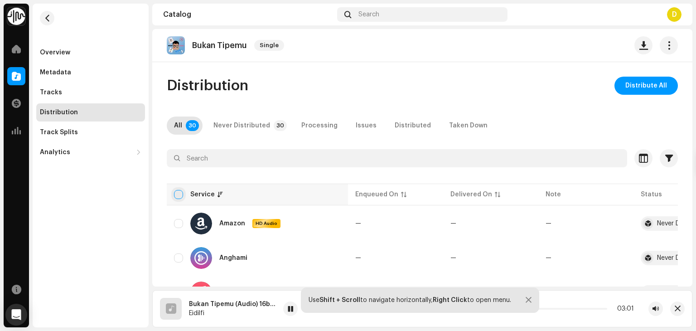
checkbox input "true"
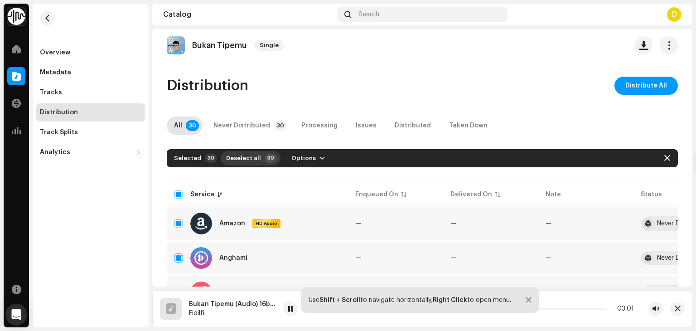
click at [249, 163] on span "Deselect all" at bounding box center [243, 158] width 35 height 18
checkbox input "false"
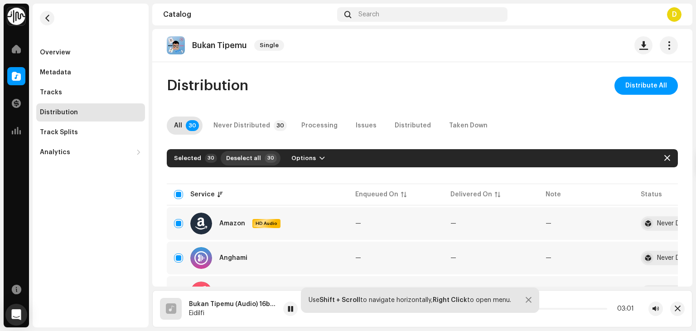
checkbox input "false"
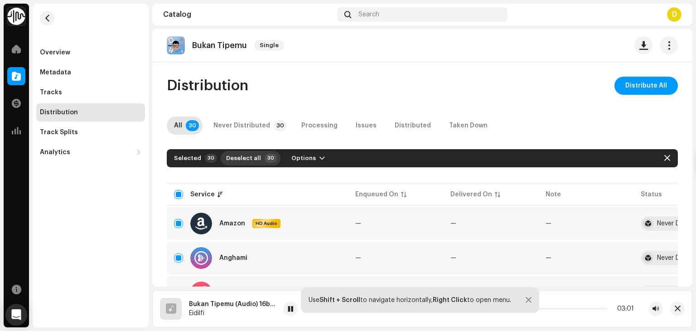
checkbox input "false"
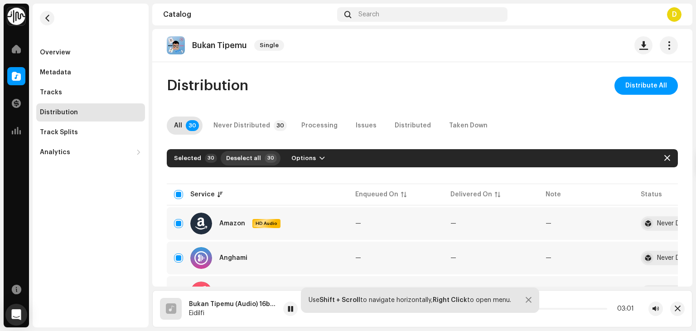
checkbox input "false"
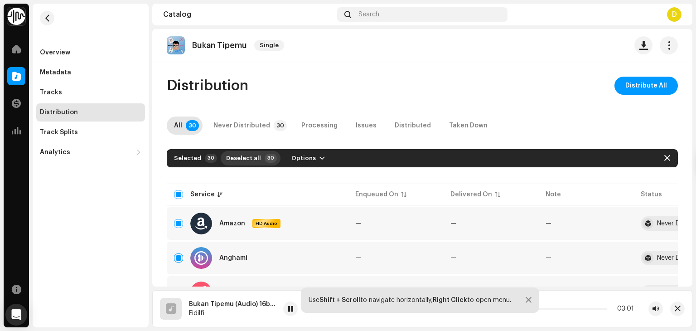
checkbox input "false"
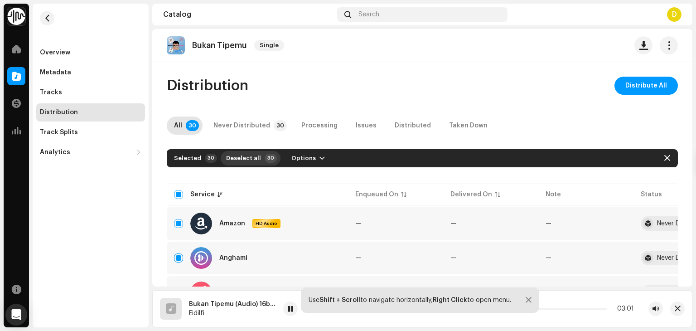
checkbox input "false"
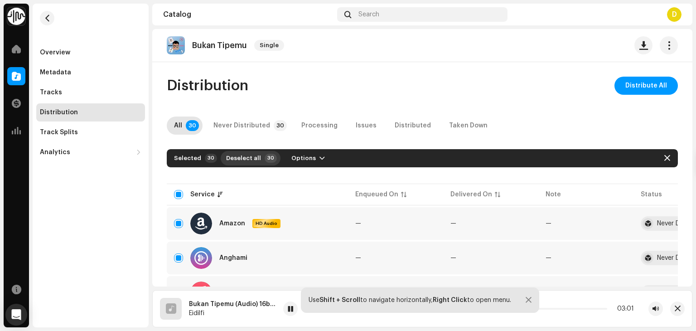
checkbox input "false"
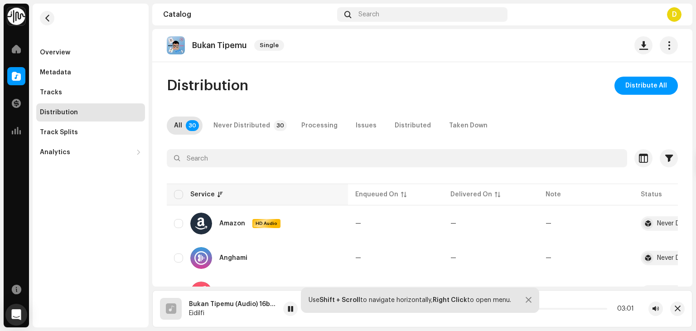
click at [190, 193] on div "Service" at bounding box center [202, 194] width 24 height 9
click at [175, 197] on input "checkbox" at bounding box center [178, 194] width 9 height 9
checkbox input "true"
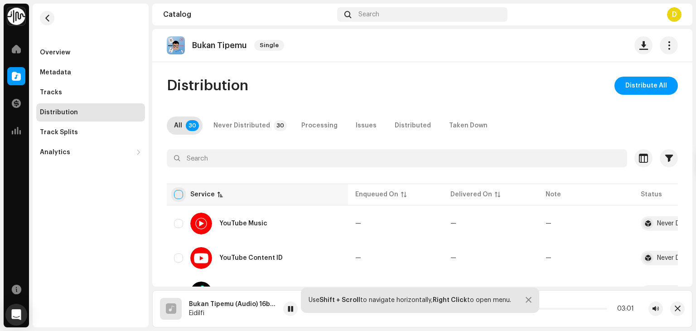
checkbox input "true"
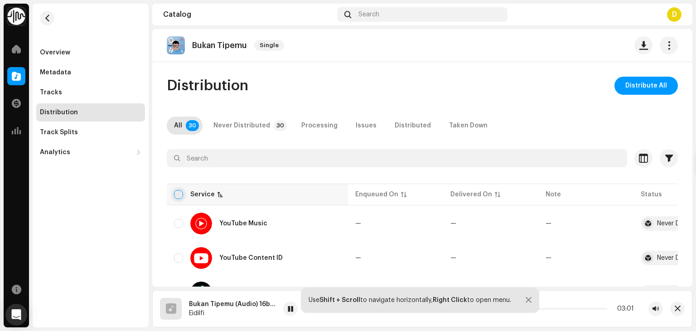
checkbox input "true"
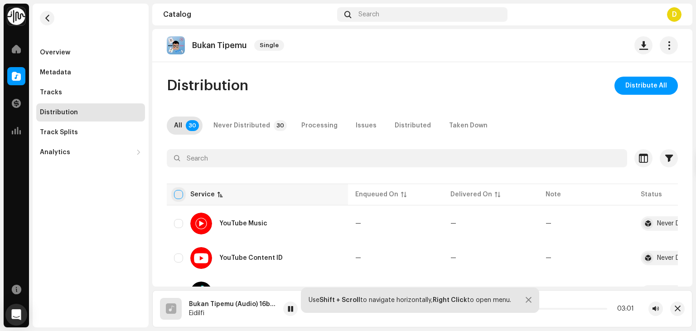
checkbox input "true"
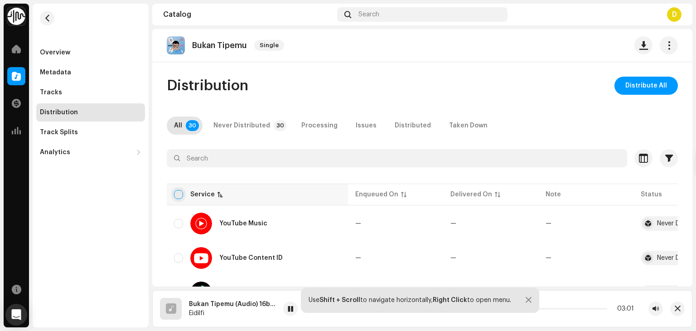
checkbox input "true"
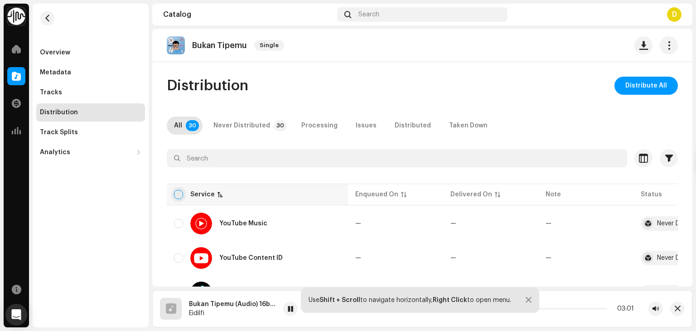
checkbox input "true"
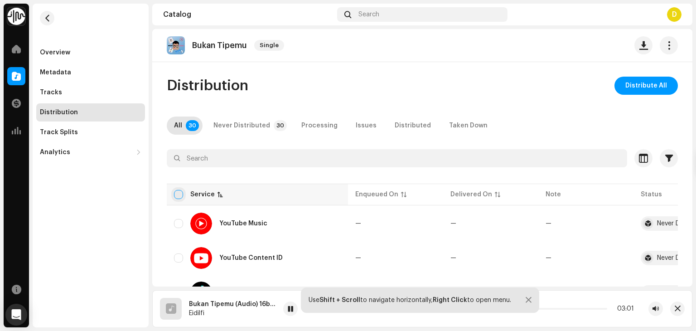
checkbox input "true"
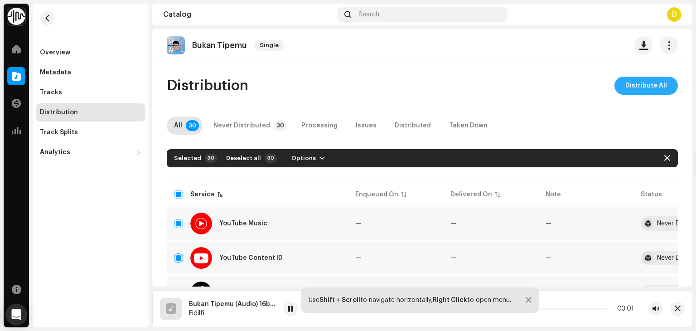
click at [654, 88] on span "Distribute All" at bounding box center [647, 86] width 42 height 18
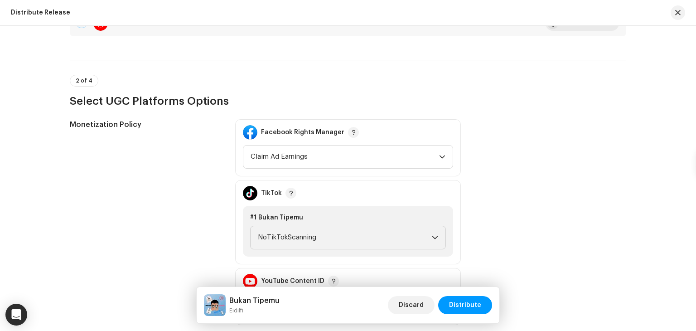
scroll to position [964, 0]
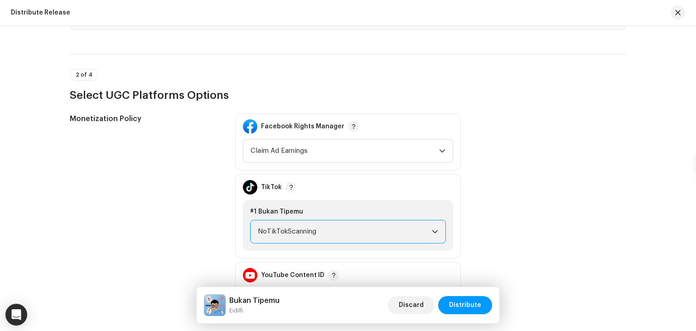
click at [372, 238] on span "NoTikTokScanning" at bounding box center [345, 231] width 174 height 23
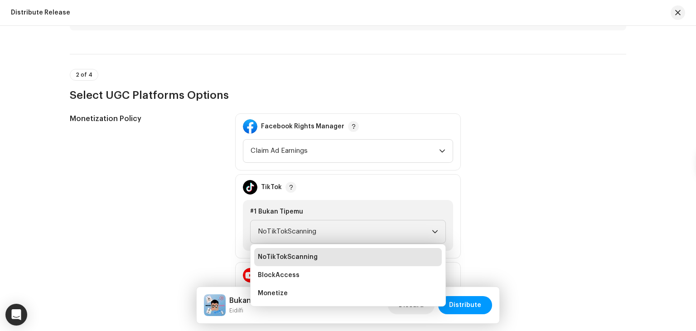
click at [177, 184] on div "Monetization Policy" at bounding box center [145, 216] width 151 height 206
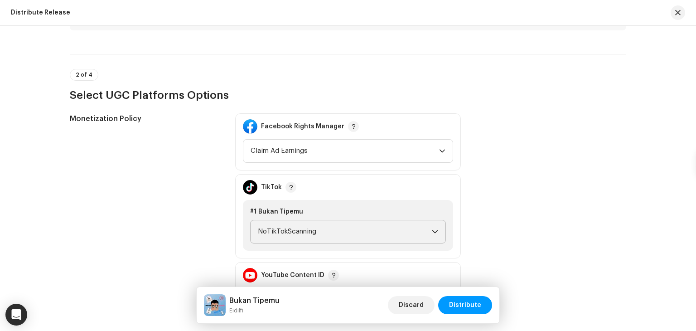
click at [258, 231] on span "NoTikTokScanning" at bounding box center [345, 231] width 174 height 23
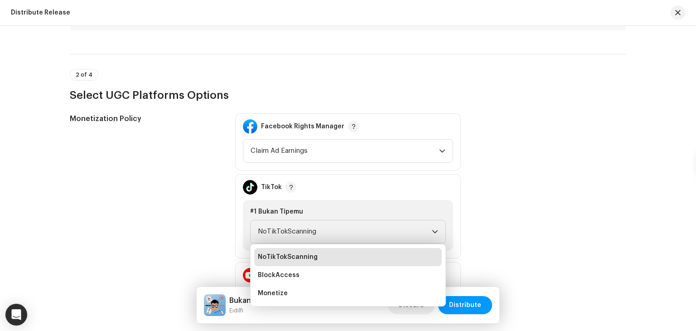
click at [198, 239] on div "Monetization Policy" at bounding box center [145, 216] width 151 height 206
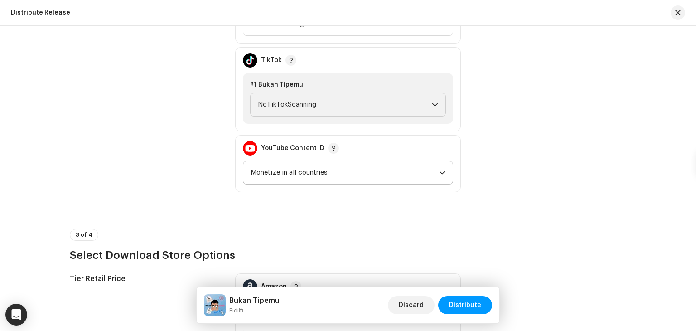
scroll to position [1109, 0]
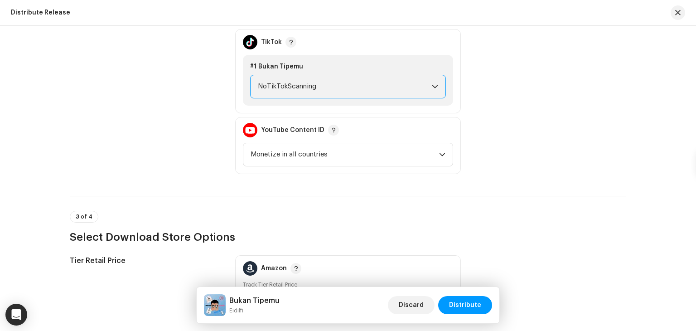
click at [274, 88] on span "NoTikTokScanning" at bounding box center [345, 86] width 174 height 23
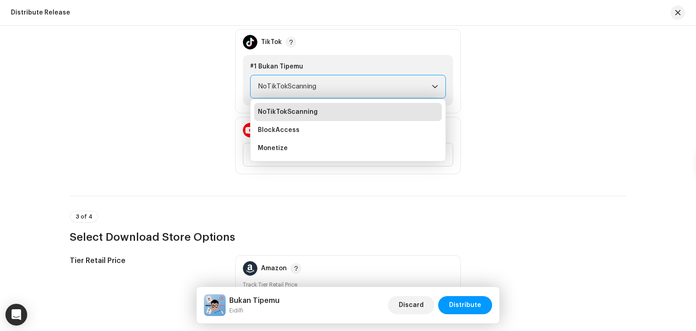
click at [198, 129] on div "Monetization Policy" at bounding box center [145, 71] width 151 height 206
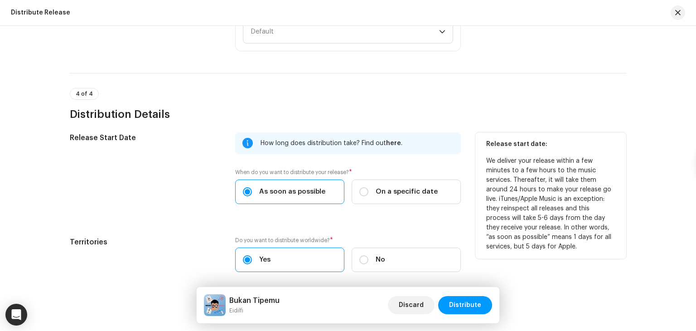
scroll to position [1399, 0]
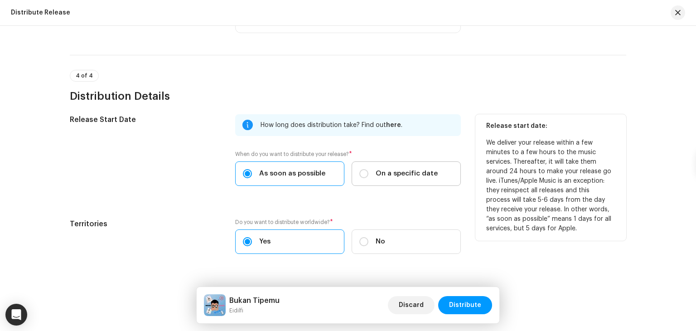
click at [369, 165] on label "On a specific date" at bounding box center [406, 173] width 109 height 24
click at [369, 169] on input "On a specific date" at bounding box center [364, 173] width 9 height 9
radio input "true"
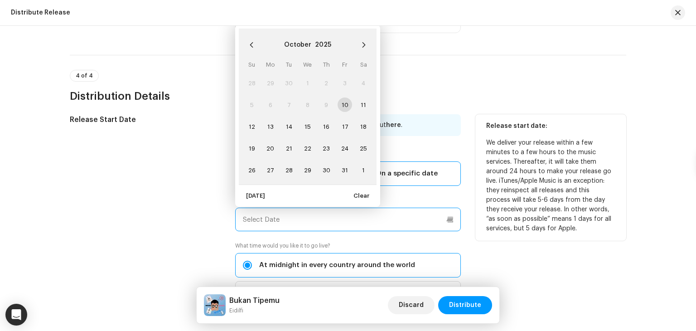
click at [356, 222] on input "text" at bounding box center [348, 220] width 226 height 24
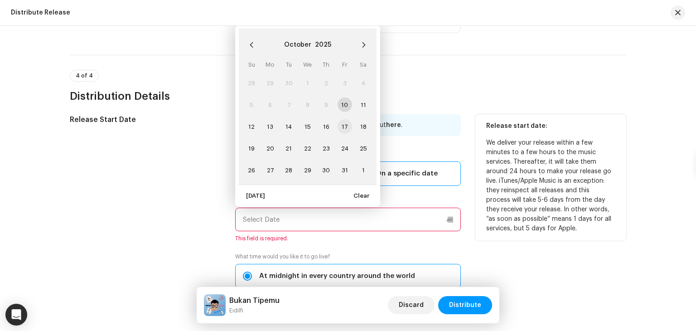
click at [342, 127] on span "17" at bounding box center [345, 126] width 15 height 15
type input "[DATE]"
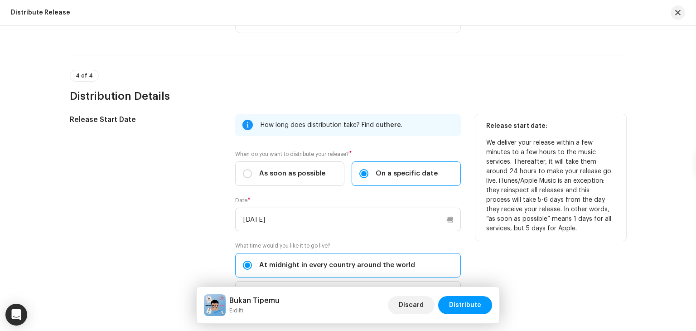
click at [321, 258] on label "At midnight in every country around the world" at bounding box center [348, 265] width 226 height 24
click at [252, 261] on input "At midnight in every country around the world" at bounding box center [247, 265] width 9 height 9
click at [194, 233] on div "Release Start Date" at bounding box center [145, 215] width 151 height 202
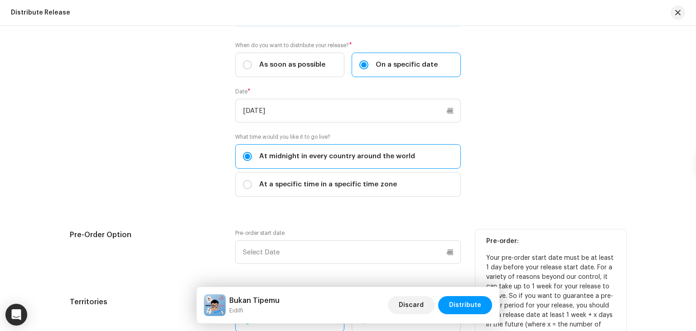
scroll to position [1526, 0]
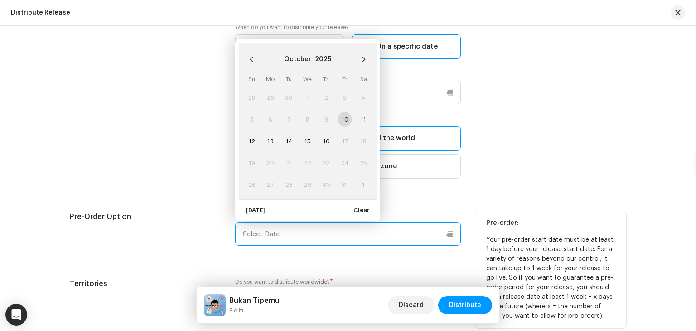
click at [258, 232] on input "text" at bounding box center [348, 234] width 226 height 24
click at [343, 121] on td "10" at bounding box center [345, 119] width 19 height 22
click at [256, 138] on span "12" at bounding box center [251, 141] width 15 height 15
type input "[DATE]"
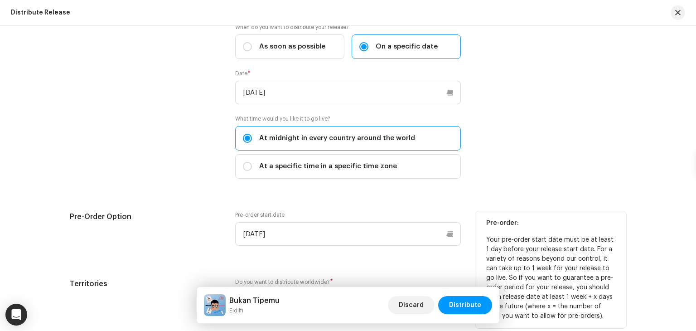
click at [211, 201] on div "Release Start Date How long does distribution take? Find out here . When do you…" at bounding box center [348, 155] width 557 height 337
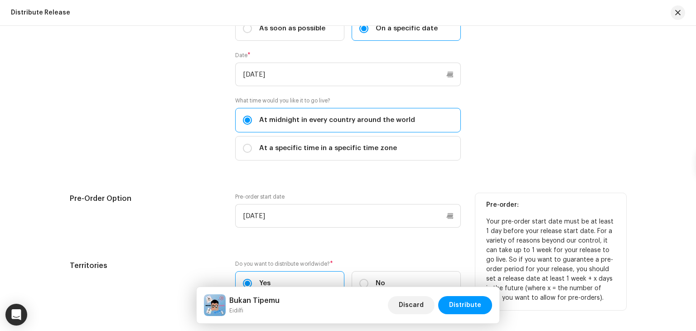
scroll to position [1606, 0]
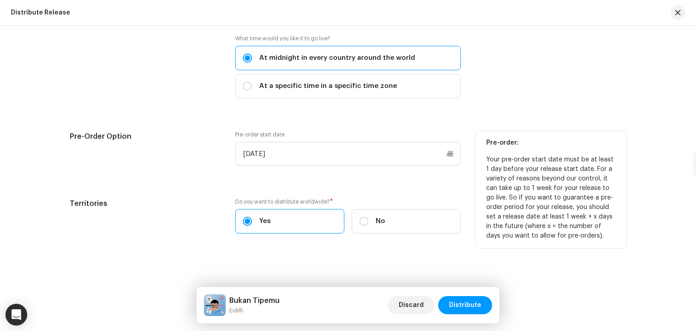
click at [574, 206] on div "Territories Do you want to distribute worldwide? * Yes No" at bounding box center [348, 221] width 557 height 46
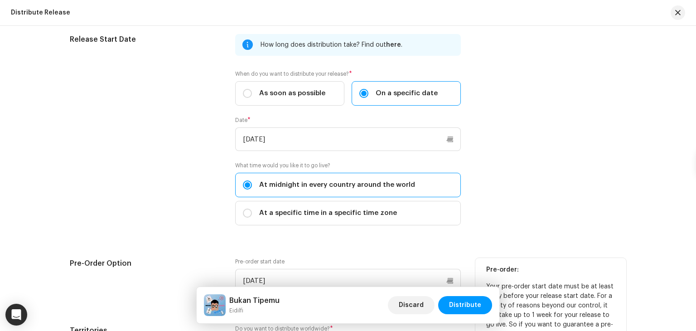
scroll to position [1443, 0]
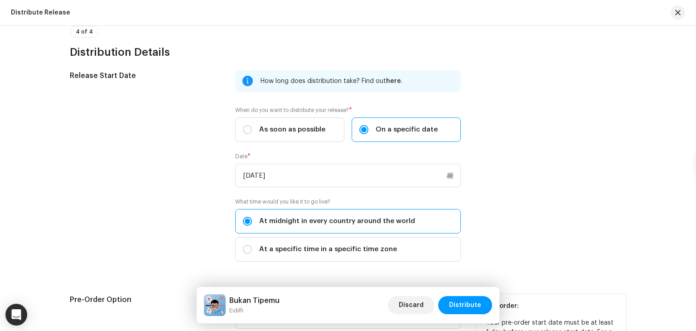
click at [477, 320] on div "Bukan Tipemu Eidilfi Discard Distribute" at bounding box center [348, 305] width 303 height 36
click at [467, 310] on span "Distribute" at bounding box center [465, 305] width 32 height 18
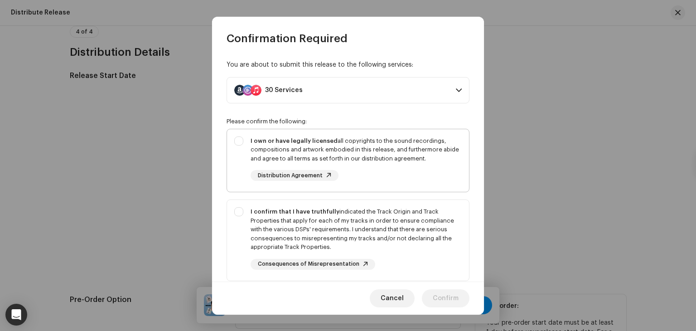
click at [292, 143] on div "I own or have legally licensed all copyrights to the sound recordings, composit…" at bounding box center [356, 149] width 211 height 27
checkbox input "true"
click at [283, 219] on div "I confirm that I have truthfully indicated the Track Origin and Track Propertie…" at bounding box center [356, 229] width 211 height 44
checkbox input "true"
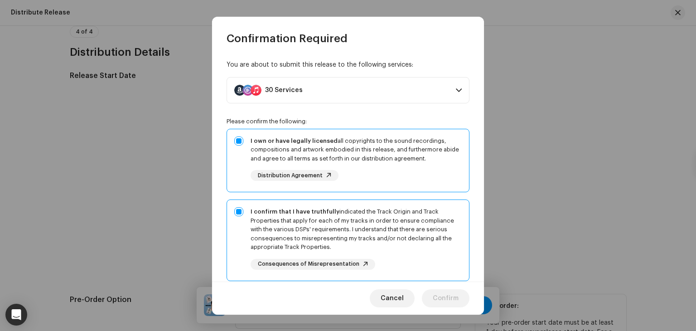
click at [456, 80] on p-accordion-header "30 Services" at bounding box center [348, 90] width 243 height 26
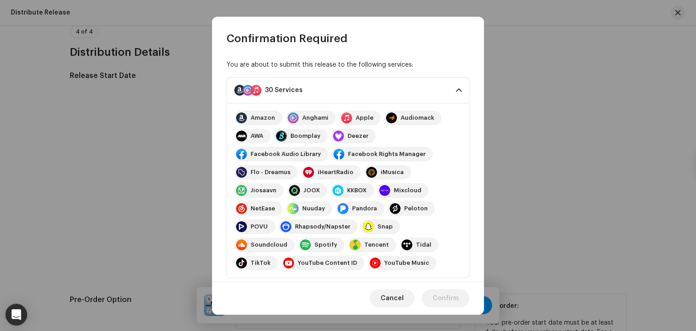
click at [458, 115] on div "Amazon Anghami Apple Audiomack AWA Boomplay Deezer Facebook Audio Library Faceb…" at bounding box center [348, 190] width 243 height 175
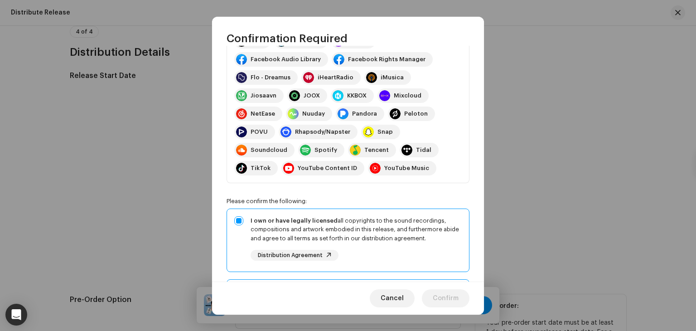
scroll to position [320, 0]
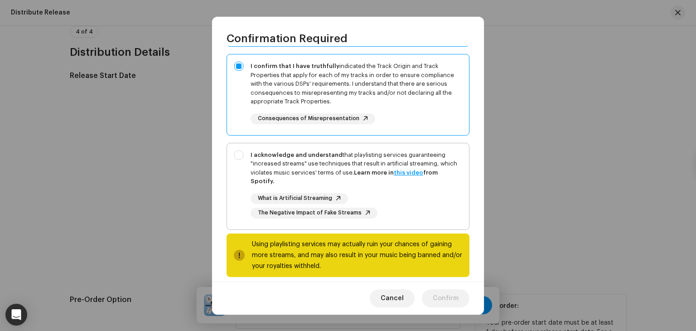
click at [241, 161] on div "I acknowledge and understand that playlisting services guaranteeing "increased …" at bounding box center [348, 184] width 242 height 83
checkbox input "true"
click at [449, 300] on span "Confirm" at bounding box center [446, 298] width 26 height 18
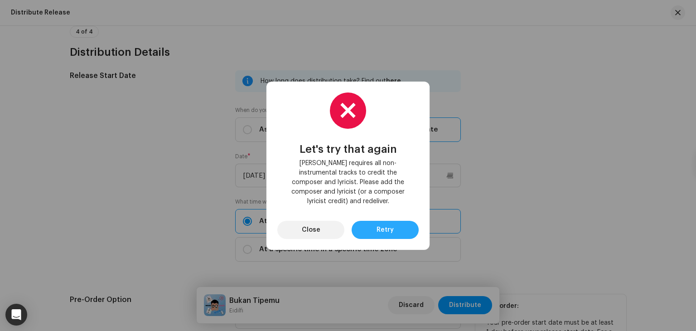
click at [401, 233] on button "Retry" at bounding box center [385, 230] width 67 height 18
click at [324, 227] on button "Close" at bounding box center [311, 230] width 67 height 18
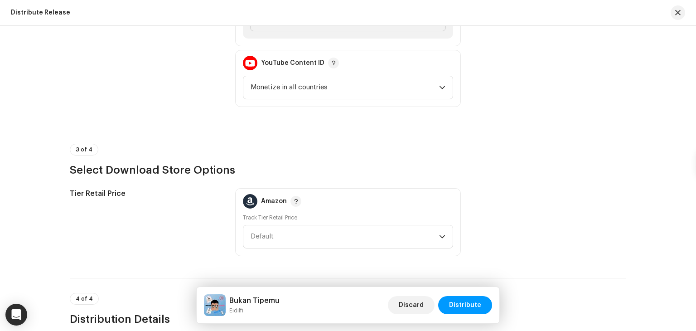
click at [687, 60] on div "Distribute Release Complete the following to distribute your release to selecte…" at bounding box center [348, 178] width 696 height 305
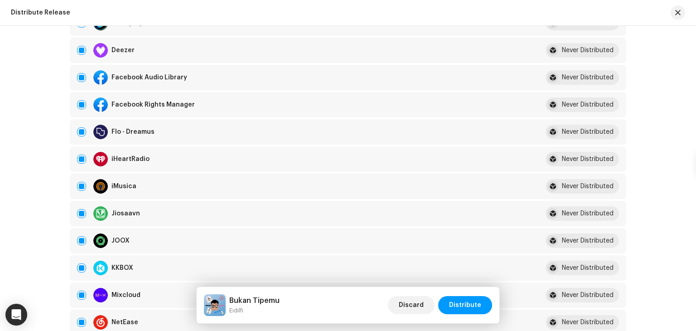
scroll to position [287, 0]
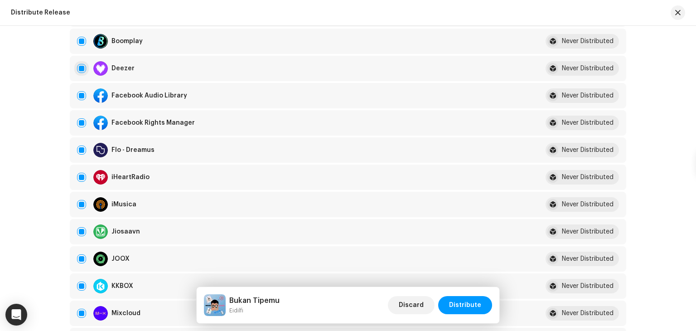
click at [81, 69] on input "checkbox" at bounding box center [81, 68] width 9 height 9
checkbox input "false"
click at [644, 132] on div "Distribute Release Complete the following to distribute your release to selecte…" at bounding box center [348, 178] width 696 height 305
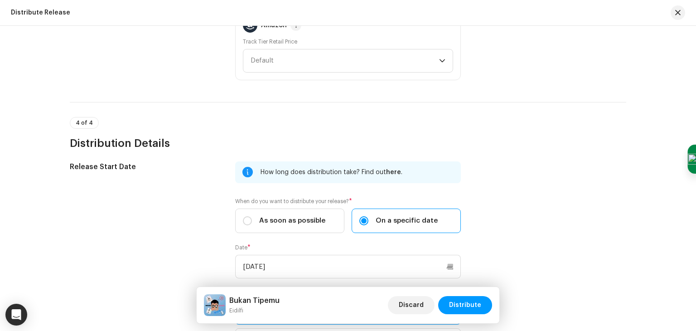
scroll to position [1576, 0]
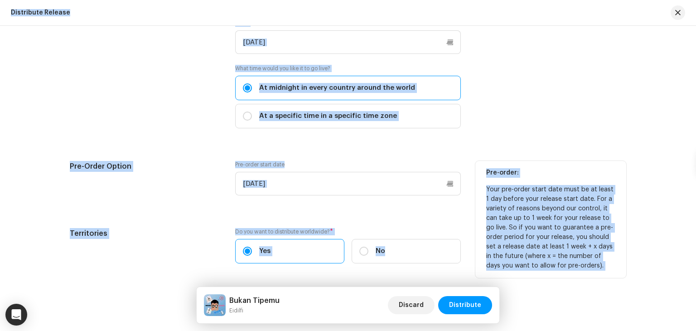
drag, startPoint x: 688, startPoint y: 321, endPoint x: 690, endPoint y: 351, distance: 29.5
click at [690, 331] on html "Eidilfi Home Catalog Transactions Analytics Resources Overview Metadata Tracks …" at bounding box center [348, 165] width 696 height 331
click at [581, 300] on div "Distribute Release Complete the following to distribute your release to selecte…" at bounding box center [348, 178] width 696 height 305
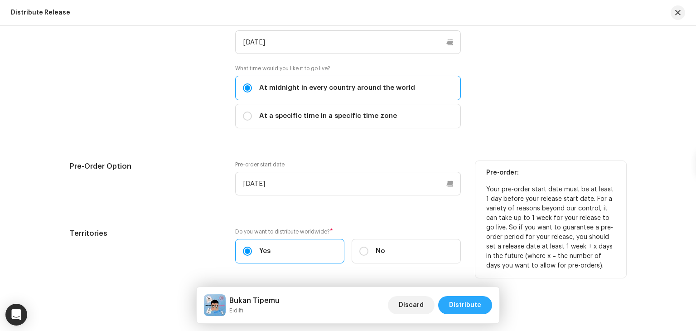
click at [481, 304] on span "Distribute" at bounding box center [465, 305] width 32 height 18
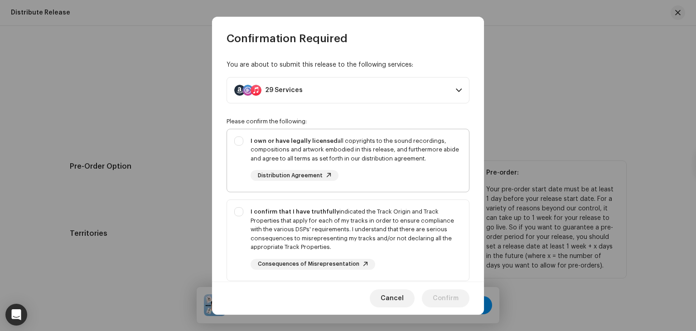
click at [368, 176] on div "I own or have legally licensed all copyrights to the sound recordings, composit…" at bounding box center [356, 158] width 211 height 45
checkbox input "true"
click at [348, 218] on div "I confirm that I have truthfully indicated the Track Origin and Track Propertie…" at bounding box center [356, 229] width 211 height 44
checkbox input "true"
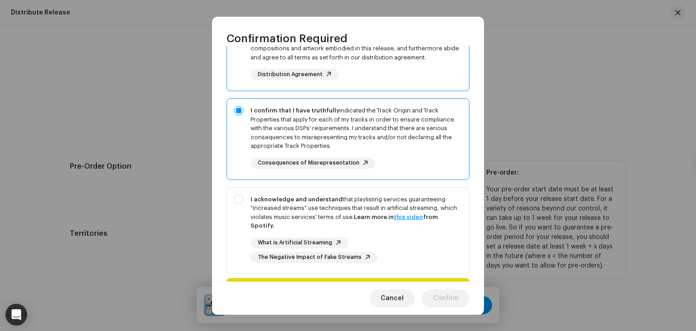
scroll to position [115, 0]
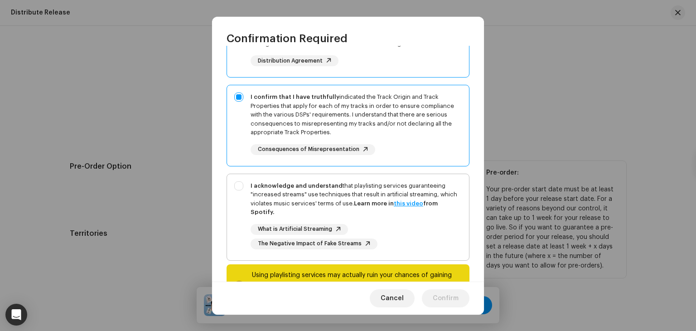
click at [404, 186] on div "I acknowledge and understand that playlisting services guaranteeing "increased …" at bounding box center [356, 198] width 211 height 35
checkbox input "true"
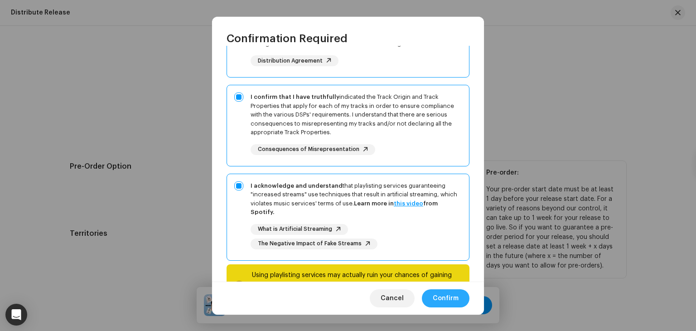
click at [437, 298] on span "Confirm" at bounding box center [446, 298] width 26 height 18
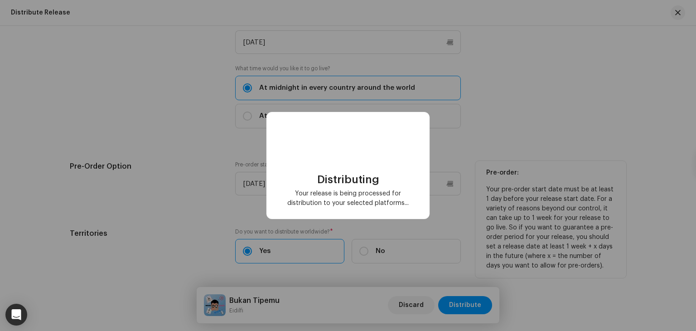
checkbox input "false"
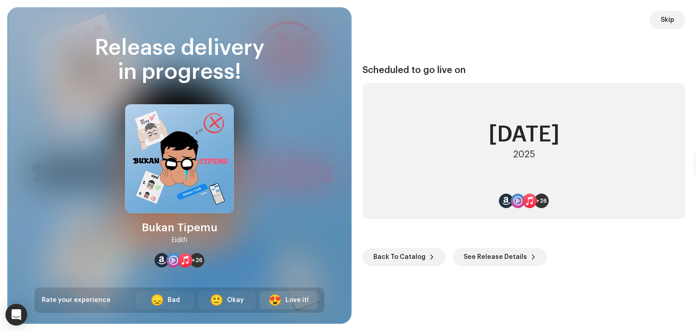
click at [277, 301] on div "😍" at bounding box center [275, 300] width 14 height 11
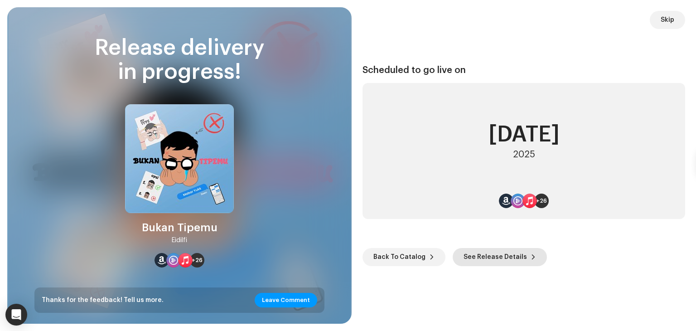
click at [485, 256] on span "See Release Details" at bounding box center [495, 257] width 63 height 18
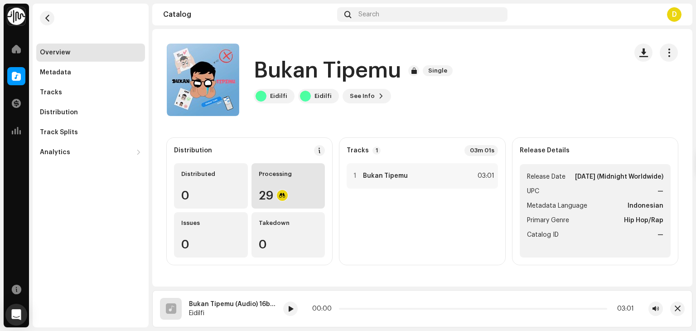
click at [296, 187] on div "Processing 29" at bounding box center [289, 185] width 74 height 45
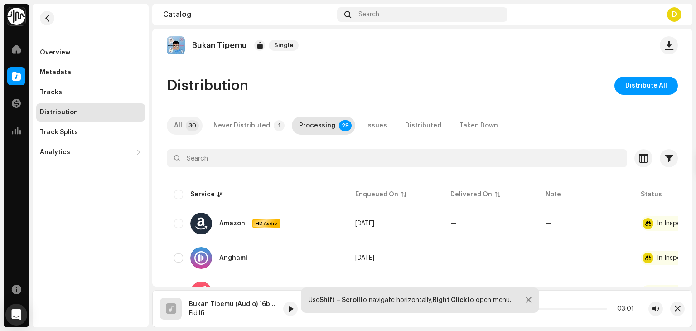
click at [180, 122] on div "All" at bounding box center [178, 126] width 8 height 18
click at [219, 123] on div "Never Distributed" at bounding box center [242, 126] width 57 height 18
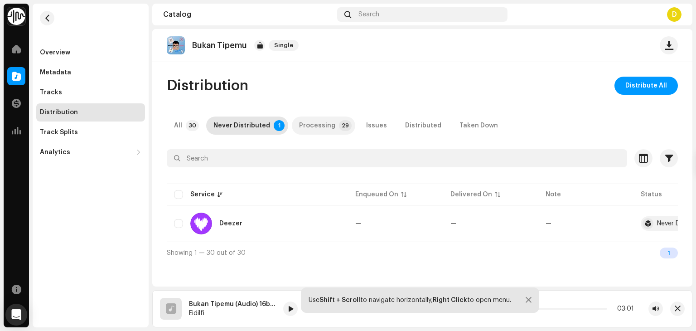
click at [299, 120] on div "Processing" at bounding box center [317, 126] width 36 height 18
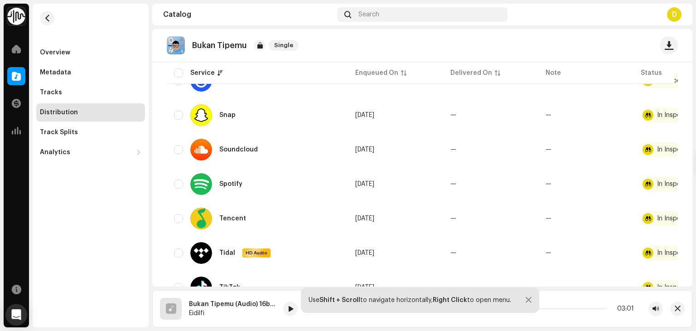
scroll to position [947, 0]
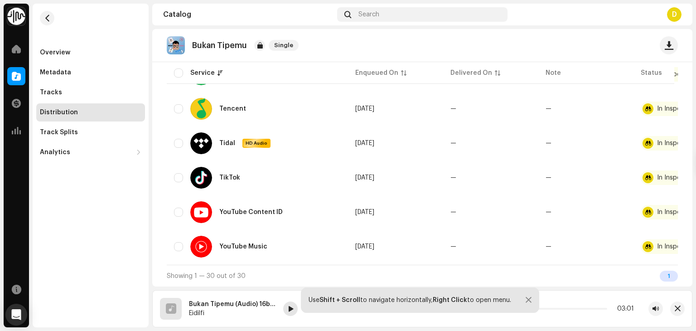
click at [288, 308] on span at bounding box center [290, 309] width 5 height 7
click at [12, 50] on span at bounding box center [16, 48] width 9 height 7
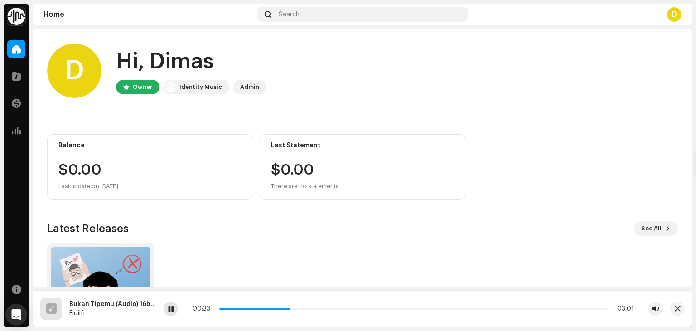
click at [170, 314] on div at bounding box center [171, 309] width 15 height 15
click at [14, 82] on div at bounding box center [16, 76] width 18 height 18
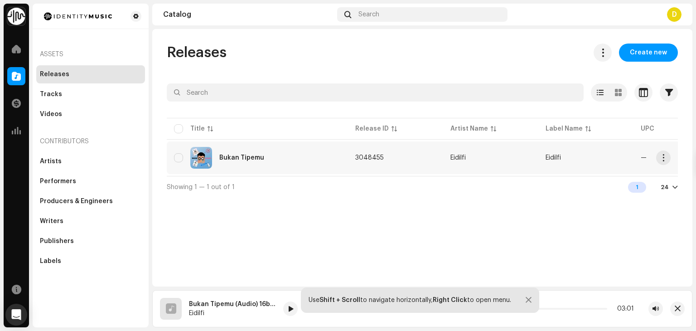
click at [322, 170] on td "Bukan Tipemu" at bounding box center [257, 157] width 181 height 33
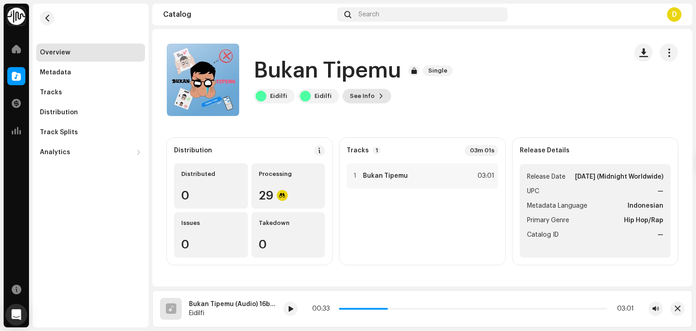
click at [379, 97] on span at bounding box center [381, 96] width 5 height 7
click at [546, 79] on div "Bukan Tipemu 3048455 Metadata Distribution Metadata Language Indonesian Release…" at bounding box center [348, 165] width 696 height 331
click at [640, 54] on span "button" at bounding box center [644, 52] width 9 height 7
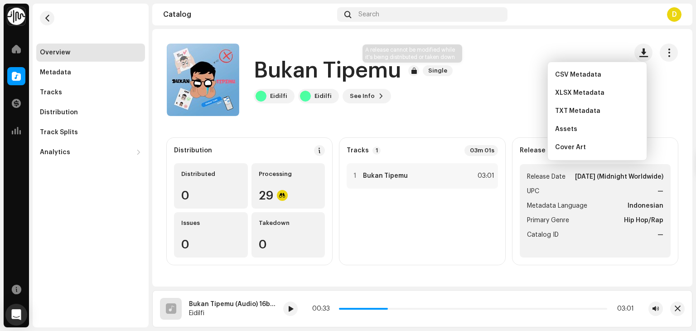
click at [410, 74] on div at bounding box center [414, 70] width 11 height 11
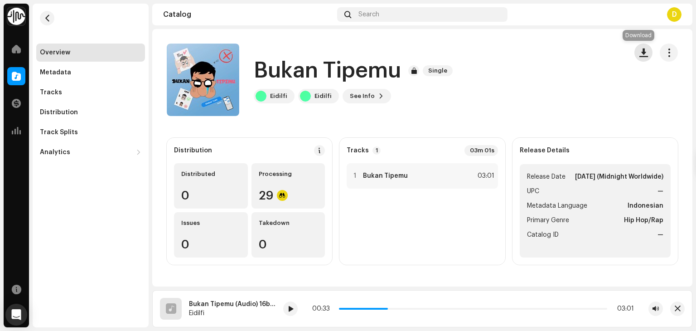
click at [640, 49] on span "button" at bounding box center [644, 52] width 9 height 7
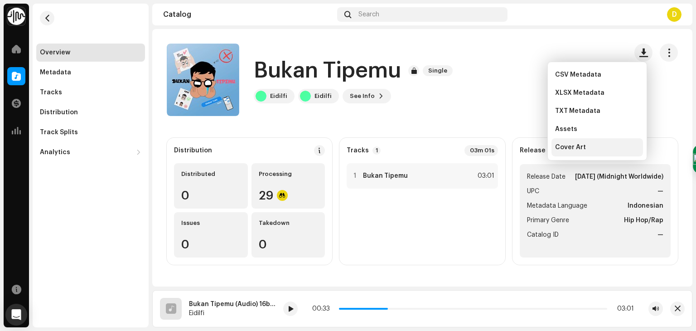
click at [590, 153] on div "Cover Art" at bounding box center [598, 147] width 92 height 18
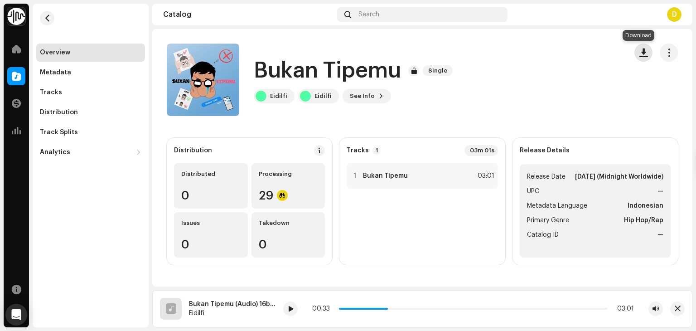
click at [640, 52] on span "button" at bounding box center [644, 52] width 9 height 7
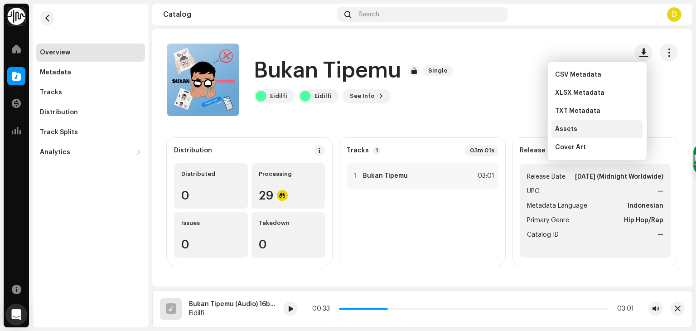
click at [586, 132] on div "Assets" at bounding box center [597, 129] width 84 height 7
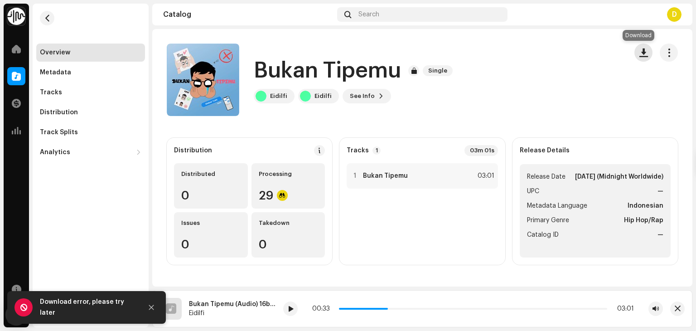
click at [643, 51] on button "button" at bounding box center [644, 53] width 18 height 18
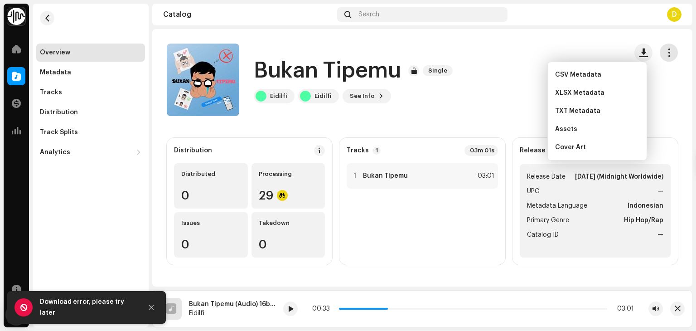
click at [667, 53] on span "button" at bounding box center [669, 52] width 9 height 7
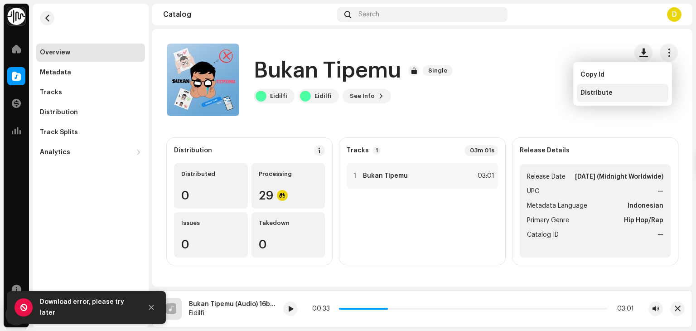
click at [601, 97] on div "Distribute" at bounding box center [623, 93] width 92 height 18
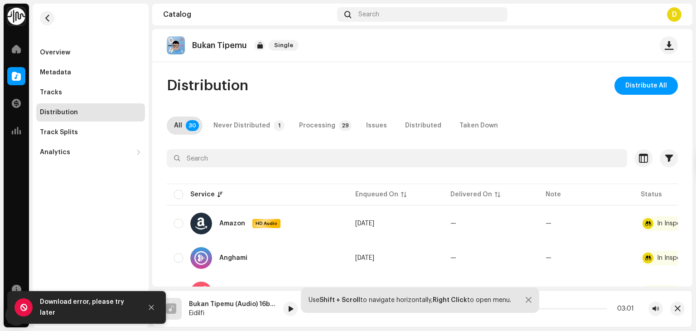
click at [677, 9] on div "D" at bounding box center [674, 14] width 15 height 15
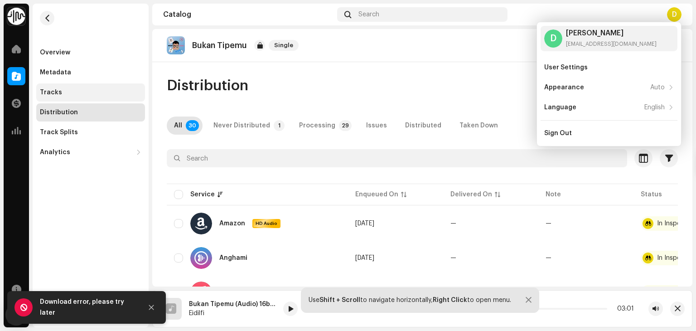
click at [64, 84] on div "Tracks" at bounding box center [90, 92] width 109 height 18
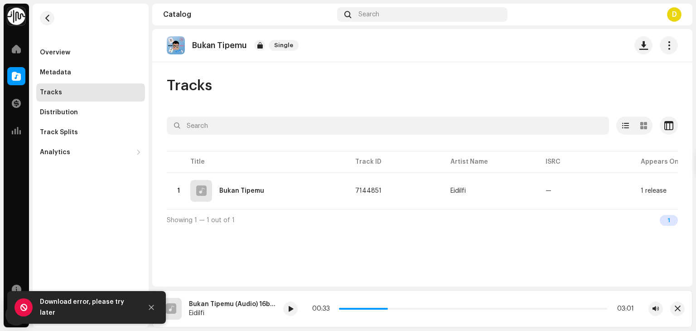
click at [64, 84] on div "Tracks" at bounding box center [90, 92] width 109 height 18
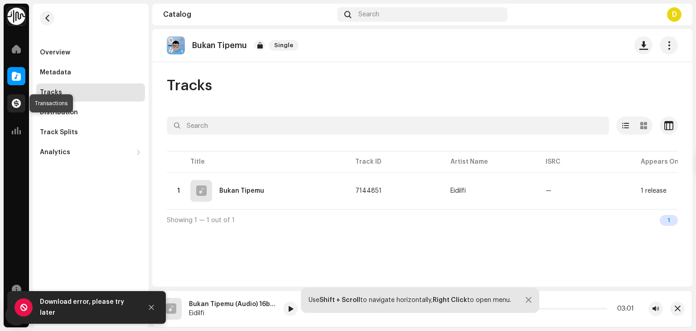
click at [18, 103] on span at bounding box center [16, 103] width 9 height 7
click at [18, 130] on span at bounding box center [16, 130] width 9 height 7
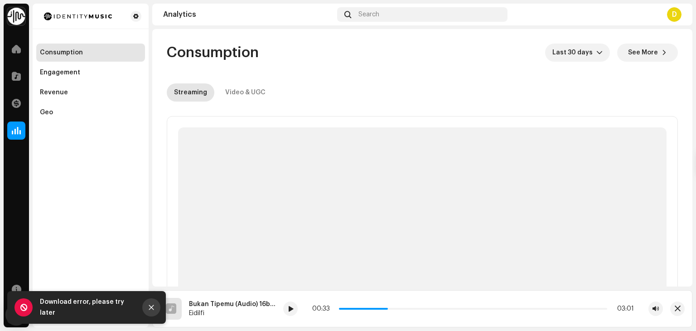
click at [151, 311] on button "Close" at bounding box center [151, 307] width 18 height 18
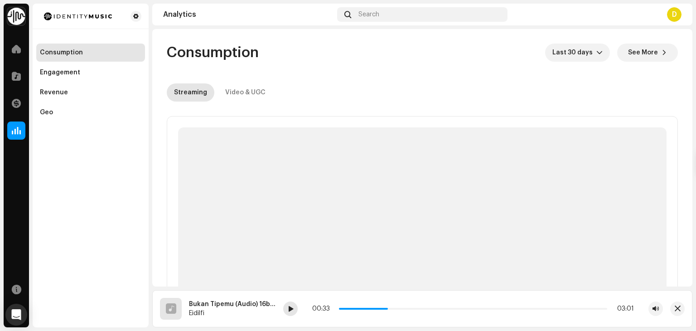
click at [292, 312] on span at bounding box center [290, 309] width 5 height 7
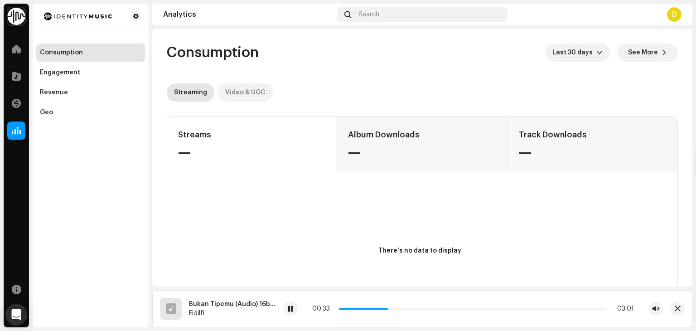
click at [230, 90] on div "Video & UGC" at bounding box center [245, 92] width 40 height 18
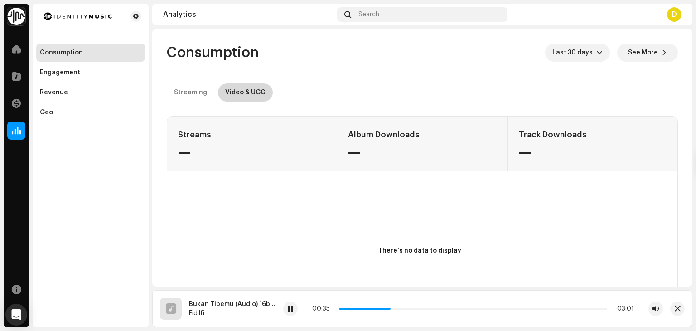
click at [236, 88] on div "Video & UGC" at bounding box center [245, 92] width 40 height 18
click at [197, 91] on div "Streaming" at bounding box center [190, 92] width 33 height 18
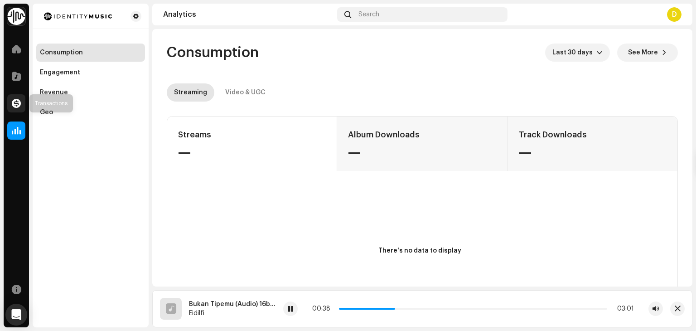
click at [17, 106] on span at bounding box center [16, 103] width 9 height 7
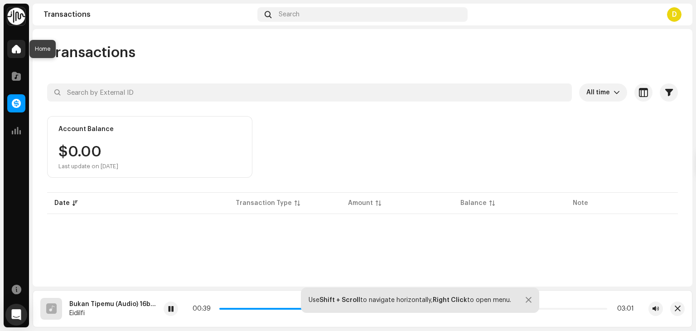
click at [14, 53] on span at bounding box center [16, 48] width 9 height 7
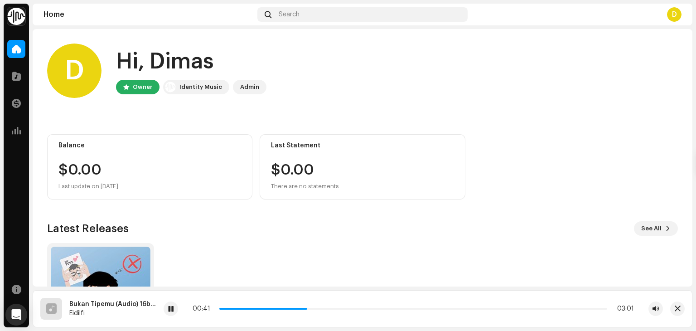
click at [83, 77] on div "D" at bounding box center [74, 71] width 54 height 54
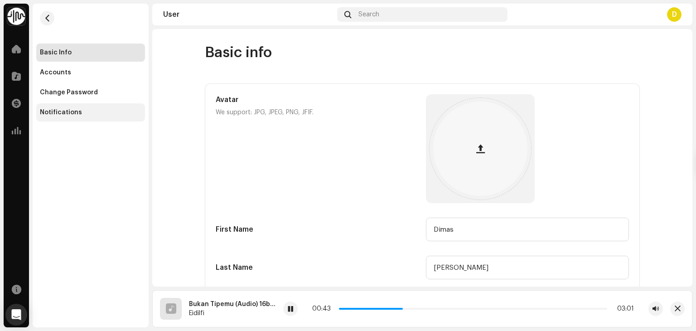
click at [83, 108] on div "Notifications" at bounding box center [90, 112] width 109 height 18
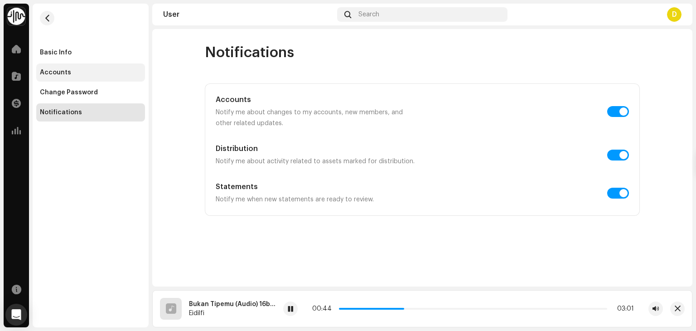
click at [63, 76] on div "Accounts" at bounding box center [90, 72] width 109 height 18
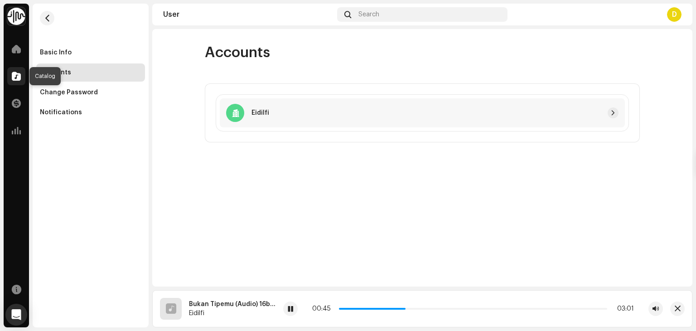
click at [7, 74] on div at bounding box center [16, 76] width 18 height 18
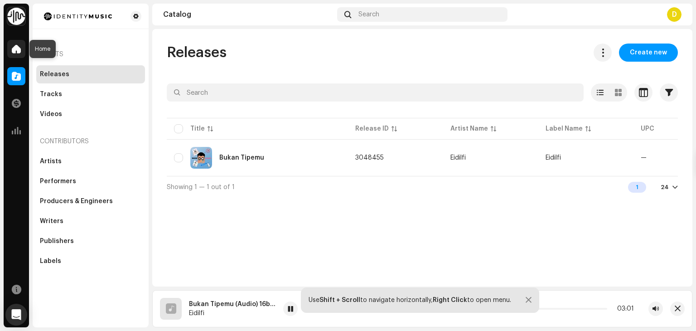
click at [10, 56] on div at bounding box center [16, 49] width 18 height 18
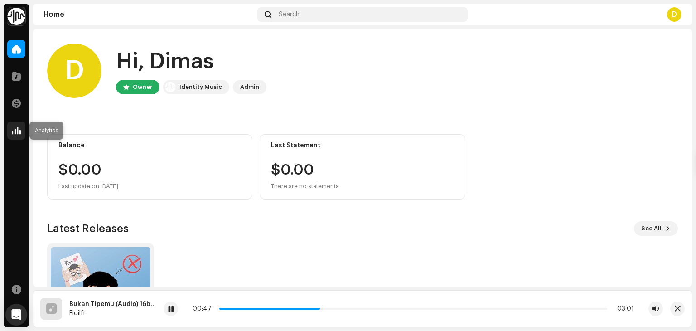
click at [20, 127] on span at bounding box center [16, 130] width 9 height 7
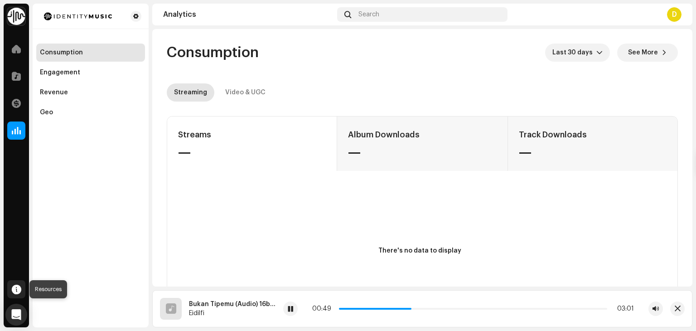
click at [12, 293] on span at bounding box center [17, 289] width 10 height 7
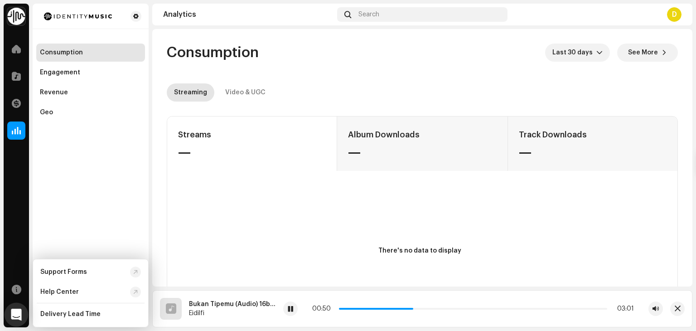
click at [14, 311] on icon "Open Intercom Messenger" at bounding box center [16, 315] width 10 height 12
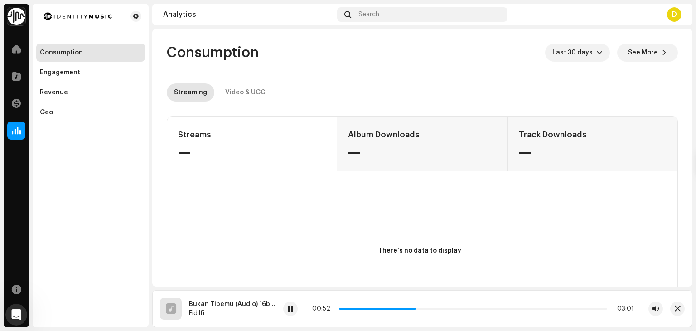
click at [672, 14] on div "D" at bounding box center [674, 14] width 15 height 15
